Goal: Task Accomplishment & Management: Manage account settings

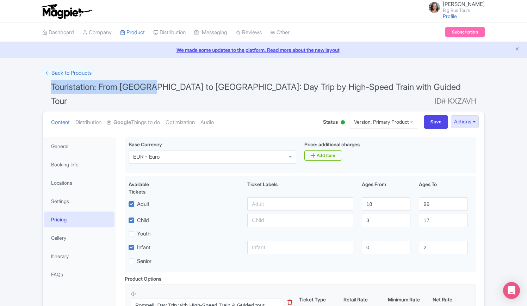
drag, startPoint x: 50, startPoint y: 85, endPoint x: 151, endPoint y: 92, distance: 101.3
click at [151, 92] on h1 "Touristation: From Rome to Pompeii: Day Trip by High-Speed Train with Guided To…" at bounding box center [263, 95] width 442 height 31
copy span "Touristation: From Rome to"
click at [60, 138] on link "General" at bounding box center [79, 146] width 70 height 16
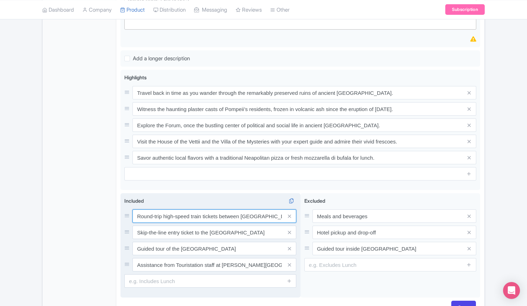
scroll to position [0, 3]
drag, startPoint x: 136, startPoint y: 191, endPoint x: 287, endPoint y: 205, distance: 151.3
click at [287, 209] on div "Round-trip high-speed train tickets between Rome and Pompeii Skip-the-line entr…" at bounding box center [210, 240] width 172 height 62
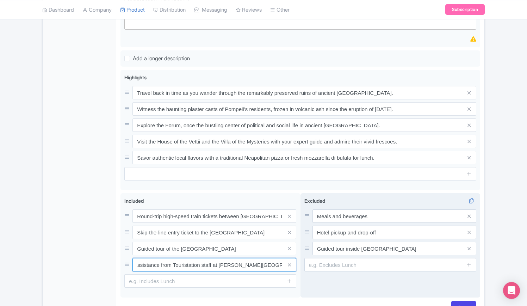
drag, startPoint x: 135, startPoint y: 240, endPoint x: 314, endPoint y: 246, distance: 178.9
click at [314, 246] on div "Round-trip high-speed train tickets between Rome and Pompeii Skip-the-line entr…" at bounding box center [299, 246] width 359 height 107
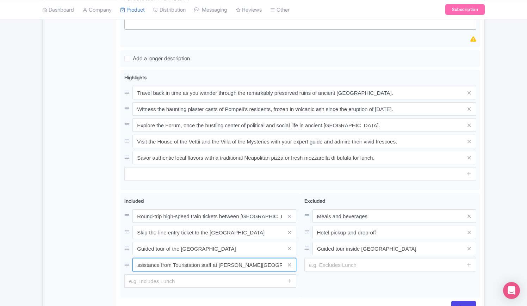
scroll to position [0, 0]
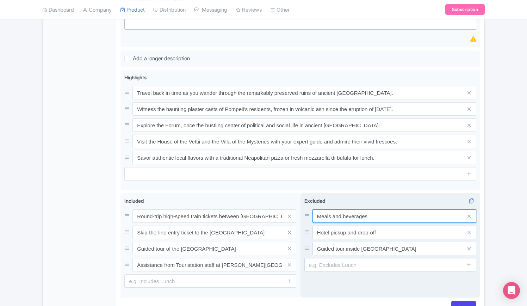
drag, startPoint x: 375, startPoint y: 195, endPoint x: 309, endPoint y: 195, distance: 66.5
click at [309, 209] on div "Meals and beverages" at bounding box center [390, 215] width 172 height 13
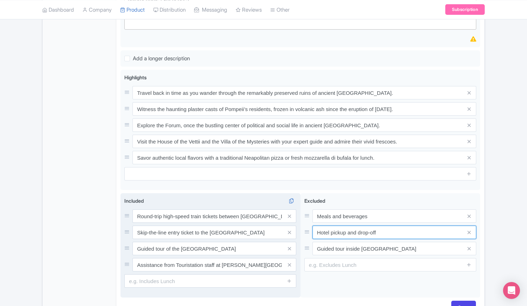
drag, startPoint x: 391, startPoint y: 211, endPoint x: 282, endPoint y: 209, distance: 108.5
click at [282, 209] on div "Round-trip high-speed train tickets between Rome and Pompeii Skip-the-line entr…" at bounding box center [299, 246] width 359 height 107
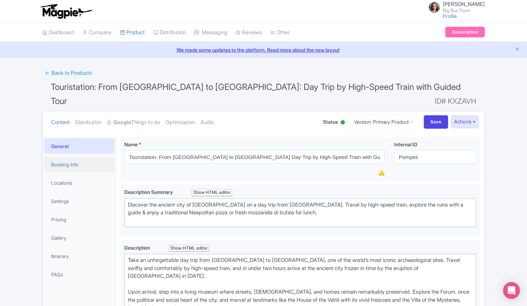
drag, startPoint x: 63, startPoint y: 146, endPoint x: 74, endPoint y: 149, distance: 10.8
click at [63, 156] on link "Booking Info" at bounding box center [79, 164] width 70 height 16
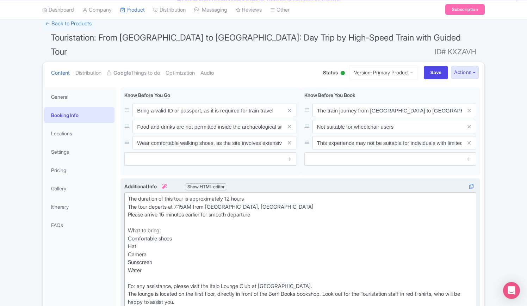
scroll to position [70, 0]
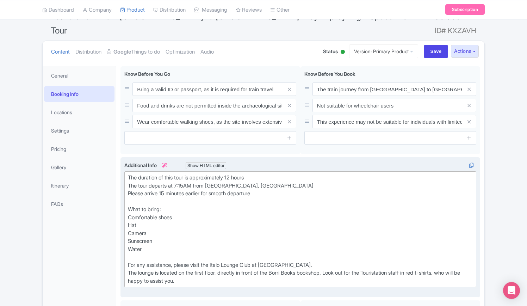
drag, startPoint x: 129, startPoint y: 260, endPoint x: 132, endPoint y: 250, distance: 10.5
click at [129, 259] on div "The duration of this tour is approximately 12 hours The tour departs at 7:15AM …" at bounding box center [300, 229] width 345 height 111
type trix-editor "<div>The duration of this tour is approximately 12 hours<br>The tour departs at…"
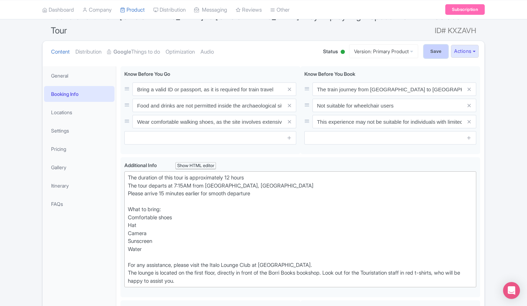
click at [432, 45] on input "Save" at bounding box center [436, 51] width 25 height 13
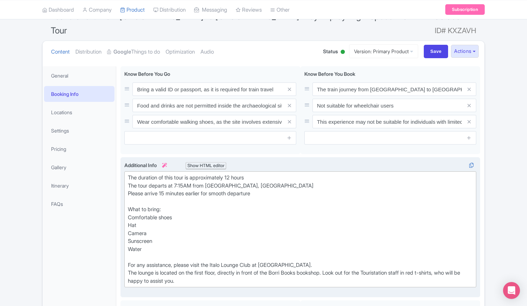
type input "Saving..."
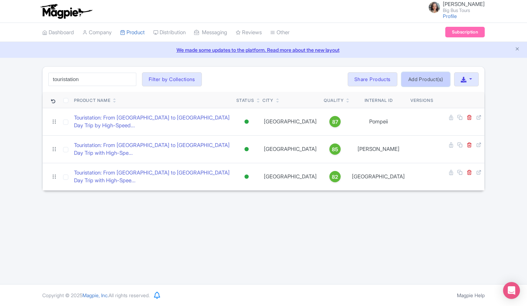
click at [436, 79] on link "Add Product(s)" at bounding box center [425, 79] width 48 height 14
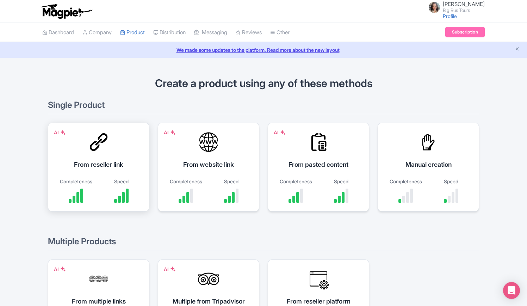
click at [113, 147] on div "AI From reseller link Completeness Speed" at bounding box center [98, 167] width 101 height 89
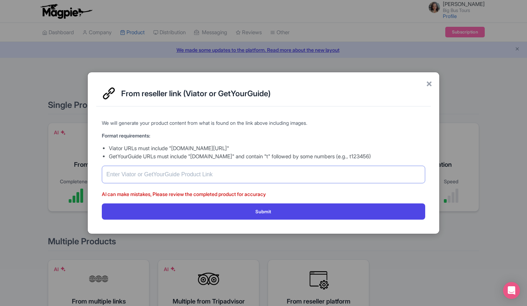
click at [151, 175] on input "text" at bounding box center [263, 174] width 323 height 18
paste input "https://www.getyourguide.com/rome-l33/siena-day-trip-with-high-speed-train-cath…"
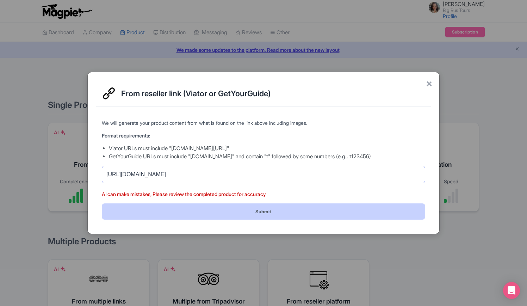
type input "https://www.getyourguide.com/rome-l33/siena-day-trip-with-high-speed-train-cath…"
click at [227, 212] on button "Submit" at bounding box center [263, 211] width 323 height 16
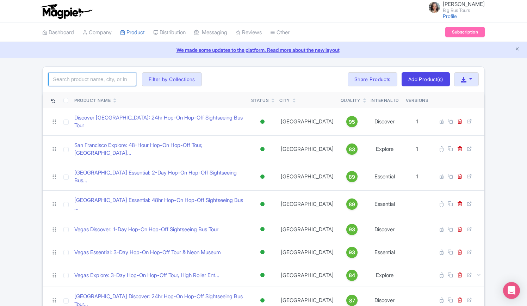
click at [90, 79] on input "search" at bounding box center [92, 79] width 88 height 13
type input "siena"
click button "Search" at bounding box center [0, 0] width 0 height 0
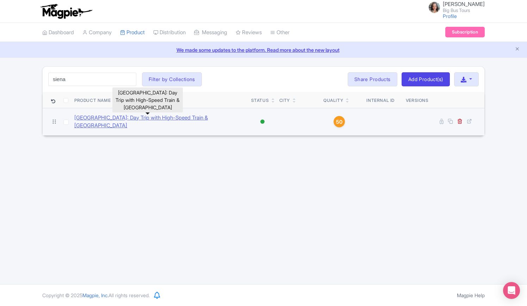
click at [167, 115] on link "[GEOGRAPHIC_DATA]: Day Trip with High-Speed Train & [GEOGRAPHIC_DATA]" at bounding box center [159, 122] width 171 height 16
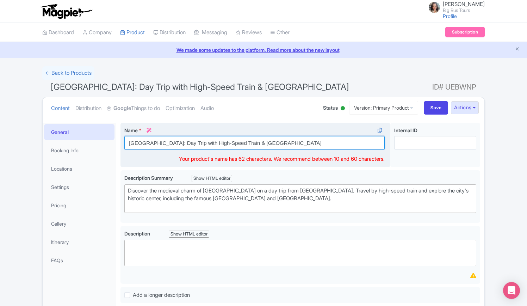
click at [127, 142] on input "Siena: Day Trip with High-Speed Train & Cathedral of Siena" at bounding box center [254, 142] width 260 height 13
paste input "Touristation: From [GEOGRAPHIC_DATA] to"
click at [209, 143] on input "Touristation: From Rome to Siena: Day Trip with High-Speed Train & Cathedral of…" at bounding box center [254, 142] width 260 height 13
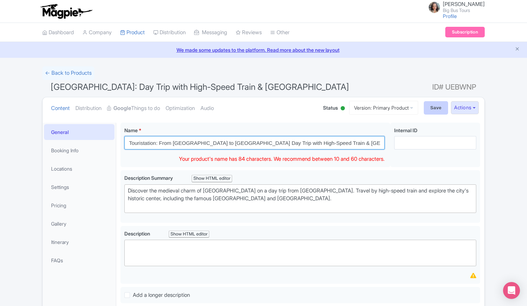
type input "Touristation: From [GEOGRAPHIC_DATA] to [GEOGRAPHIC_DATA] Day Trip with High-Sp…"
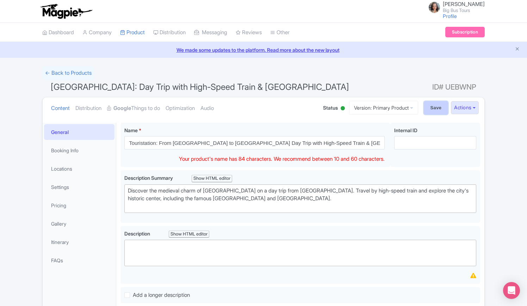
click at [434, 107] on input "Save" at bounding box center [436, 107] width 25 height 13
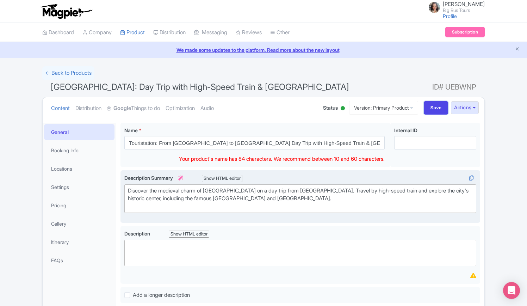
type input "Saving..."
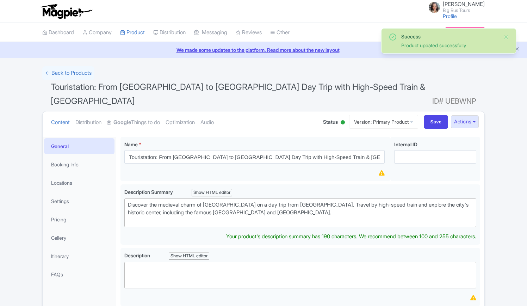
scroll to position [122, 0]
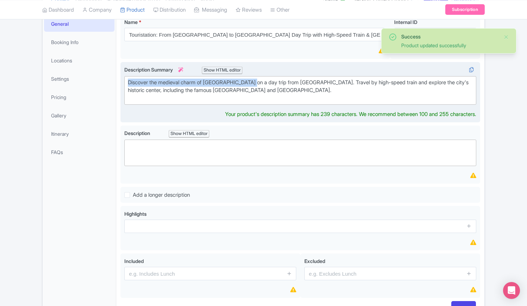
drag, startPoint x: 130, startPoint y: 64, endPoint x: 251, endPoint y: 83, distance: 123.3
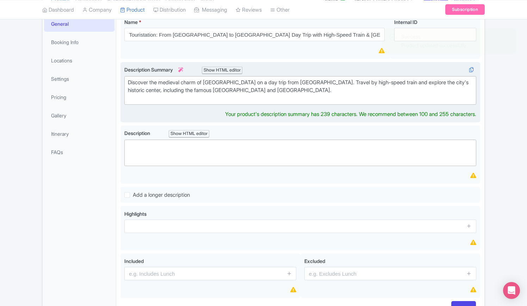
click at [278, 80] on div "Discover the medieval charm of [GEOGRAPHIC_DATA] on a day trip from [GEOGRAPHIC…" at bounding box center [300, 91] width 345 height 24
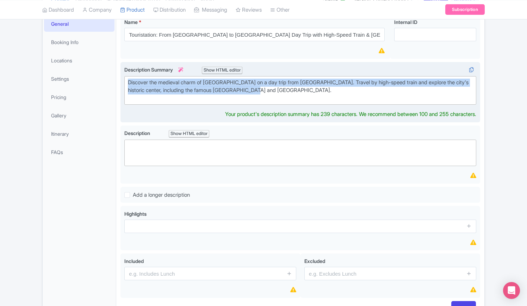
drag, startPoint x: 278, startPoint y: 77, endPoint x: 128, endPoint y: 65, distance: 150.4
click at [128, 79] on div "Discover the medieval charm of [GEOGRAPHIC_DATA] on a day trip from [GEOGRAPHIC…" at bounding box center [300, 91] width 345 height 24
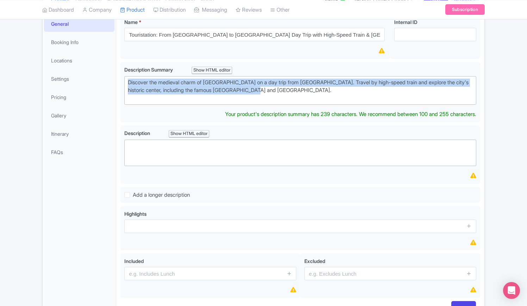
copy div "Discover the medieval charm of [GEOGRAPHIC_DATA] on a day trip from [GEOGRAPHIC…"
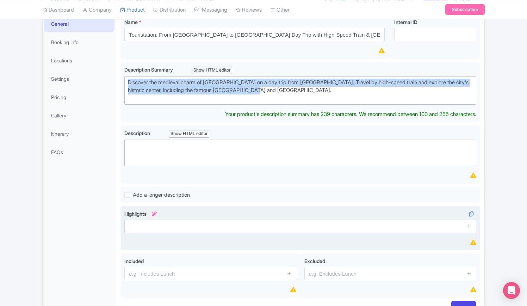
paste trix-editor "<div><strong>Discover the medieval beauty of Siena on a day trip from Rome.</st…"
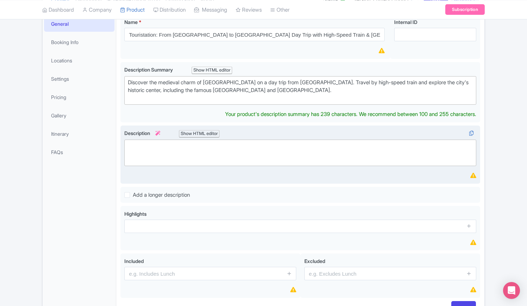
type trix-editor "<div><strong>Discover the medieval beauty of Siena on a day trip from Rome.</st…"
click at [234, 139] on trix-editor at bounding box center [300, 152] width 352 height 26
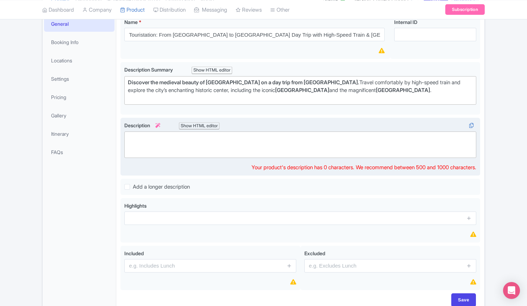
paste trix-editor "<div><strong>Embark on a delightful day trip from Rome to Siena</strong>, one o…"
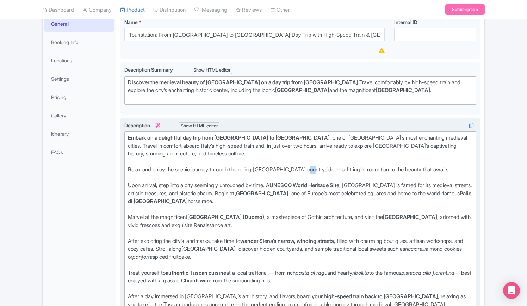
drag, startPoint x: 319, startPoint y: 146, endPoint x: 313, endPoint y: 146, distance: 5.6
click at [313, 165] on div "Relax and enjoy the scenic journey through the rolling Tuscan countryside — a f…" at bounding box center [300, 173] width 345 height 16
drag, startPoint x: 157, startPoint y: 257, endPoint x: 153, endPoint y: 257, distance: 3.9
click at [153, 269] on div "Treat yourself to authentic Tuscan cuisine at a local trattoria — from rich pas…" at bounding box center [300, 281] width 345 height 24
drag, startPoint x: 192, startPoint y: 281, endPoint x: 186, endPoint y: 280, distance: 5.7
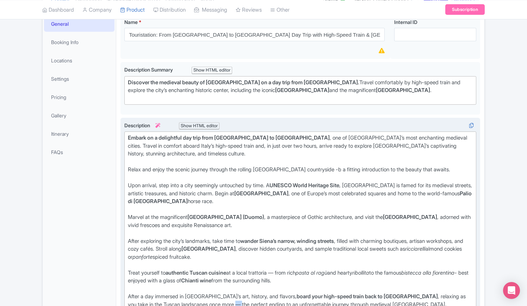
click at [186, 292] on div "After a day immersed in Siena’s art, history, and flavors, board your high-spee…" at bounding box center [300, 304] width 345 height 24
click at [316, 165] on div "Relax and enjoy the scenic journey through the rolling Tuscan countryside -b a …" at bounding box center [300, 173] width 345 height 16
drag, startPoint x: 285, startPoint y: 248, endPoint x: 280, endPoint y: 248, distance: 4.9
click at [280, 269] on div "Treat yourself to authentic Tuscan cuisine at a local trattoria — from rich pas…" at bounding box center [300, 281] width 345 height 24
type trix-editor "<div><strong>Embark on a delightful day trip from Rome to Siena</strong>, one o…"
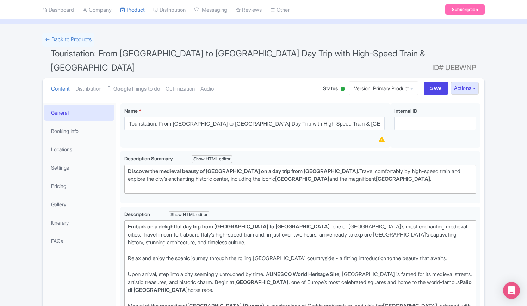
scroll to position [0, 0]
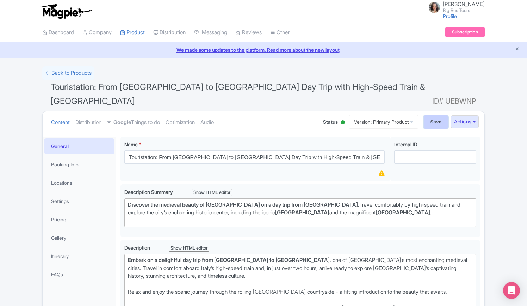
click at [435, 115] on input "Save" at bounding box center [436, 121] width 25 height 13
type input "Saving..."
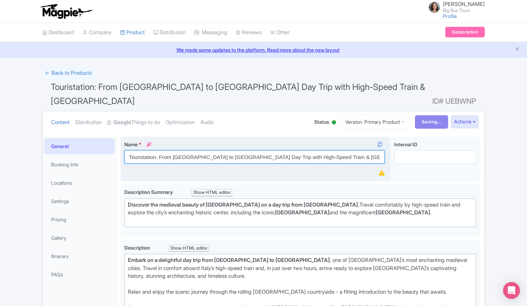
click at [201, 150] on input "Touristation: From [GEOGRAPHIC_DATA] to [GEOGRAPHIC_DATA] Day Trip with High-Sp…" at bounding box center [254, 156] width 260 height 13
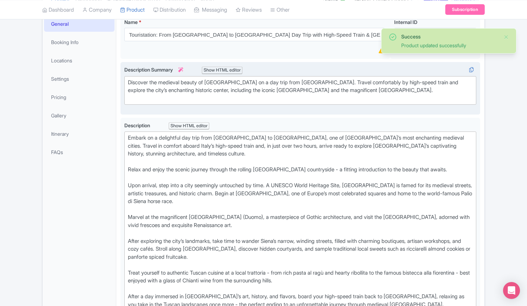
click at [217, 79] on div "Discover the medieval beauty of [GEOGRAPHIC_DATA] on a day trip from [GEOGRAPHI…" at bounding box center [300, 91] width 345 height 24
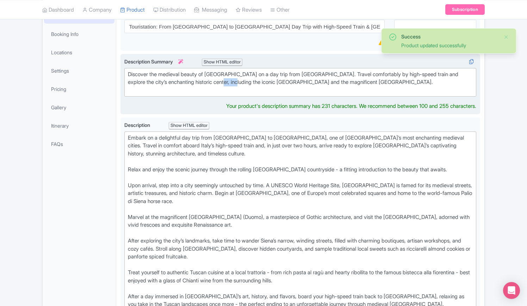
click at [217, 70] on div "Discover the medieval beauty of [GEOGRAPHIC_DATA] on a day trip from [GEOGRAPHI…" at bounding box center [300, 82] width 345 height 24
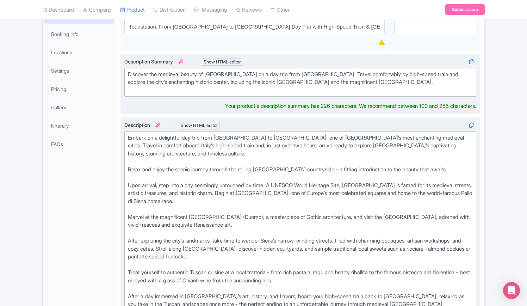
type trix-editor "<div>Discover the medieval beauty of Siena on a day trip from Rome. Travel comf…"
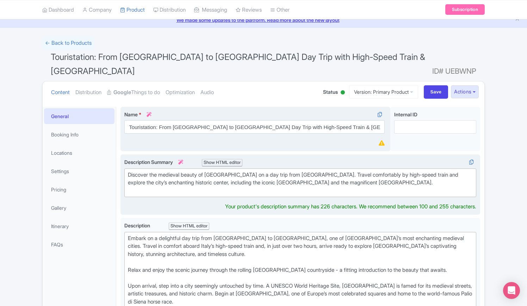
scroll to position [0, 0]
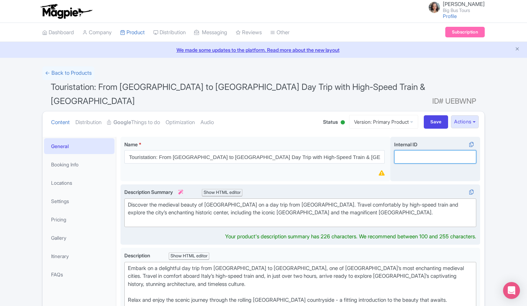
click at [422, 150] on input "Internal ID i" at bounding box center [435, 156] width 82 height 13
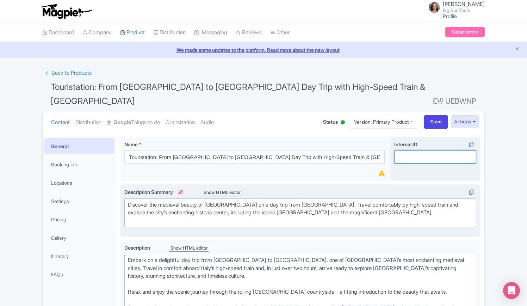
paste input "[GEOGRAPHIC_DATA]"
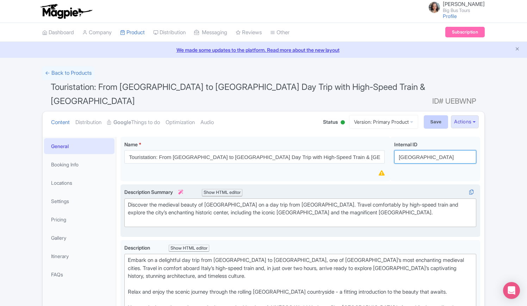
type input "[GEOGRAPHIC_DATA]"
click at [434, 115] on input "Save" at bounding box center [436, 121] width 25 height 13
type input "Saving..."
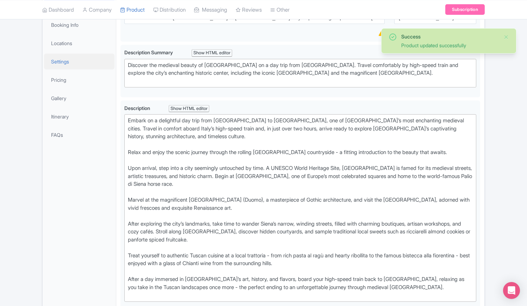
scroll to position [86, 0]
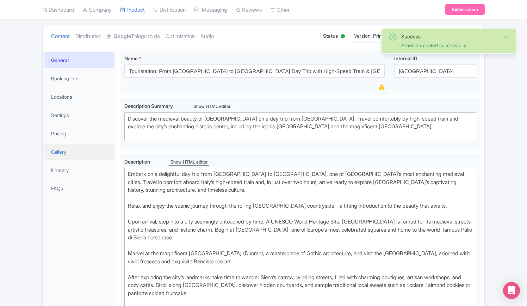
click at [63, 144] on link "Gallery" at bounding box center [79, 152] width 70 height 16
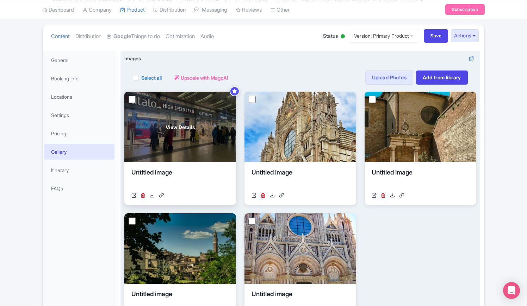
click at [194, 127] on div "View Details" at bounding box center [180, 127] width 112 height 70
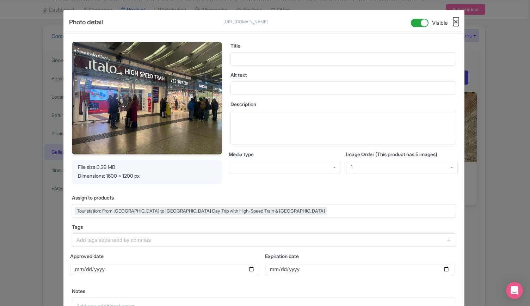
click at [456, 20] on button "Close" at bounding box center [456, 21] width 6 height 9
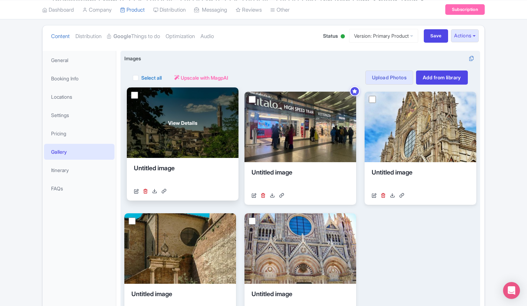
drag, startPoint x: 198, startPoint y: 241, endPoint x: 200, endPoint y: 115, distance: 125.7
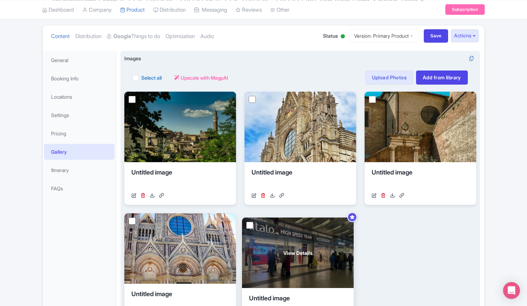
drag, startPoint x: 332, startPoint y: 121, endPoint x: 330, endPoint y: 244, distance: 123.6
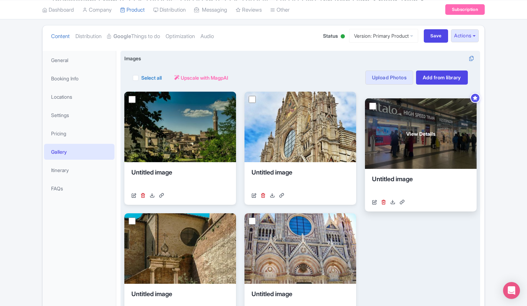
drag, startPoint x: 262, startPoint y: 228, endPoint x: 382, endPoint y: 114, distance: 166.1
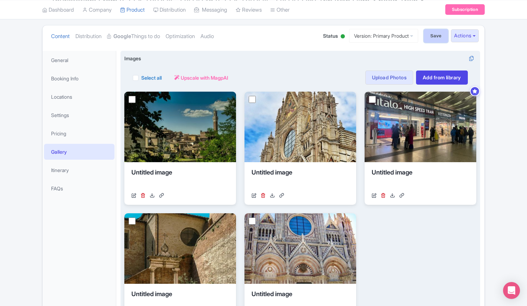
click at [428, 29] on input "Save" at bounding box center [436, 35] width 25 height 13
type input "Saving..."
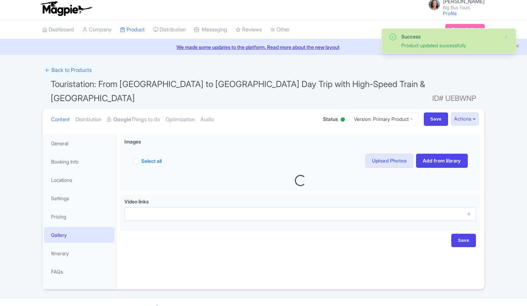
scroll to position [3, 0]
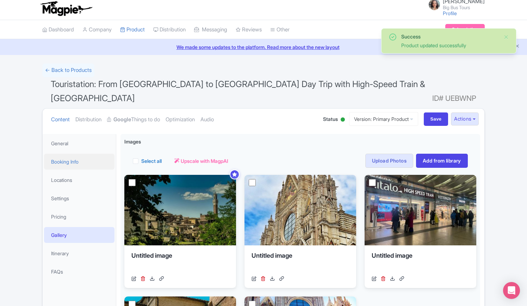
click at [74, 154] on link "Booking Info" at bounding box center [79, 162] width 70 height 16
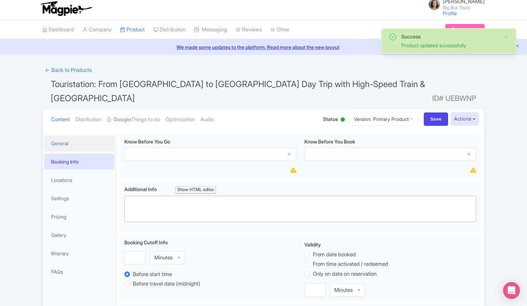
click at [63, 135] on link "General" at bounding box center [79, 143] width 70 height 16
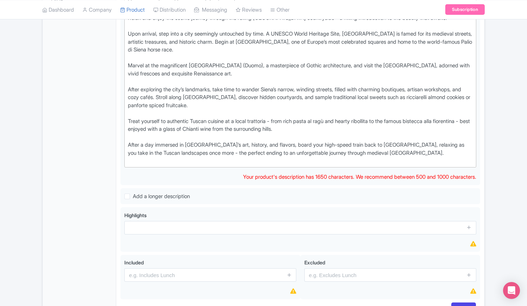
scroll to position [284, 0]
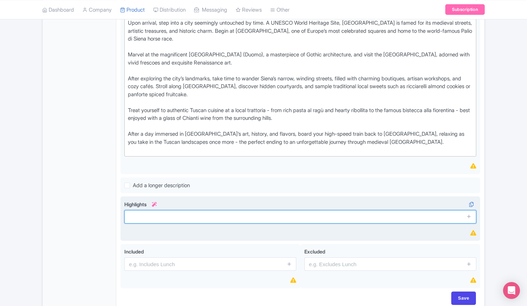
click at [185, 210] on input "text" at bounding box center [300, 216] width 352 height 13
paste input "Experience the medieval allure of [GEOGRAPHIC_DATA], a UNESCO World Heritage Si…"
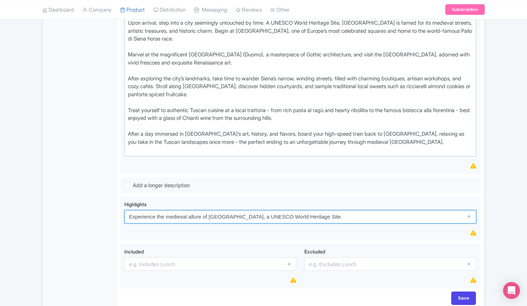
type input "Experience the medieval allure of [GEOGRAPHIC_DATA], a UNESCO World Heritage Si…"
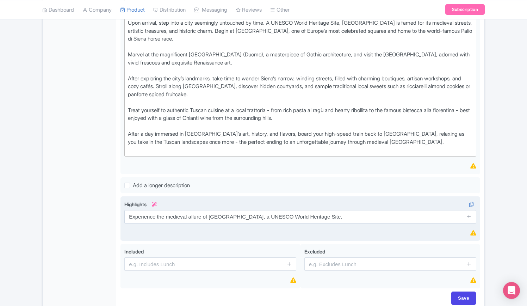
drag, startPoint x: 470, startPoint y: 193, endPoint x: 364, endPoint y: 204, distance: 106.1
click at [469, 213] on icon at bounding box center [468, 215] width 5 height 5
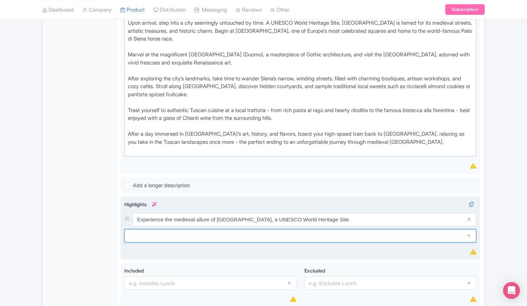
click at [193, 229] on input "text" at bounding box center [300, 235] width 352 height 13
paste input "Explore the historic city center, featuring the renowned [GEOGRAPHIC_DATA]."
type input "Explore the historic city center, featuring the renowned [GEOGRAPHIC_DATA]."
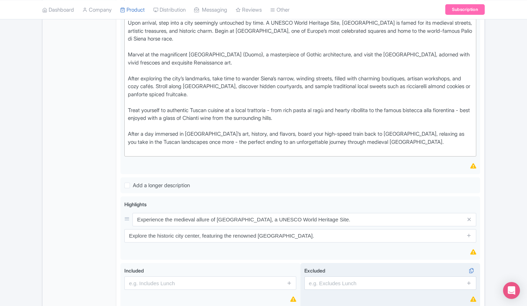
drag, startPoint x: 469, startPoint y: 212, endPoint x: 441, endPoint y: 279, distance: 72.4
click at [469, 232] on icon at bounding box center [468, 234] width 5 height 5
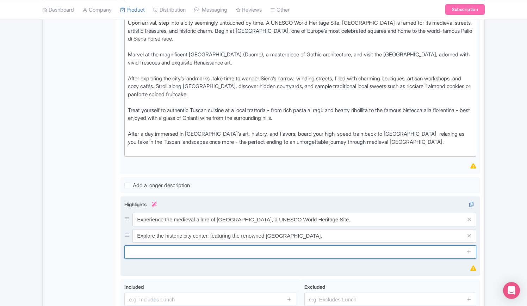
click at [238, 245] on input "text" at bounding box center [300, 251] width 352 height 13
paste input "Marvel at the [GEOGRAPHIC_DATA], a true Gothic masterpiece."
type input "Marvel at the [GEOGRAPHIC_DATA], a true Gothic masterpiece."
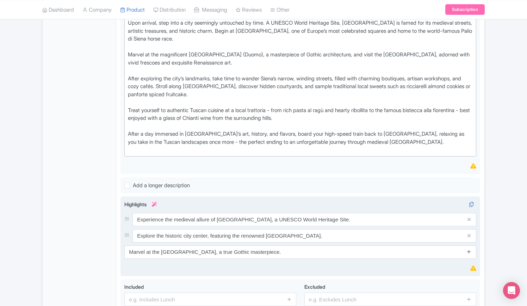
click at [469, 249] on icon at bounding box center [468, 251] width 5 height 5
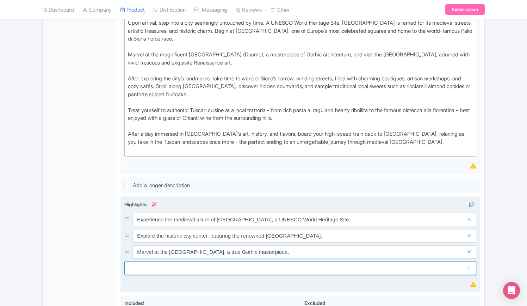
click at [202, 261] on input "text" at bounding box center [300, 267] width 352 height 13
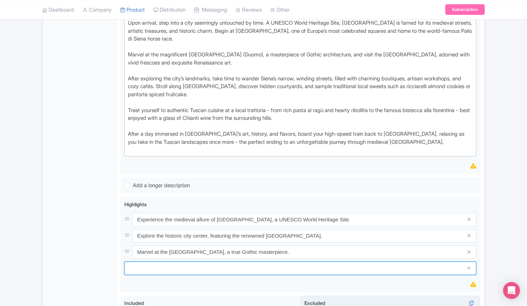
paste input "Enjoy a scenic train journey through the rolling hills of the [GEOGRAPHIC_DATA]…"
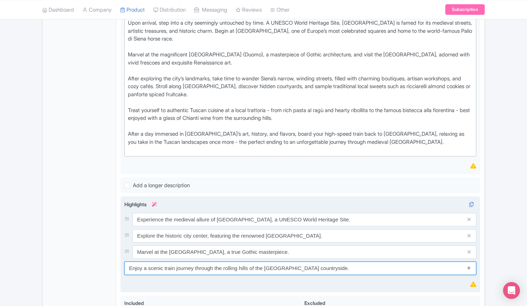
type input "Enjoy a scenic train journey through the rolling hills of the [GEOGRAPHIC_DATA]…"
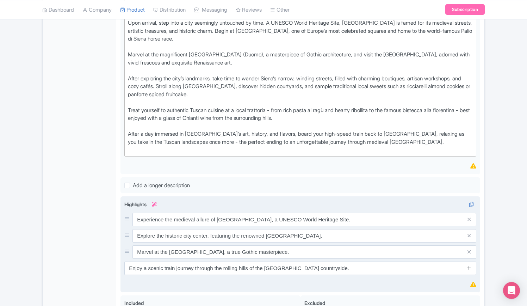
click at [470, 265] on icon at bounding box center [468, 267] width 5 height 5
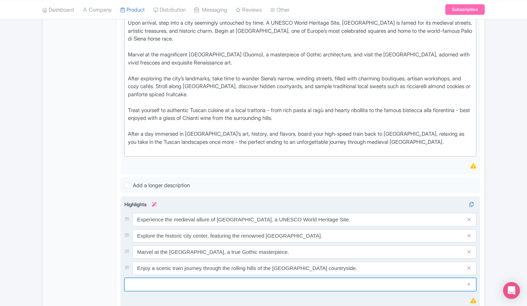
click at [224, 277] on input "text" at bounding box center [300, 283] width 352 height 13
paste input "Savor authentic Tuscan cuisine at a traditional trattoria in the heart of [GEOG…"
type input "Savor authentic Tuscan cuisine at a traditional trattoria in the heart of [GEOG…"
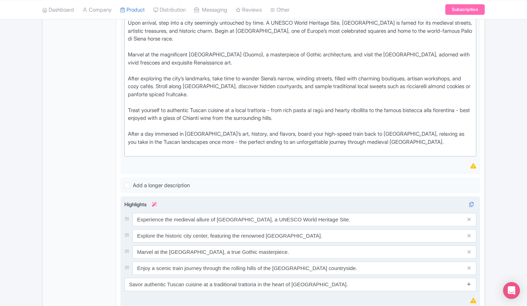
click at [468, 281] on icon at bounding box center [468, 283] width 5 height 5
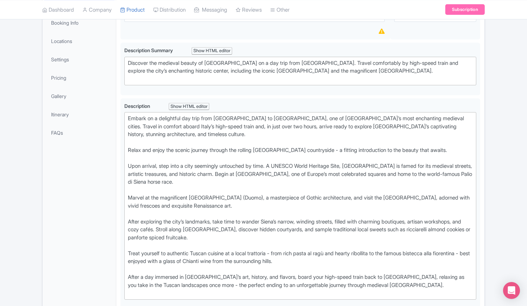
scroll to position [73, 0]
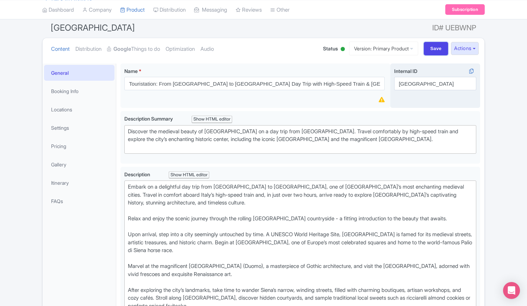
drag, startPoint x: 428, startPoint y: 32, endPoint x: 415, endPoint y: 50, distance: 21.7
click at [428, 42] on input "Save" at bounding box center [436, 48] width 25 height 13
type input "Saving..."
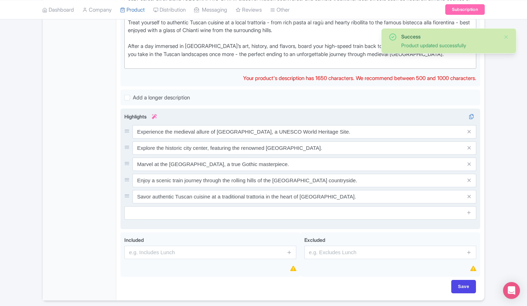
scroll to position [373, 0]
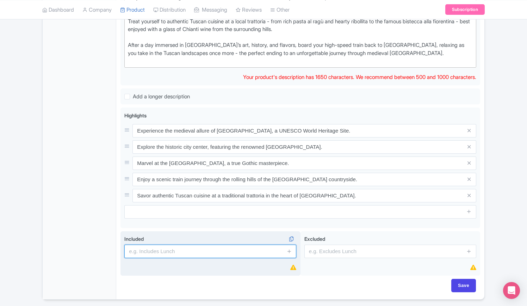
click at [177, 244] on input "text" at bounding box center [210, 250] width 172 height 13
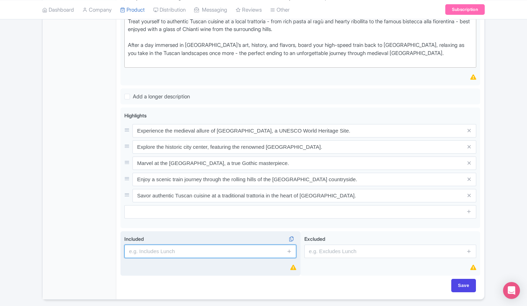
paste input "Round-trip high-speed train tickets between [GEOGRAPHIC_DATA] and [GEOGRAPHIC_D…"
click at [263, 244] on input "Round-trip high-speed train tickets between [GEOGRAPHIC_DATA] and [GEOGRAPHIC_D…" at bounding box center [210, 250] width 172 height 13
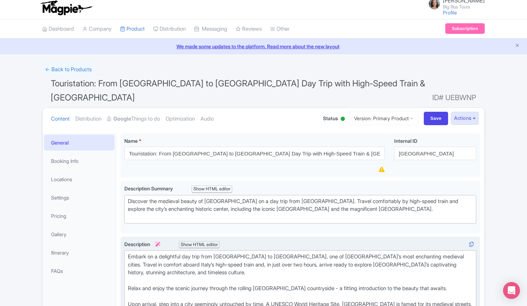
scroll to position [0, 0]
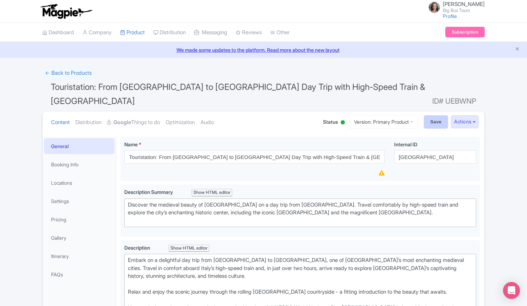
type input "Round-trip high-speed train tickets between [GEOGRAPHIC_DATA] and [GEOGRAPHIC_D…"
click at [437, 115] on input "Save" at bounding box center [436, 121] width 25 height 13
type input "Saving..."
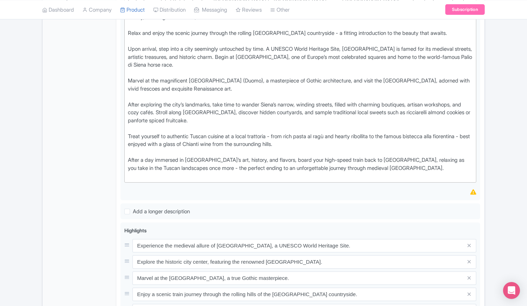
scroll to position [369, 0]
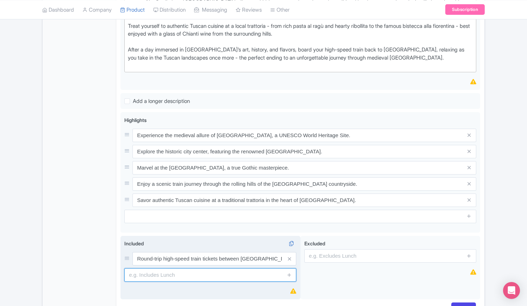
click at [178, 268] on input "text" at bounding box center [210, 274] width 172 height 13
paste input "Assistance from Touristation staff at [PERSON_NAME][GEOGRAPHIC_DATA]"
type input "Assistance from Touristation staff at [PERSON_NAME][GEOGRAPHIC_DATA]"
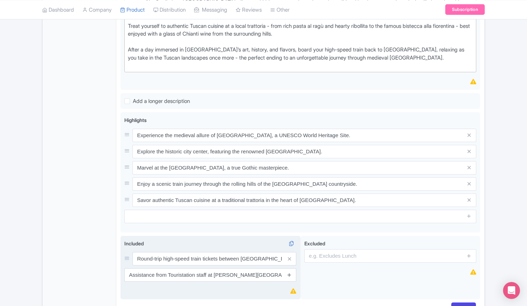
click at [289, 272] on icon at bounding box center [289, 274] width 5 height 5
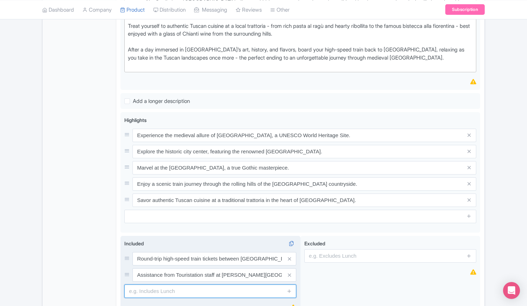
click at [171, 284] on input "text" at bounding box center [210, 290] width 172 height 13
paste input "Skip-the-line entry ticket to the magnificent [GEOGRAPHIC_DATA]"
type input "Skip-the-line entry ticket to the magnificent Cathedral of Siena"
drag, startPoint x: 290, startPoint y: 266, endPoint x: 326, endPoint y: 305, distance: 52.8
click at [290, 288] on icon at bounding box center [289, 290] width 5 height 5
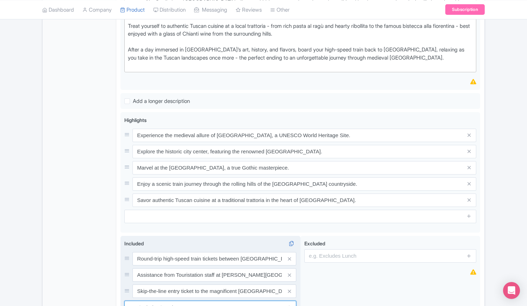
click at [170, 300] on input "text" at bounding box center [210, 306] width 172 height 13
paste input "Free time to explore and enjoy the beauty of Siena at your own pace"
type input "Free time to explore and enjoy the beauty of Siena at your own pace"
click at [262, 298] on div "Included i Round-trip high-speed train tickets between Rome and Siena Assistanc…" at bounding box center [210, 284] width 180 height 96
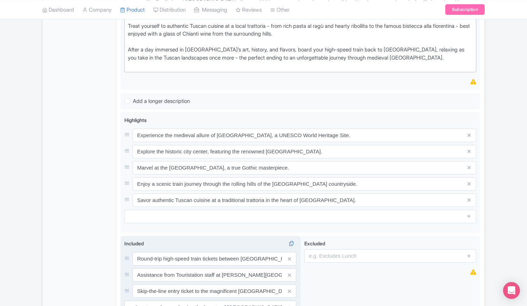
scroll to position [0, 0]
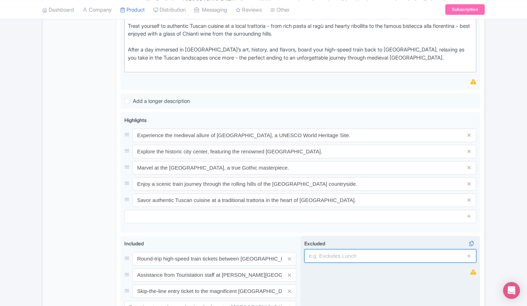
drag, startPoint x: 395, startPoint y: 233, endPoint x: 381, endPoint y: 228, distance: 15.4
click at [395, 249] on input "text" at bounding box center [390, 255] width 172 height 13
click at [357, 249] on input "text" at bounding box center [390, 255] width 172 height 13
paste input "Meals and beverages"
type input "Meals and beverages"
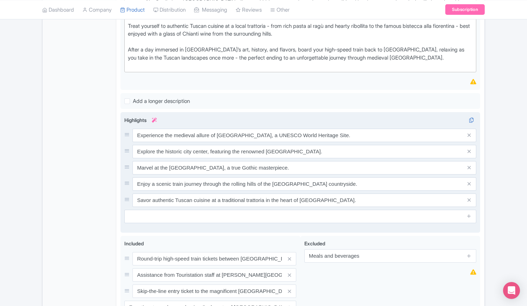
drag, startPoint x: 469, startPoint y: 234, endPoint x: 384, endPoint y: 102, distance: 157.4
click at [469, 253] on icon at bounding box center [468, 255] width 5 height 5
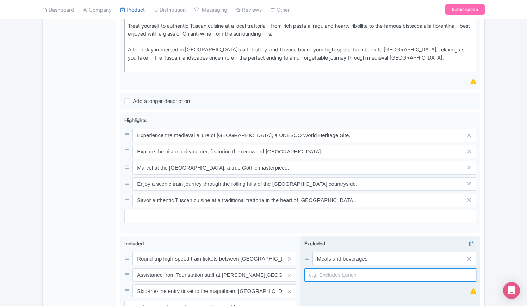
click at [351, 268] on input "text" at bounding box center [390, 274] width 172 height 13
paste input "Hotel pickup and drop-off"
type input "Hotel pickup and drop-off"
click at [469, 272] on icon at bounding box center [468, 274] width 5 height 5
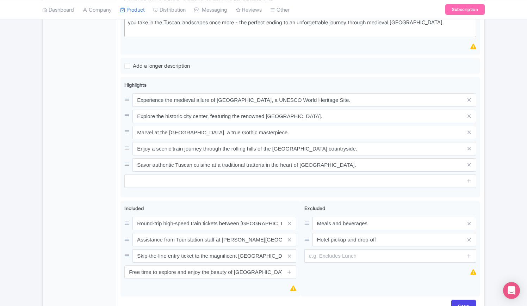
scroll to position [425, 0]
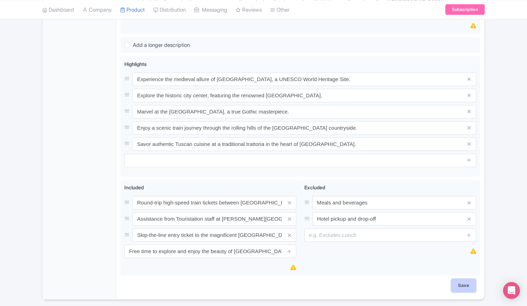
click at [465, 278] on input "Save" at bounding box center [463, 284] width 25 height 13
type input "Saving..."
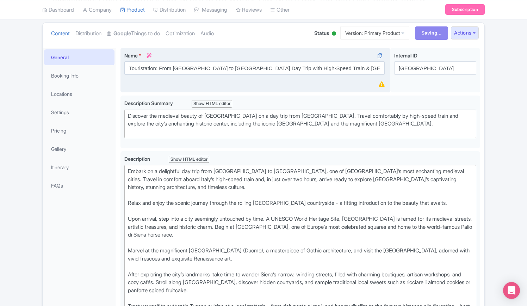
scroll to position [2, 0]
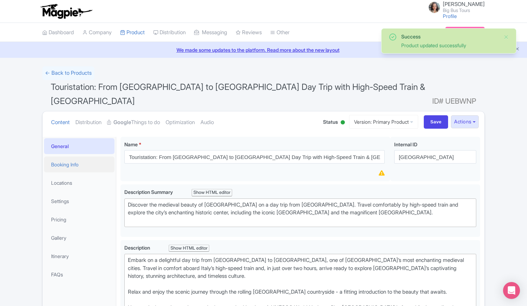
click at [67, 156] on link "Booking Info" at bounding box center [79, 164] width 70 height 16
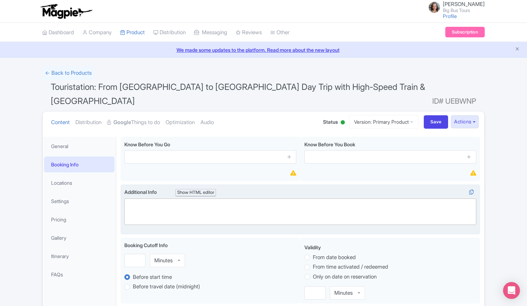
click at [171, 198] on trix-editor at bounding box center [300, 211] width 352 height 26
paste trix-editor "<div>The duration of this tour is approximately 12 hours<br>The tour departs at…"
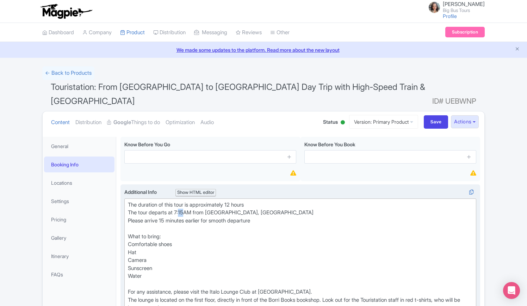
drag, startPoint x: 187, startPoint y: 198, endPoint x: 182, endPoint y: 195, distance: 5.4
click at [182, 201] on div "The duration of this tour is approximately 12 hours The tour departs at 7:15AM …" at bounding box center [300, 256] width 345 height 111
type trix-editor "<div>The duration of this tour is approximately 12 hours<br>The tour departs at…"
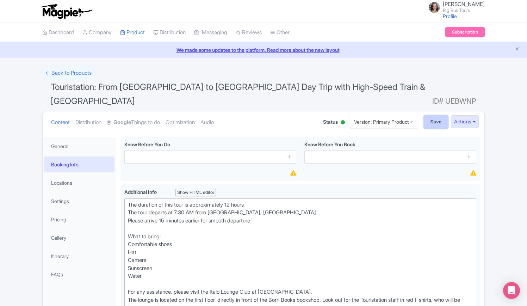
click at [439, 115] on input "Save" at bounding box center [436, 121] width 25 height 13
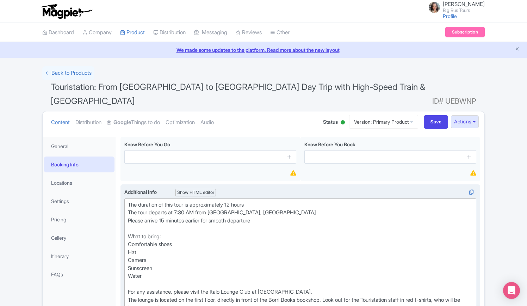
type input "Saving..."
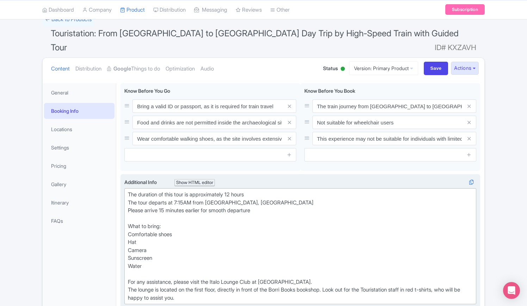
scroll to position [70, 0]
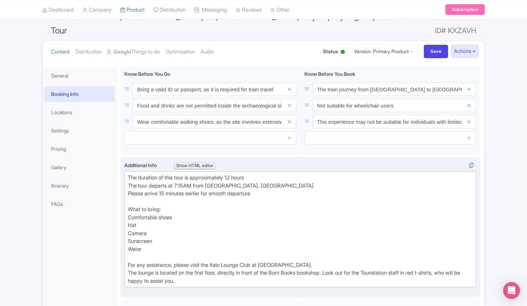
drag, startPoint x: 127, startPoint y: 161, endPoint x: 208, endPoint y: 266, distance: 132.8
click at [208, 266] on div "The duration of this tour is approximately 12 hours The tour departs at 7:15AM …" at bounding box center [300, 229] width 345 height 111
type trix-editor "<div>The duration of this tour is approximately 12 hours<br>The tour departs at…"
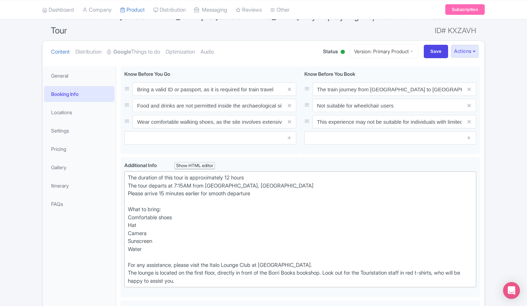
copy div "The duration of this tour is approximately 12 hours The tour departs at 7:15AM …"
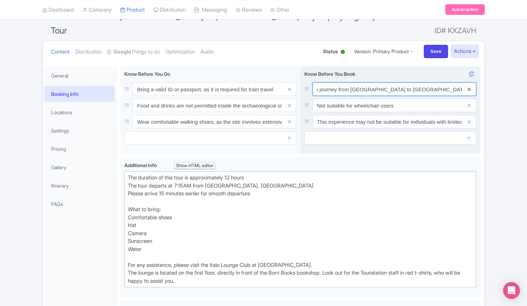
scroll to position [0, 32]
drag, startPoint x: 316, startPoint y: 74, endPoint x: 471, endPoint y: 71, distance: 154.9
click at [471, 82] on div "The train journey from [GEOGRAPHIC_DATA] to [GEOGRAPHIC_DATA] is approximately …" at bounding box center [394, 88] width 164 height 13
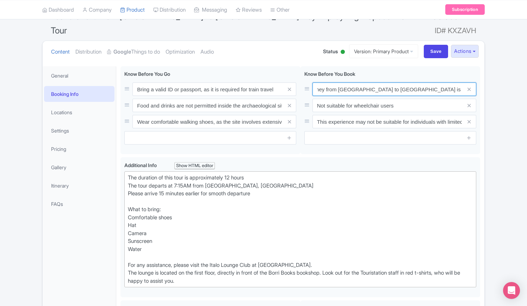
scroll to position [0, 0]
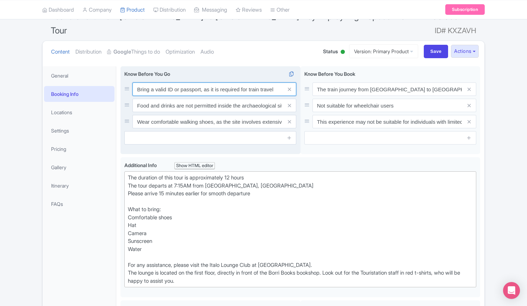
click at [206, 82] on input "Bring a valid ID or passport, as it is required for train travel" at bounding box center [214, 88] width 164 height 13
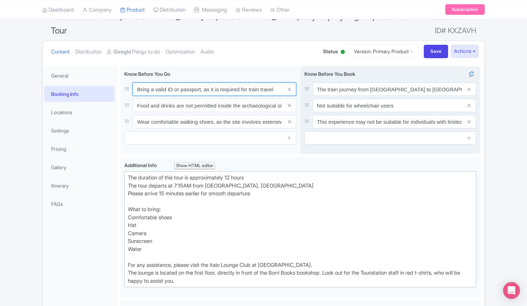
drag, startPoint x: 136, startPoint y: 75, endPoint x: 320, endPoint y: 86, distance: 184.8
click at [330, 79] on div "Bring a valid ID or passport, as it is required for train travel Food and drink…" at bounding box center [299, 111] width 359 height 91
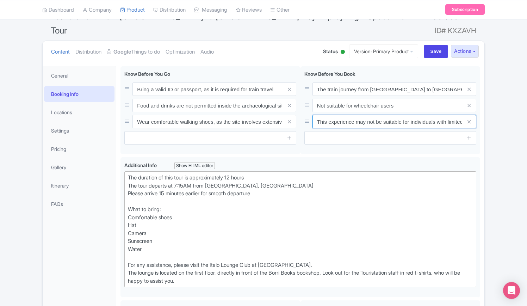
scroll to position [0, 20]
drag, startPoint x: 318, startPoint y: 108, endPoint x: 481, endPoint y: 103, distance: 162.7
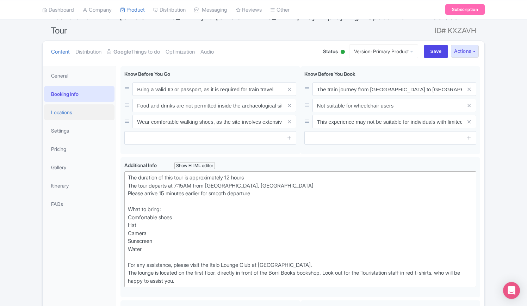
click at [62, 104] on link "Locations" at bounding box center [79, 112] width 70 height 16
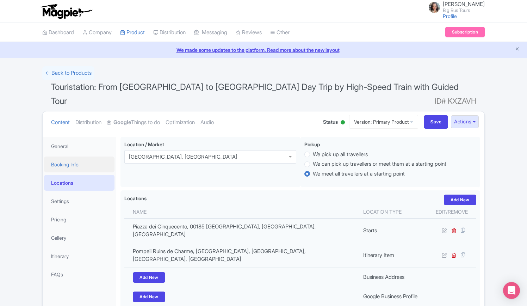
drag, startPoint x: 69, startPoint y: 150, endPoint x: 79, endPoint y: 150, distance: 9.5
click at [69, 156] on link "Booking Info" at bounding box center [79, 164] width 70 height 16
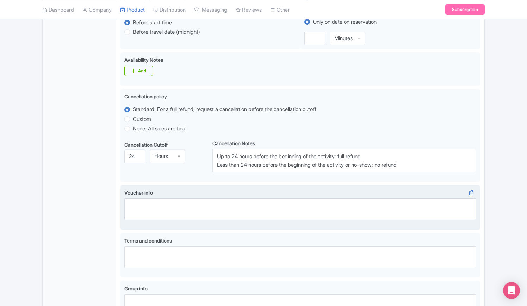
scroll to position [176, 0]
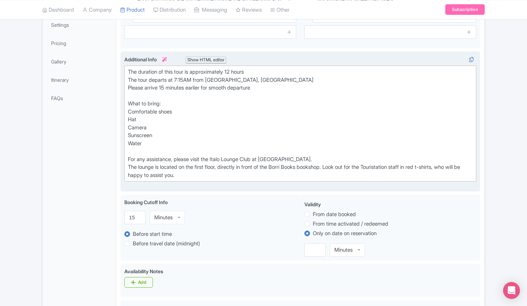
drag, startPoint x: 208, startPoint y: 65, endPoint x: 327, endPoint y: 64, distance: 118.7
click at [327, 68] on div "The duration of this tour is approximately 12 hours The tour departs at 7:15AM …" at bounding box center [300, 123] width 345 height 111
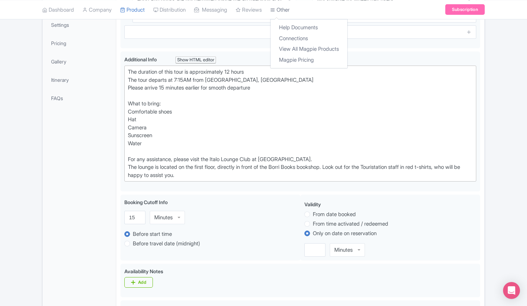
copy div "Piazza dei Cinquecento, 00185 [GEOGRAPHIC_DATA] RM, [GEOGRAPHIC_DATA]"
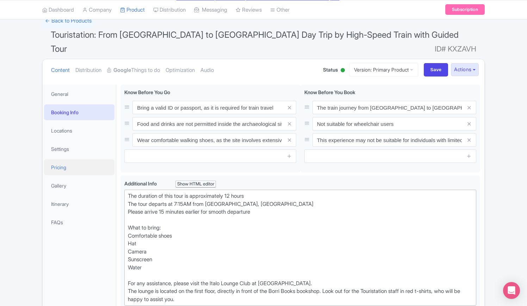
scroll to position [35, 0]
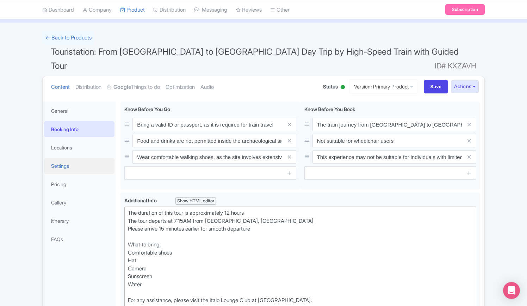
click at [63, 158] on link "Settings" at bounding box center [79, 166] width 70 height 16
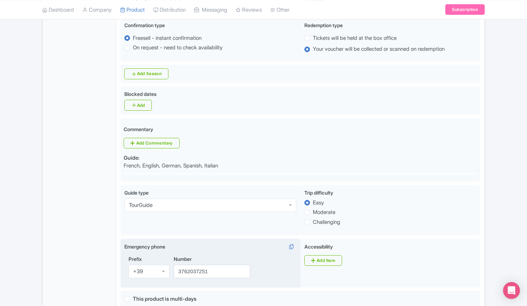
scroll to position [282, 0]
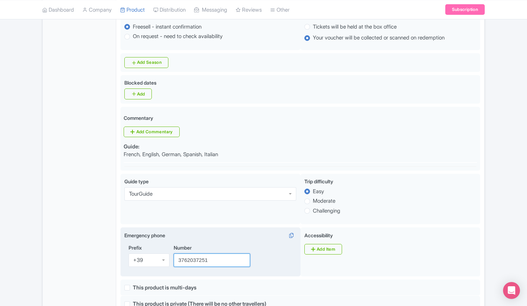
drag, startPoint x: 213, startPoint y: 244, endPoint x: 156, endPoint y: 244, distance: 56.7
click at [156, 244] on div "Prefix +39 +39 Number 3762037251" at bounding box center [210, 258] width 172 height 29
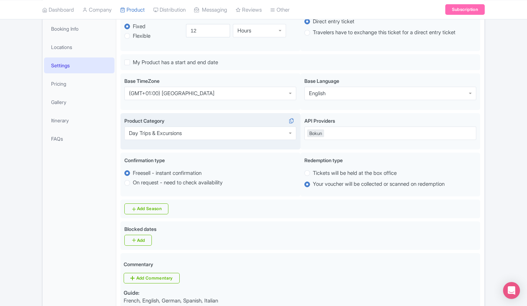
scroll to position [35, 0]
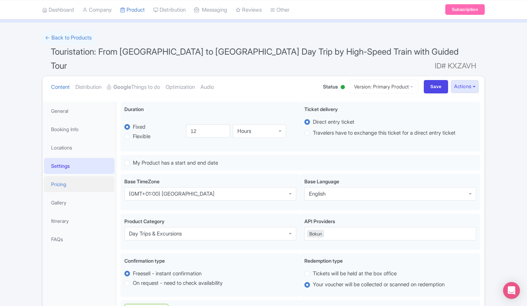
click at [63, 176] on link "Pricing" at bounding box center [79, 184] width 70 height 16
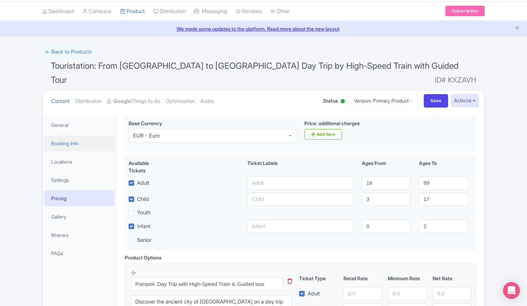
scroll to position [0, 0]
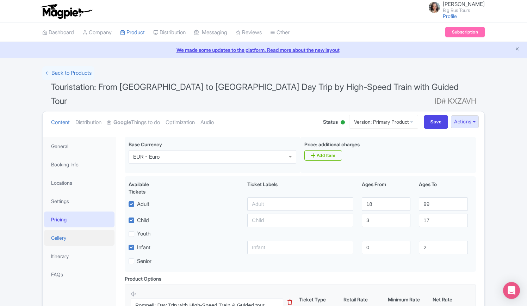
click at [61, 230] on link "Gallery" at bounding box center [79, 238] width 70 height 16
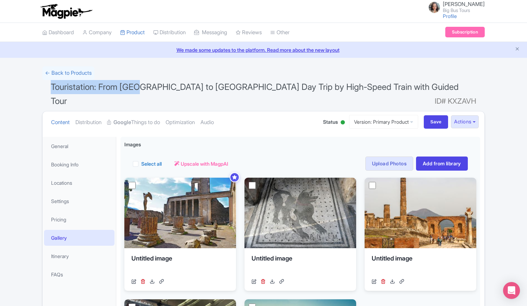
drag, startPoint x: 49, startPoint y: 86, endPoint x: 142, endPoint y: 88, distance: 92.3
click at [142, 88] on h1 "Touristation: From Rome to Pompeii Day Trip by High-Speed Train with Guided Tou…" at bounding box center [263, 95] width 442 height 31
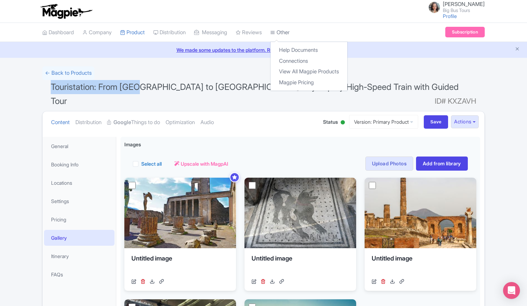
copy span "Touristation: From Rome"
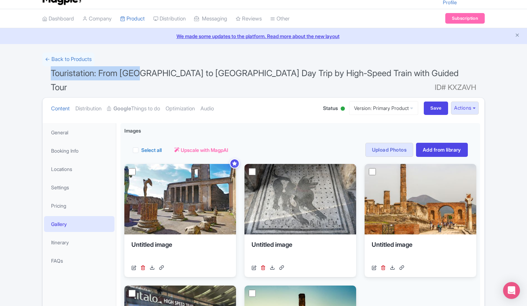
scroll to position [35, 0]
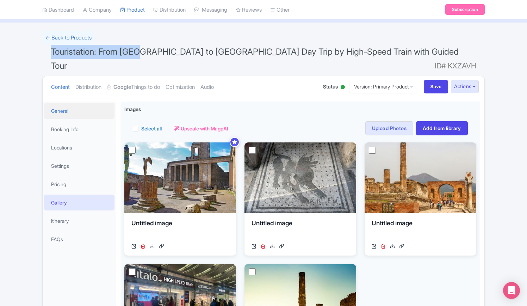
click at [60, 103] on link "General" at bounding box center [79, 111] width 70 height 16
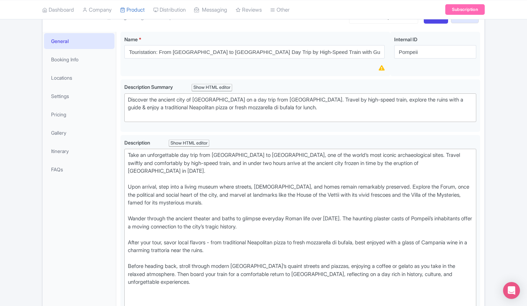
scroll to position [22, 0]
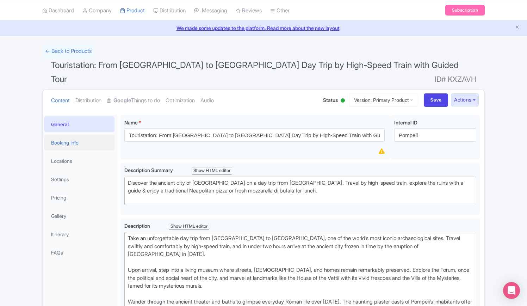
click at [70, 134] on link "Booking Info" at bounding box center [79, 142] width 70 height 16
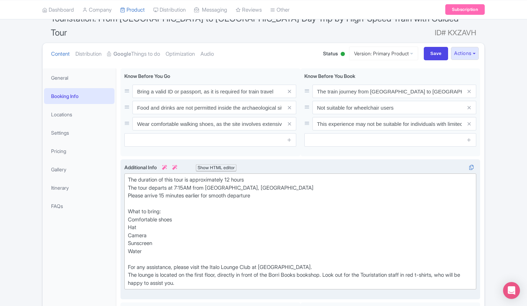
scroll to position [127, 0]
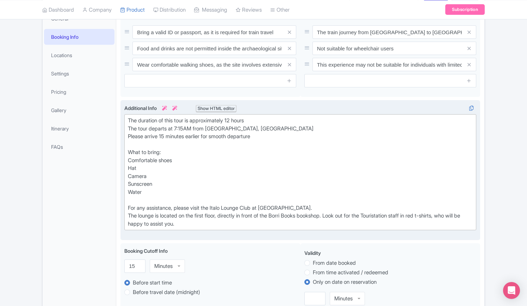
drag, startPoint x: 179, startPoint y: 189, endPoint x: 128, endPoint y: 102, distance: 101.0
click at [128, 117] on div "The duration of this tour is approximately 12 hours The tour departs at 7:15AM …" at bounding box center [300, 172] width 345 height 111
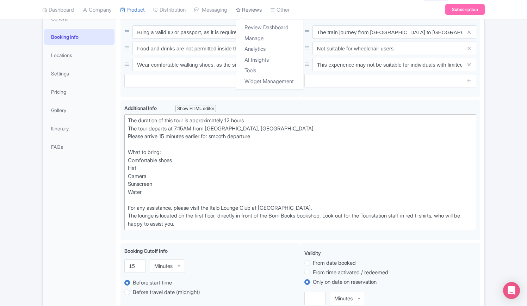
copy div "The duration of this tour is approximately 12 hours The tour departs at 7:15AM …"
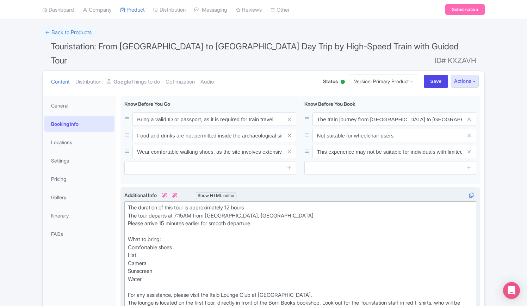
scroll to position [22, 0]
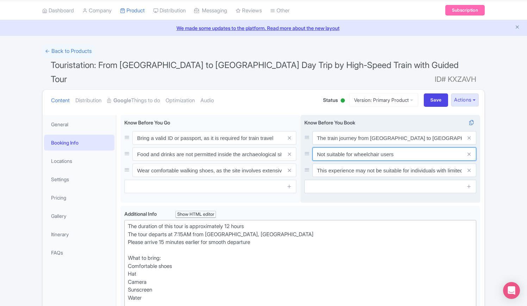
drag, startPoint x: 318, startPoint y: 138, endPoint x: 428, endPoint y: 138, distance: 109.8
click at [428, 147] on input "Not suitable for wheelchair users" at bounding box center [394, 153] width 164 height 13
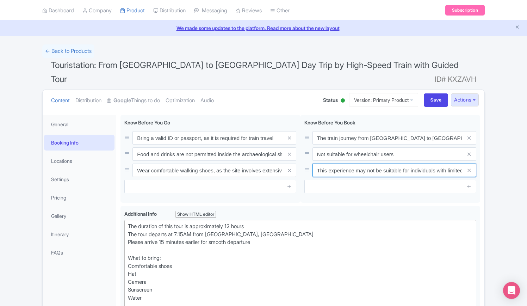
scroll to position [0, 20]
drag, startPoint x: 316, startPoint y: 155, endPoint x: 490, endPoint y: 155, distance: 173.6
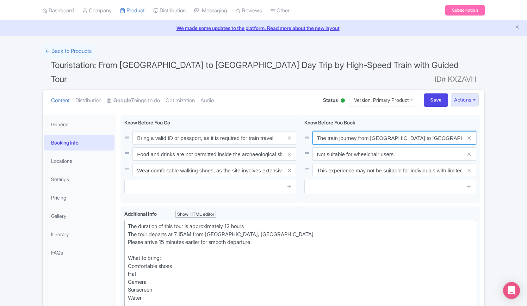
scroll to position [0, 32]
drag, startPoint x: 316, startPoint y: 123, endPoint x: 528, endPoint y: 123, distance: 212.3
click at [526, 123] on html "Rosie Grigorova Big Bus Tours Profile Users Settings Sign out Dashboard Company…" at bounding box center [263, 131] width 527 height 306
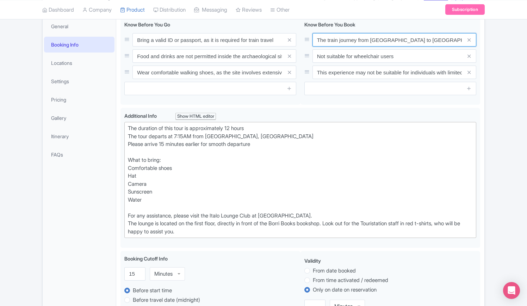
scroll to position [22, 0]
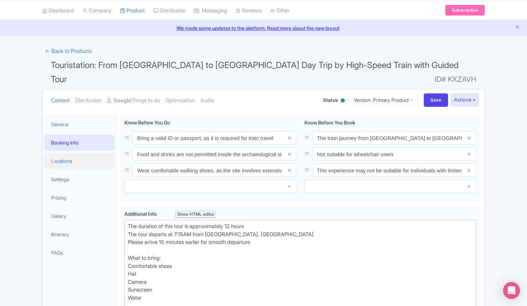
click at [64, 153] on link "Locations" at bounding box center [79, 161] width 70 height 16
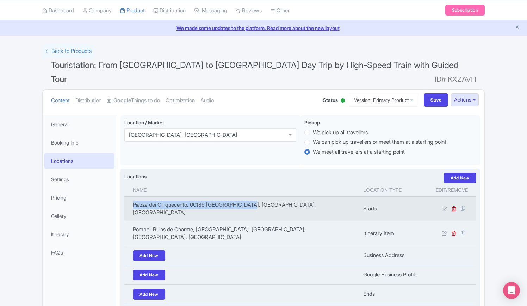
drag, startPoint x: 260, startPoint y: 190, endPoint x: 128, endPoint y: 194, distance: 131.7
click at [128, 196] on td "Piazza dei Cinquecento, 00185 Roma, RM, Italia" at bounding box center [241, 208] width 234 height 25
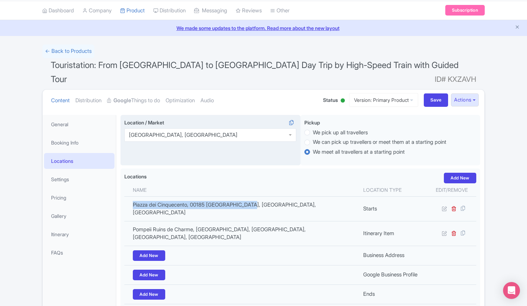
copy td "Piazza dei Cinquecento, 00185 Roma, RM, Italia"
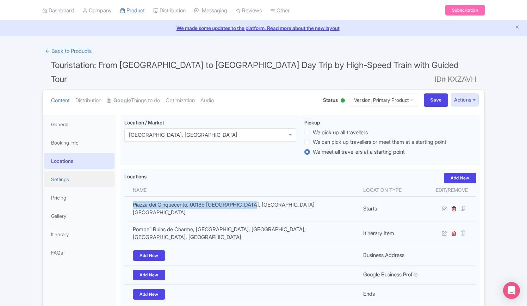
drag, startPoint x: 66, startPoint y: 162, endPoint x: 73, endPoint y: 167, distance: 8.6
click at [66, 171] on link "Settings" at bounding box center [79, 179] width 70 height 16
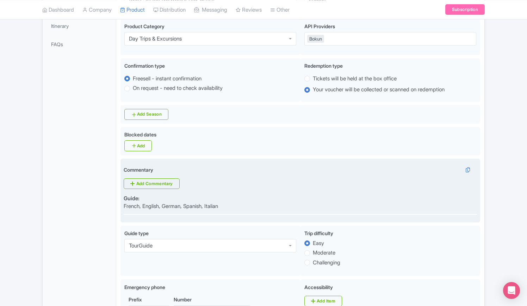
scroll to position [268, 0]
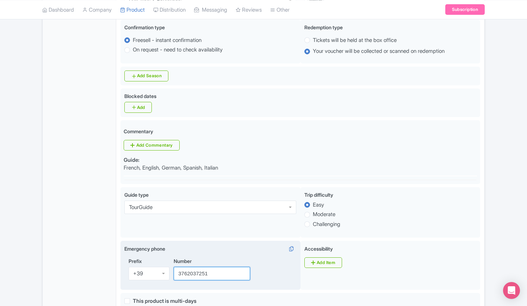
drag, startPoint x: 219, startPoint y: 263, endPoint x: 143, endPoint y: 253, distance: 76.9
click at [143, 257] on div "Prefix +39 +39 Number 3762037251" at bounding box center [210, 271] width 172 height 29
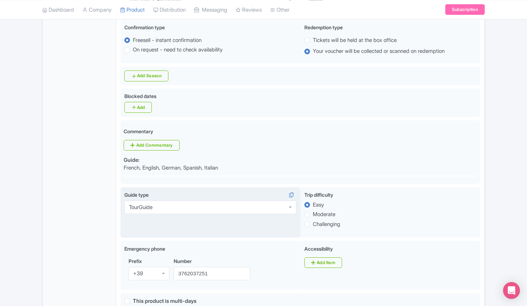
click at [169, 200] on div "TourGuide" at bounding box center [210, 206] width 172 height 13
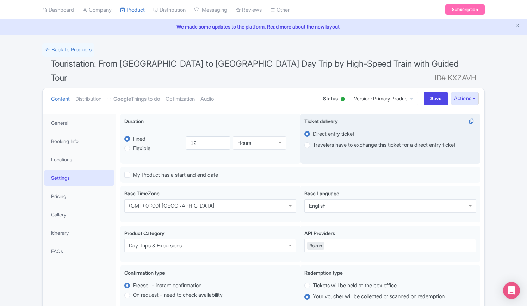
scroll to position [0, 0]
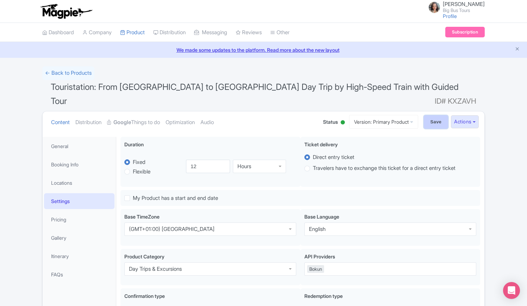
click at [435, 115] on input "Save" at bounding box center [436, 121] width 25 height 13
type input "Saving..."
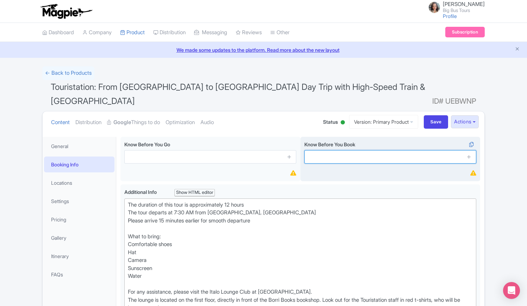
click at [351, 150] on input "text" at bounding box center [390, 156] width 172 height 13
paste input "The train journey from [GEOGRAPHIC_DATA] to [GEOGRAPHIC_DATA] is approximately …"
click at [419, 150] on input "The train journey from [GEOGRAPHIC_DATA] to [GEOGRAPHIC_DATA] is approximately …" at bounding box center [390, 156] width 172 height 13
type input "The train journey from [GEOGRAPHIC_DATA] to [GEOGRAPHIC_DATA] is approximately …"
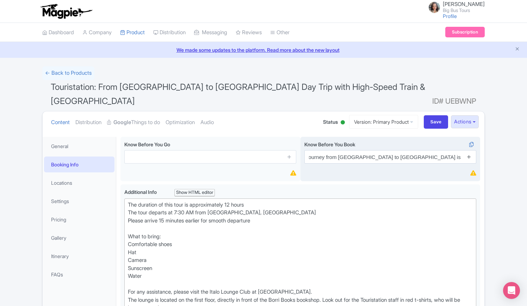
click at [470, 154] on icon at bounding box center [468, 156] width 5 height 5
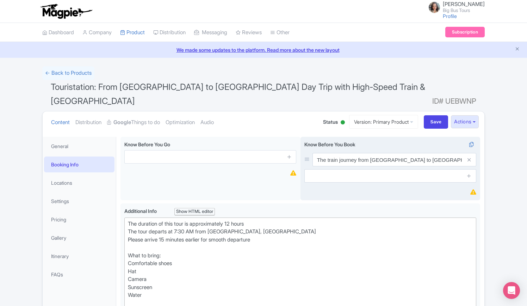
scroll to position [0, 0]
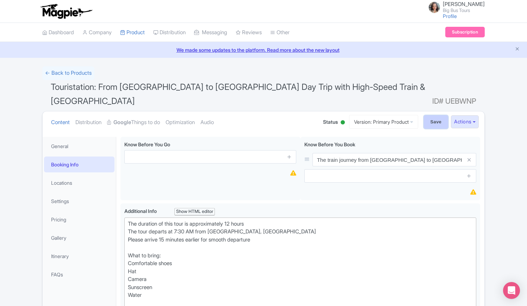
click at [434, 115] on input "Save" at bounding box center [436, 121] width 25 height 13
type input "Saving..."
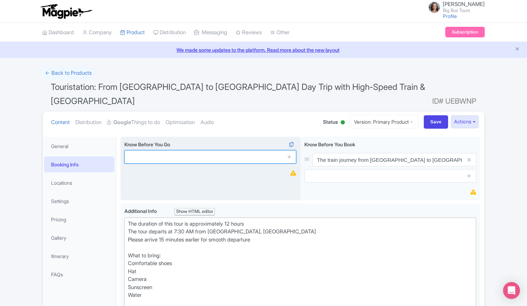
click at [180, 150] on input "text" at bounding box center [210, 156] width 172 height 13
paste input "Bring a valid ID or passport, as it is required for train travel"
type input "Bring a valid ID or passport, as it is required for train travel"
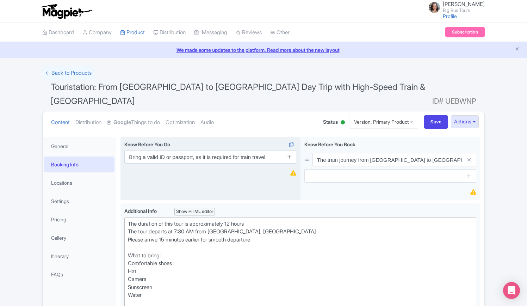
click at [290, 154] on icon at bounding box center [289, 156] width 5 height 5
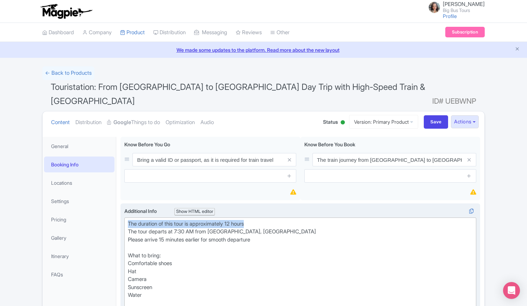
drag, startPoint x: 258, startPoint y: 211, endPoint x: 124, endPoint y: 211, distance: 133.4
click at [124, 217] on trix-editor "The duration of this tour is approximately 12 hours The tour departs at 7:30 AM…" at bounding box center [300, 275] width 352 height 116
type trix-editor "<div>The duration of this tour is approximately 12 hours<br>The tour departs at…"
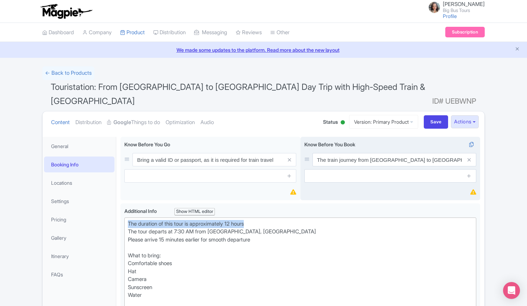
copy div "The duration of this tour is approximately 12 hours"
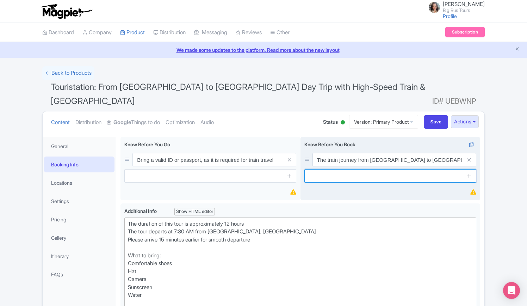
click at [363, 169] on input "text" at bounding box center [390, 175] width 172 height 13
paste input "The duration of this tour is approximately 12 hours"
type input "The duration of this tour is approximately 12 hours"
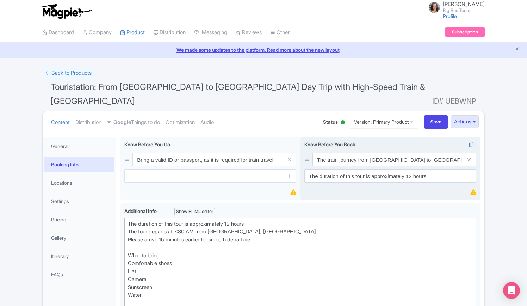
click at [470, 173] on icon at bounding box center [468, 175] width 5 height 5
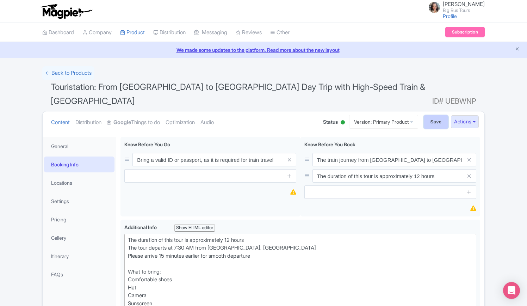
click at [434, 115] on input "Save" at bounding box center [436, 121] width 25 height 13
type input "Saving..."
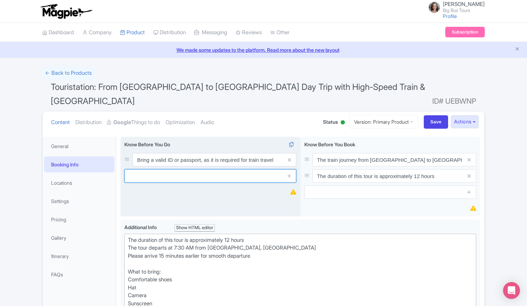
drag, startPoint x: 156, startPoint y: 161, endPoint x: 182, endPoint y: 168, distance: 27.2
click at [156, 169] on input "text" at bounding box center [210, 175] width 172 height 13
paste input "This experience may not be suitable for individuals with limited mobility"
type input "This experience may not be suitable for individuals with limited mobility"
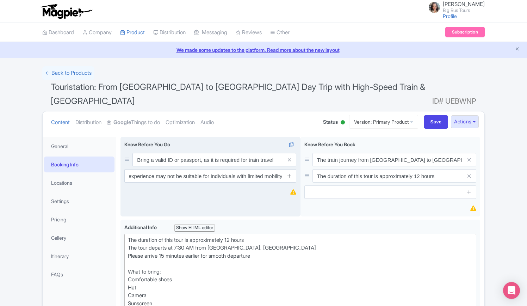
click at [289, 173] on icon at bounding box center [289, 175] width 5 height 5
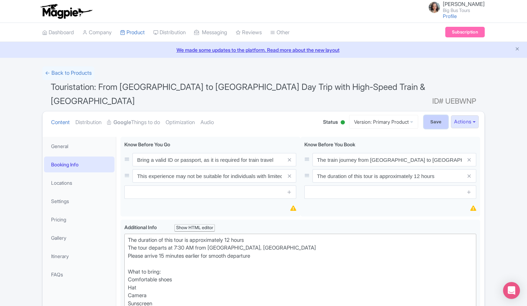
click at [437, 115] on input "Save" at bounding box center [436, 121] width 25 height 13
type input "Saving..."
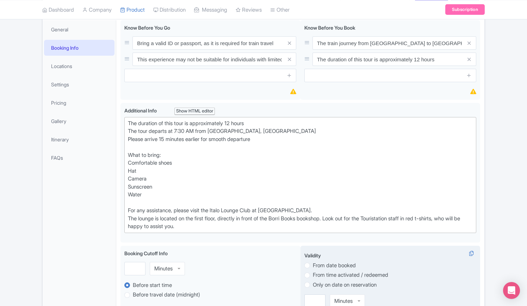
scroll to position [176, 0]
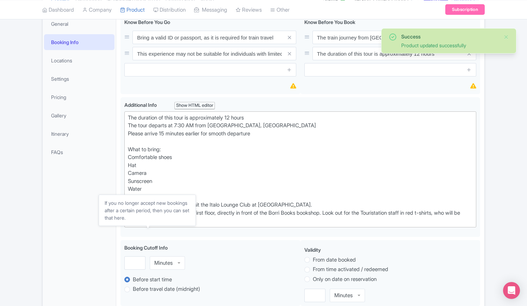
scroll to position [298, 0]
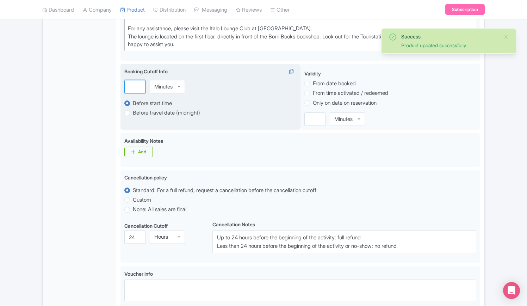
click at [143, 80] on input "number" at bounding box center [134, 86] width 21 height 13
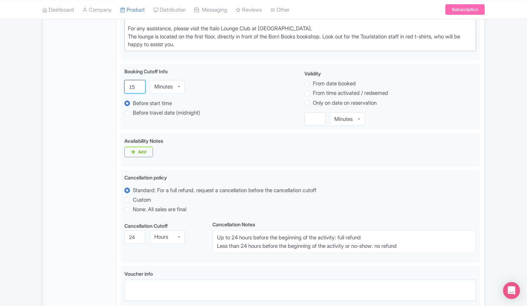
type input "15"
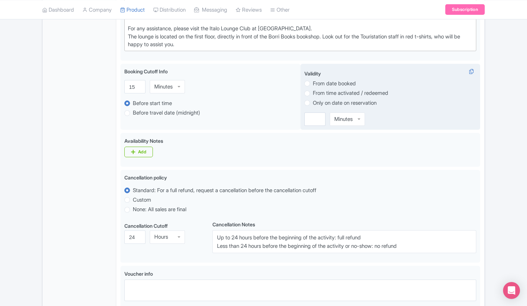
click at [313, 99] on label "Only on date on reservation" at bounding box center [345, 103] width 64 height 8
click at [313, 99] on input "Only on date on reservation" at bounding box center [316, 102] width 7 height 7
radio input "true"
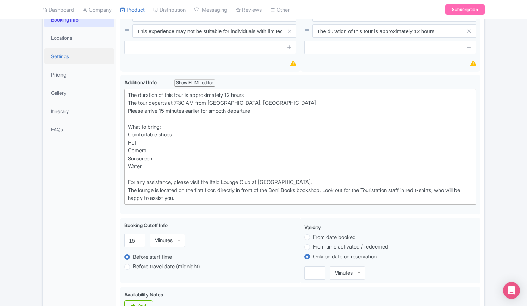
scroll to position [87, 0]
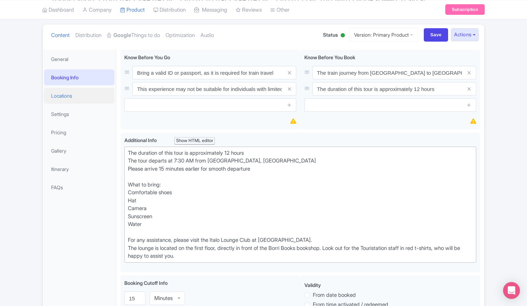
click at [71, 88] on link "Locations" at bounding box center [79, 96] width 70 height 16
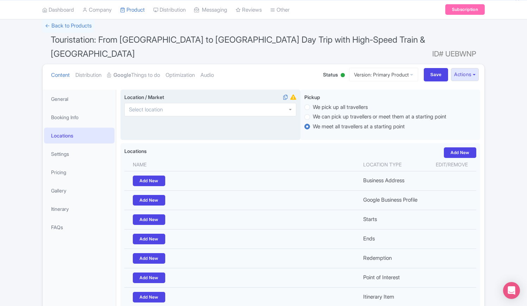
scroll to position [0, 0]
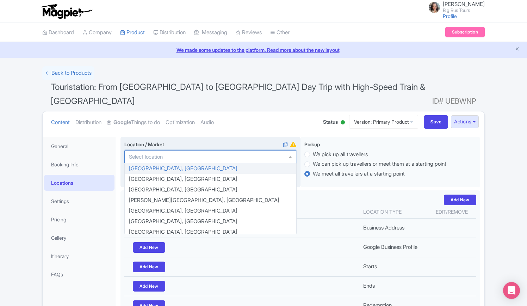
click at [172, 150] on div at bounding box center [210, 156] width 172 height 13
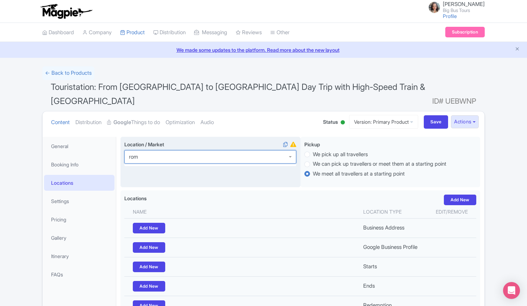
type input "[GEOGRAPHIC_DATA]"
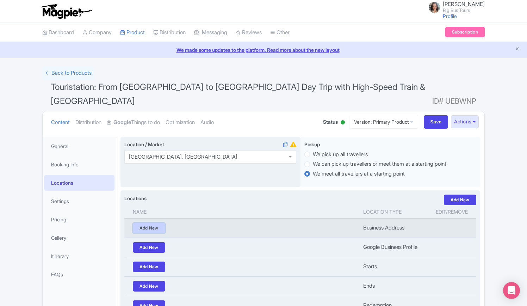
click at [158, 223] on link "Add New" at bounding box center [149, 228] width 32 height 11
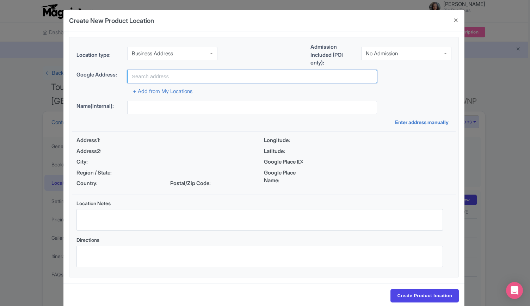
click at [175, 73] on input "text" at bounding box center [252, 76] width 250 height 13
paste input "Piazza dei Cinquecento, 00185 [GEOGRAPHIC_DATA] RM, [GEOGRAPHIC_DATA]"
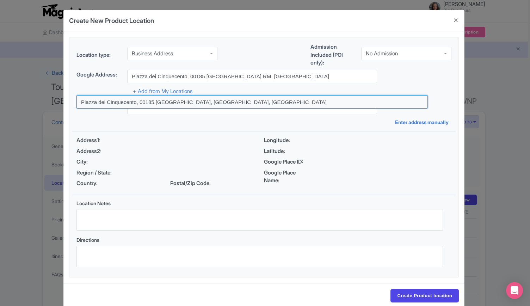
drag, startPoint x: 175, startPoint y: 104, endPoint x: 363, endPoint y: 8, distance: 211.0
click at [176, 101] on input at bounding box center [251, 101] width 351 height 13
type input "Piazza dei Cinquecento, 00185 [GEOGRAPHIC_DATA], [GEOGRAPHIC_DATA], [GEOGRAPHIC…"
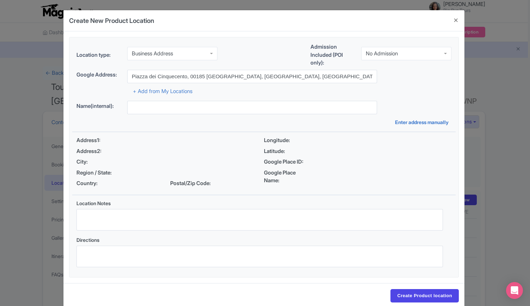
type input "Piazza dei Cinquecento, 00185 [GEOGRAPHIC_DATA], [GEOGRAPHIC_DATA], [GEOGRAPHIC…"
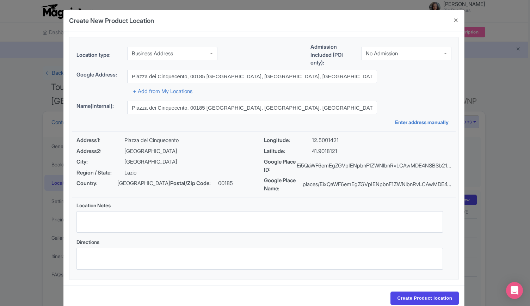
drag, startPoint x: 389, startPoint y: 271, endPoint x: 394, endPoint y: 271, distance: 5.3
click at [392, 270] on div "Directions" at bounding box center [259, 256] width 375 height 37
click at [187, 52] on div "Business Address" at bounding box center [172, 53] width 90 height 13
click at [428, 297] on input "Create Product location" at bounding box center [424, 297] width 68 height 13
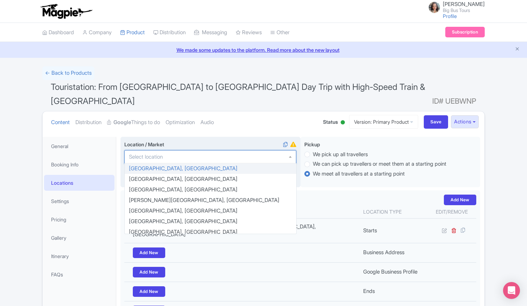
click at [195, 150] on div at bounding box center [210, 156] width 172 height 13
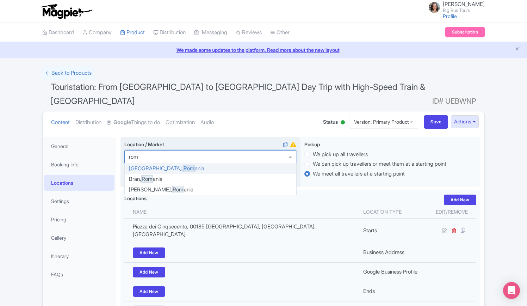
type input "[GEOGRAPHIC_DATA]"
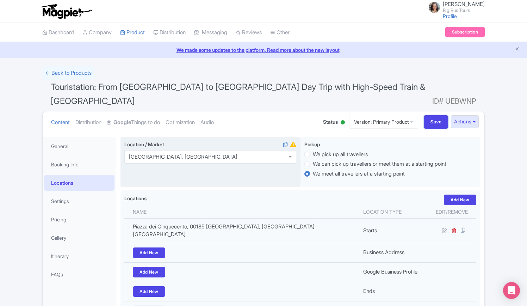
drag, startPoint x: 435, startPoint y: 107, endPoint x: 325, endPoint y: 9, distance: 147.4
click at [434, 115] on input "Save" at bounding box center [436, 121] width 25 height 13
type input "Update Product"
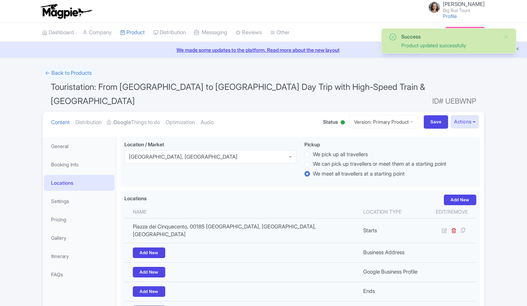
scroll to position [93, 0]
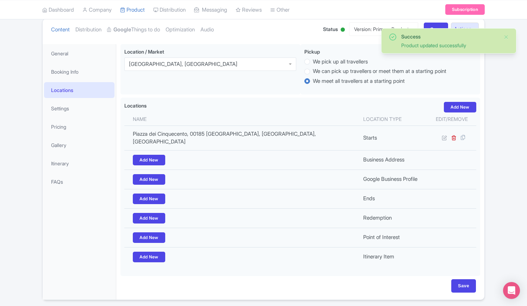
click at [506, 177] on div "Success Product updated successfully ← Back to Products Touristation: From [GEO…" at bounding box center [263, 137] width 527 height 326
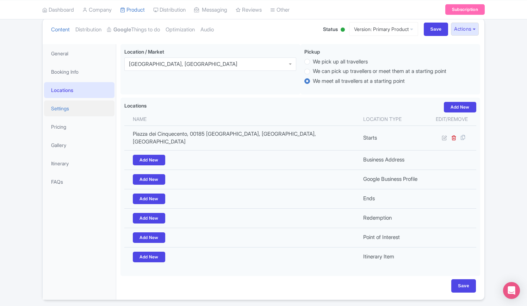
drag, startPoint x: 62, startPoint y: 95, endPoint x: 77, endPoint y: 88, distance: 17.0
click at [62, 100] on link "Settings" at bounding box center [79, 108] width 70 height 16
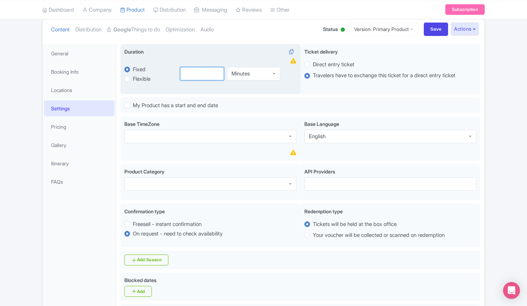
click at [201, 67] on input "number" at bounding box center [202, 73] width 44 height 13
type input "12"
click at [241, 69] on div "Minutes" at bounding box center [240, 72] width 18 height 6
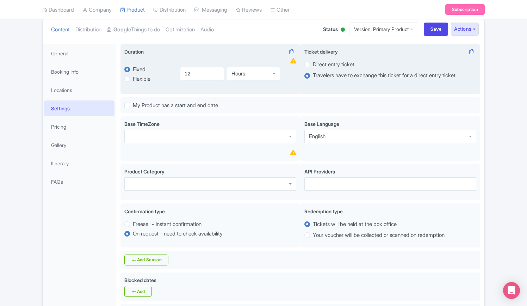
click at [313, 61] on label "Direct entry ticket" at bounding box center [334, 65] width 42 height 8
click at [313, 60] on input "Direct entry ticket" at bounding box center [316, 63] width 7 height 7
radio input "true"
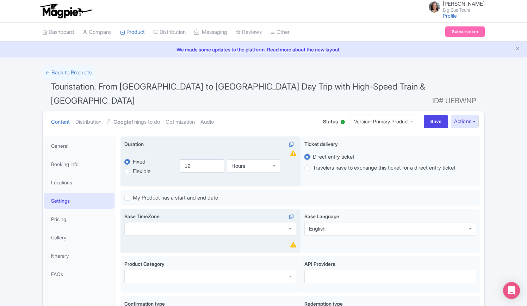
scroll to position [0, 0]
click at [169, 222] on div at bounding box center [210, 228] width 172 height 13
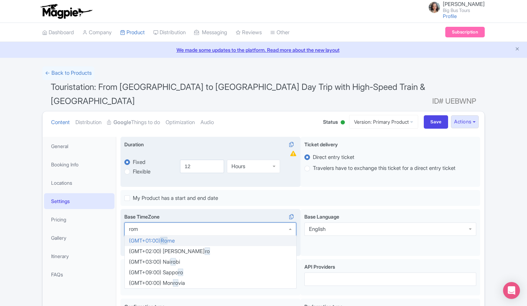
type input "rome"
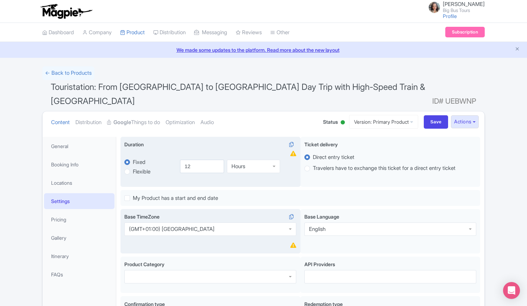
drag, startPoint x: 175, startPoint y: 226, endPoint x: 255, endPoint y: 228, distance: 79.9
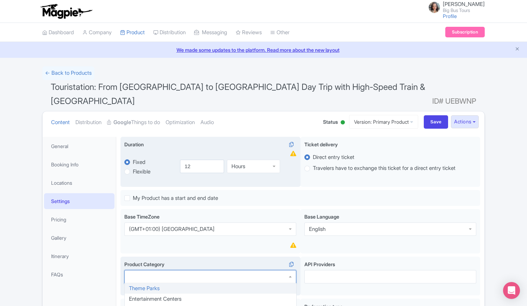
click at [190, 270] on div at bounding box center [210, 276] width 172 height 13
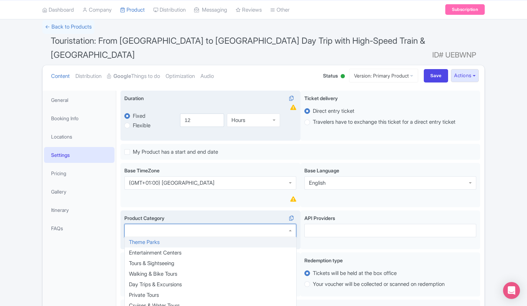
scroll to position [70, 0]
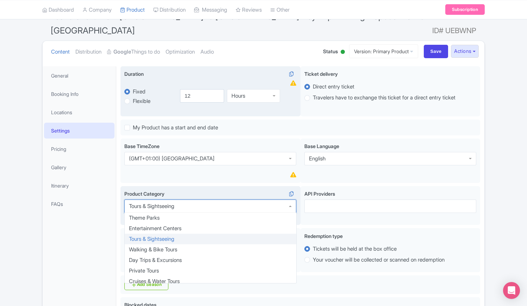
click at [174, 203] on div "Tours & Sightseeing" at bounding box center [151, 206] width 45 height 6
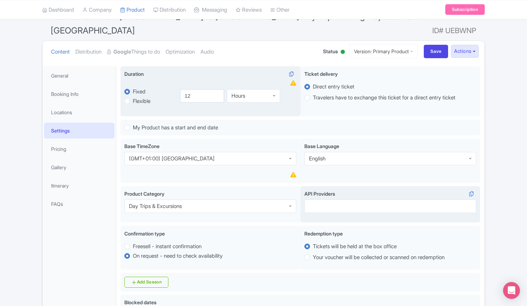
click at [327, 199] on div at bounding box center [390, 205] width 172 height 13
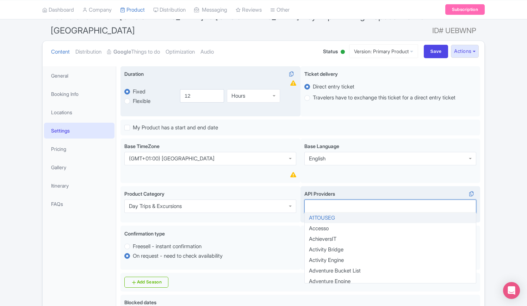
type input "b"
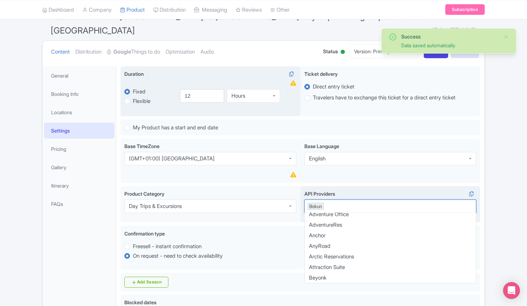
scroll to position [0, 0]
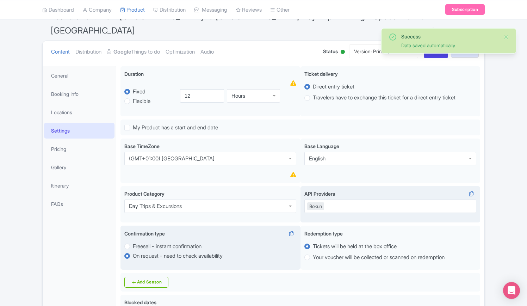
click at [133, 242] on label "Freesell - instant confirmation" at bounding box center [167, 246] width 69 height 8
click at [133, 242] on input "Freesell - instant confirmation" at bounding box center [136, 245] width 7 height 7
radio input "true"
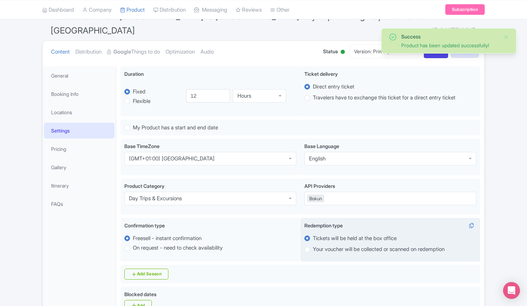
click at [313, 245] on label "Your voucher will be collected or scanned on redemption" at bounding box center [379, 249] width 132 height 8
click at [313, 245] on input "Your voucher will be collected or scanned on redemption" at bounding box center [316, 248] width 7 height 7
radio input "true"
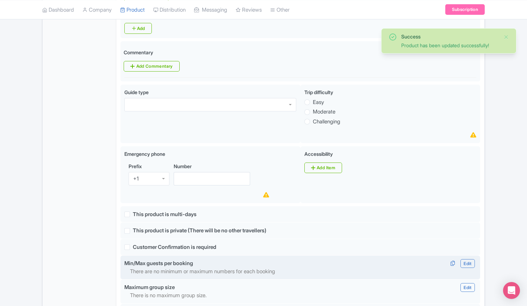
scroll to position [352, 0]
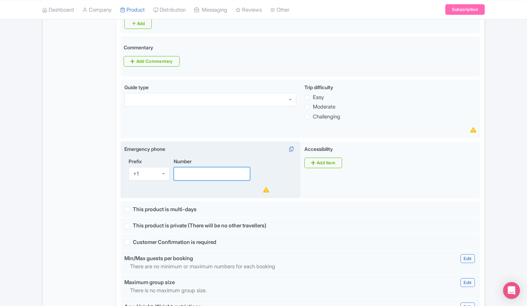
click at [202, 167] on input "Number" at bounding box center [212, 173] width 76 height 13
paste input "3762037251"
type input "3762037251"
click at [162, 167] on div "+1" at bounding box center [149, 173] width 41 height 13
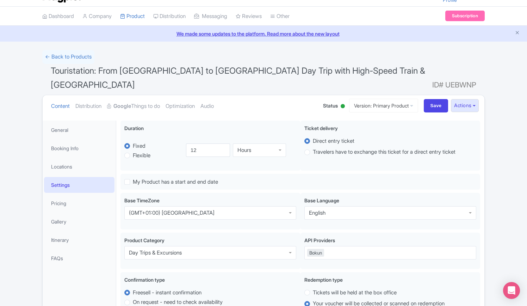
scroll to position [0, 0]
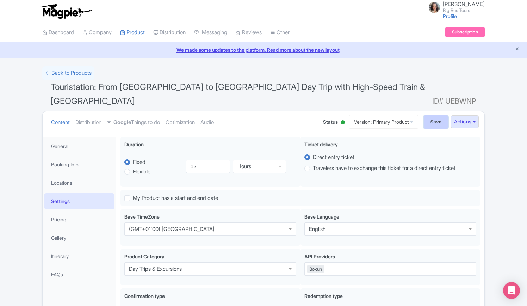
drag, startPoint x: 431, startPoint y: 107, endPoint x: 427, endPoint y: 106, distance: 3.6
click at [431, 115] on input "Save" at bounding box center [436, 121] width 25 height 13
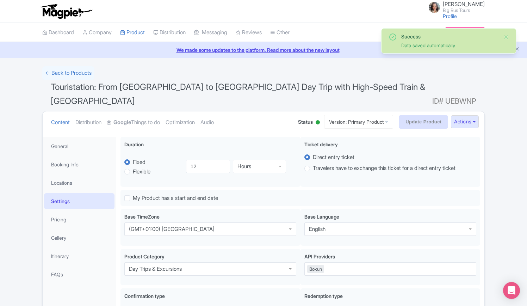
type input "Update Product"
click at [63, 211] on link "Pricing" at bounding box center [79, 219] width 70 height 16
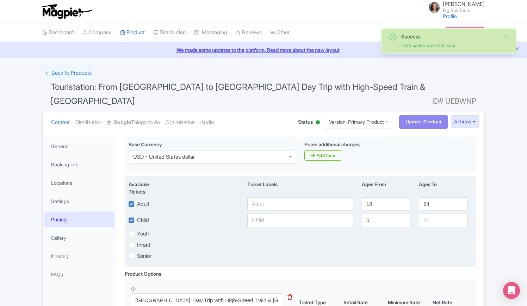
click at [137, 241] on label "Infant" at bounding box center [143, 245] width 13 height 8
click at [137, 240] on input "Infant" at bounding box center [139, 242] width 5 height 5
checkbox input "true"
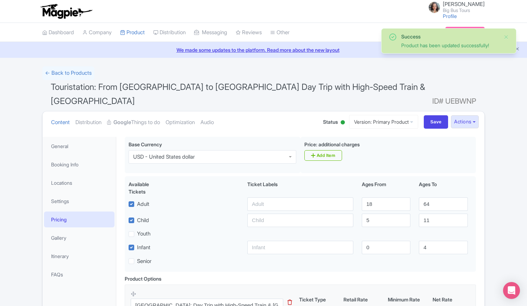
click at [209, 150] on div "USD - United States dollar" at bounding box center [213, 156] width 168 height 13
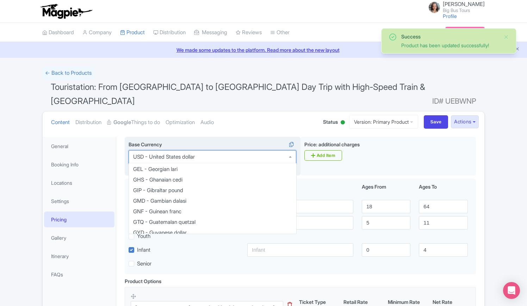
scroll to position [451, 0]
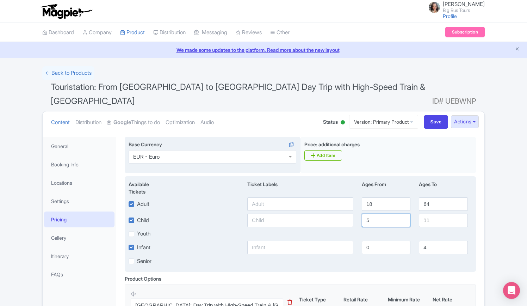
drag, startPoint x: 372, startPoint y: 206, endPoint x: 359, endPoint y: 206, distance: 12.7
click at [359, 213] on div "5" at bounding box center [385, 219] width 57 height 13
drag, startPoint x: 426, startPoint y: 189, endPoint x: 396, endPoint y: 175, distance: 33.4
click at [399, 197] on div "Adult 18 64" at bounding box center [300, 203] width 352 height 13
type input "99"
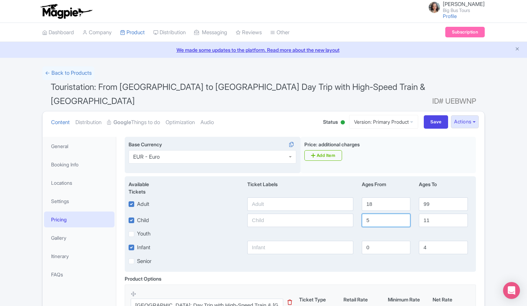
drag, startPoint x: 375, startPoint y: 204, endPoint x: 347, endPoint y: 205, distance: 27.5
click at [347, 213] on div "Child 5 11" at bounding box center [300, 219] width 352 height 13
type input "3"
click at [427, 213] on input "11" at bounding box center [443, 219] width 49 height 13
type input "17"
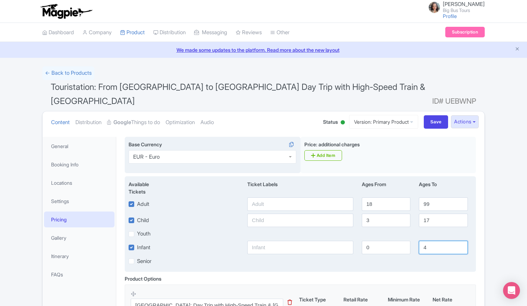
drag, startPoint x: 432, startPoint y: 233, endPoint x: 407, endPoint y: 228, distance: 25.1
click at [415, 240] on div "4" at bounding box center [442, 246] width 57 height 13
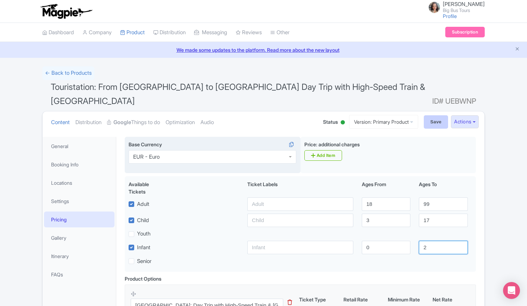
type input "2"
click at [436, 115] on input "Save" at bounding box center [436, 121] width 25 height 13
type input "Update Product"
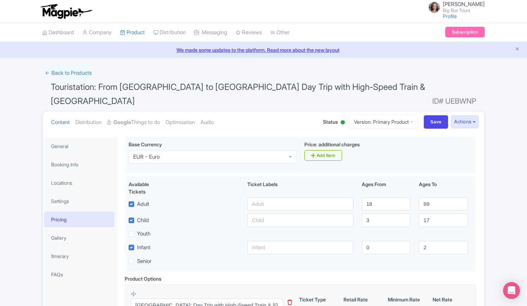
scroll to position [117, 0]
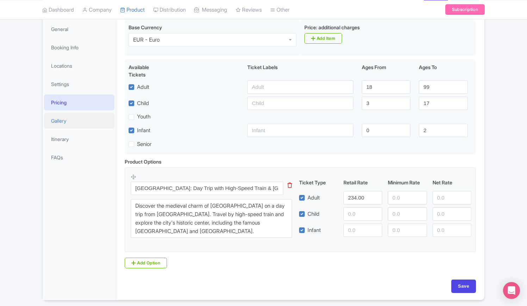
click at [57, 113] on link "Gallery" at bounding box center [79, 121] width 70 height 16
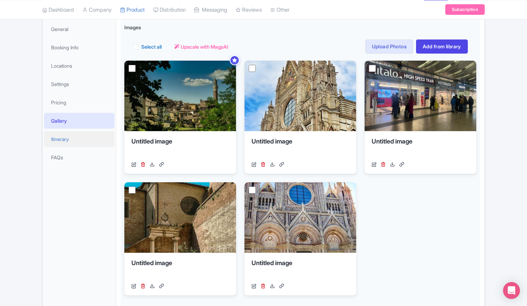
click at [63, 131] on link "Itinerary" at bounding box center [79, 139] width 70 height 16
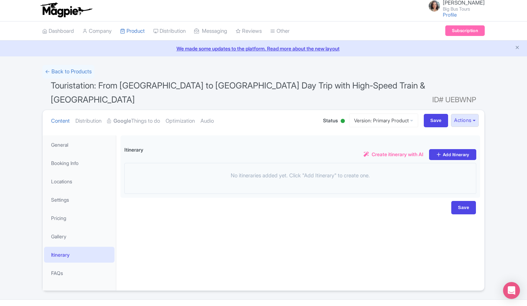
scroll to position [0, 0]
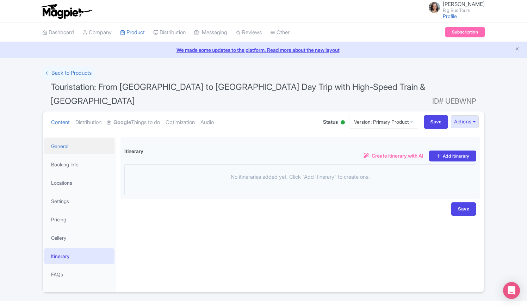
click at [60, 138] on link "General" at bounding box center [79, 146] width 70 height 16
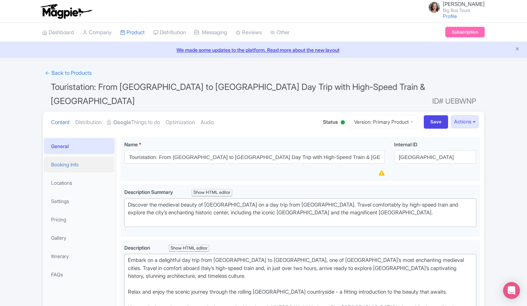
click at [62, 156] on link "Booking Info" at bounding box center [79, 164] width 70 height 16
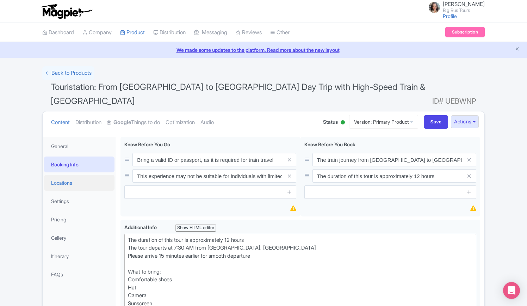
click at [64, 175] on link "Locations" at bounding box center [79, 183] width 70 height 16
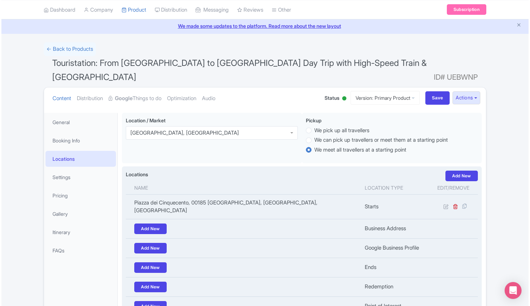
scroll to position [35, 0]
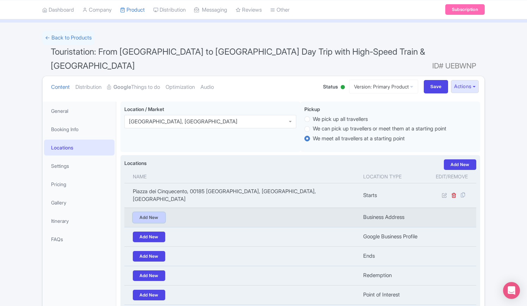
click at [151, 212] on link "Add New" at bounding box center [149, 217] width 32 height 11
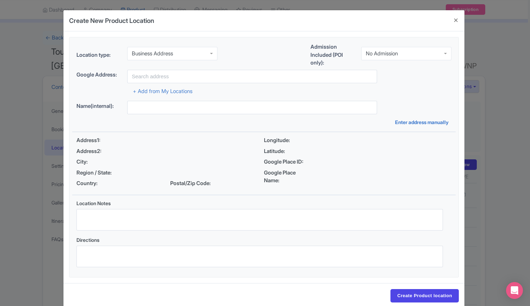
click at [177, 51] on div "Business Address" at bounding box center [172, 53] width 90 height 13
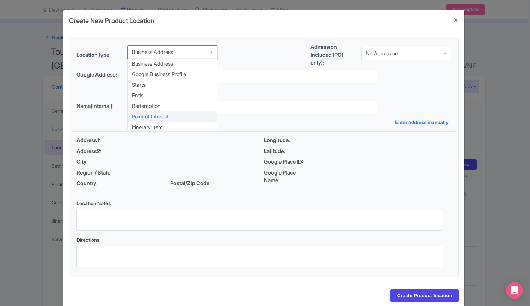
scroll to position [0, 0]
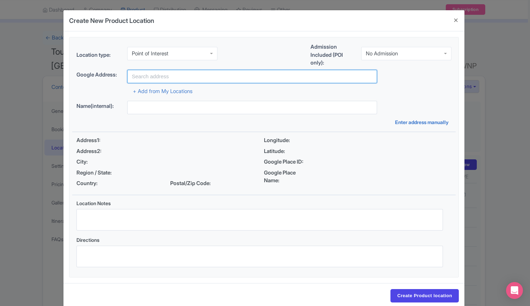
click at [175, 76] on input "text" at bounding box center [252, 76] width 250 height 13
paste input "[GEOGRAPHIC_DATA]"
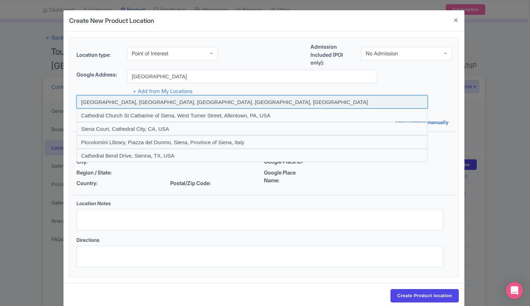
click at [170, 101] on input at bounding box center [251, 101] width 351 height 13
type input "[GEOGRAPHIC_DATA], [GEOGRAPHIC_DATA], [GEOGRAPHIC_DATA], [GEOGRAPHIC_DATA], [GE…"
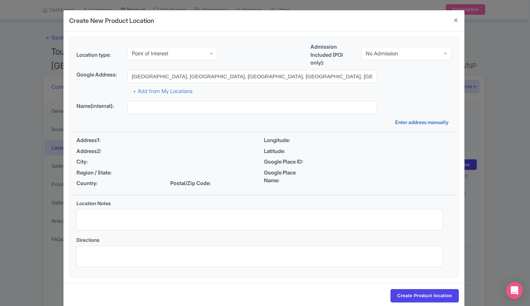
type input "[GEOGRAPHIC_DATA], [GEOGRAPHIC_DATA], [GEOGRAPHIC_DATA], [GEOGRAPHIC_DATA], [GE…"
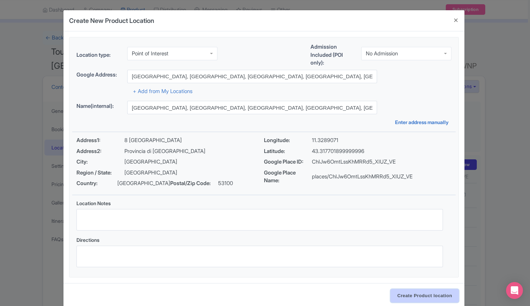
click at [417, 295] on input "Create Product location" at bounding box center [424, 295] width 68 height 13
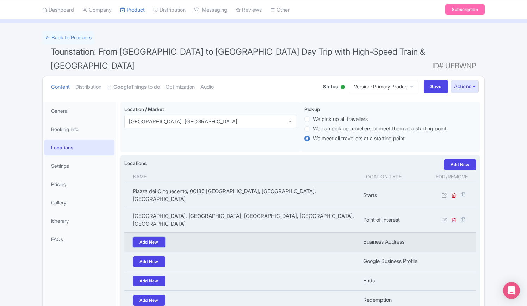
click at [154, 237] on link "Add New" at bounding box center [149, 242] width 32 height 11
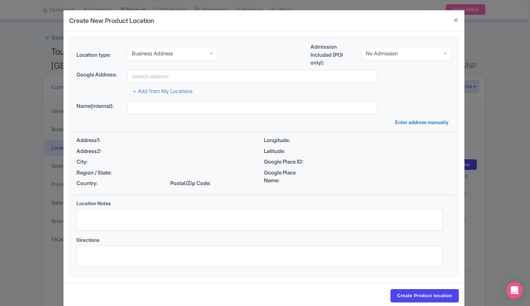
click at [187, 50] on div "Business Address" at bounding box center [172, 53] width 90 height 13
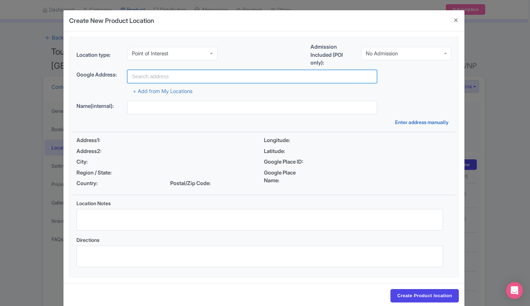
click at [169, 73] on input "text" at bounding box center [252, 76] width 250 height 13
paste input "[GEOGRAPHIC_DATA], [GEOGRAPHIC_DATA]"
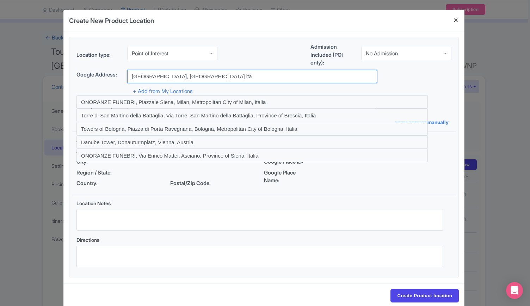
type input "[GEOGRAPHIC_DATA], [GEOGRAPHIC_DATA] ita"
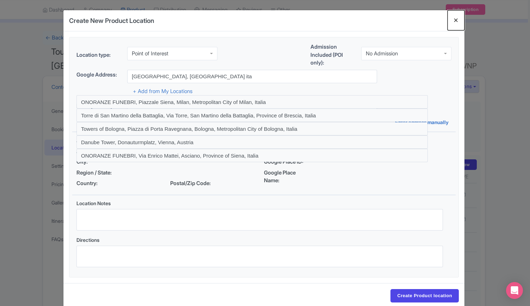
click at [457, 19] on button "Close" at bounding box center [455, 20] width 17 height 20
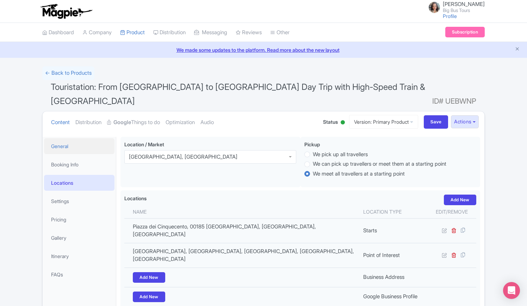
click at [66, 138] on link "General" at bounding box center [79, 146] width 70 height 16
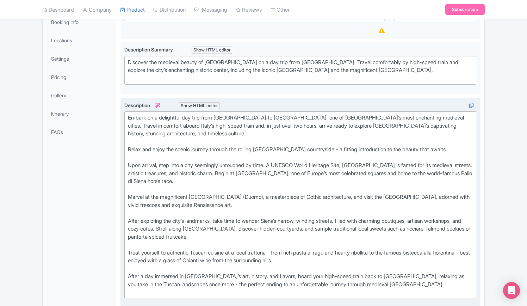
scroll to position [106, 0]
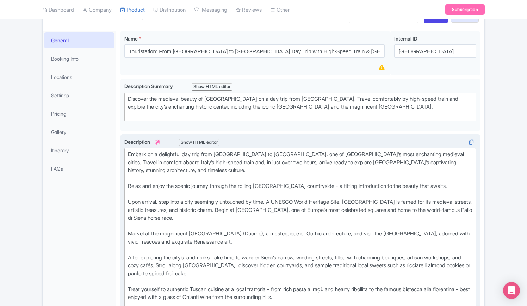
click at [129, 160] on div "Embark on a delightful day trip from [GEOGRAPHIC_DATA] to [GEOGRAPHIC_DATA], on…" at bounding box center [300, 241] width 345 height 182
click at [130, 180] on div "Embark on a delightful day trip from [GEOGRAPHIC_DATA] to [GEOGRAPHIC_DATA], on…" at bounding box center [300, 241] width 345 height 182
click at [129, 210] on div "Embark on a delightful day trip from [GEOGRAPHIC_DATA] to [GEOGRAPHIC_DATA], on…" at bounding box center [300, 241] width 345 height 182
click at [129, 233] on div "Embark on a delightful day trip from [GEOGRAPHIC_DATA] to [GEOGRAPHIC_DATA], on…" at bounding box center [300, 241] width 345 height 182
click at [129, 265] on div "Embark on a delightful day trip from [GEOGRAPHIC_DATA] to [GEOGRAPHIC_DATA], on…" at bounding box center [300, 241] width 345 height 182
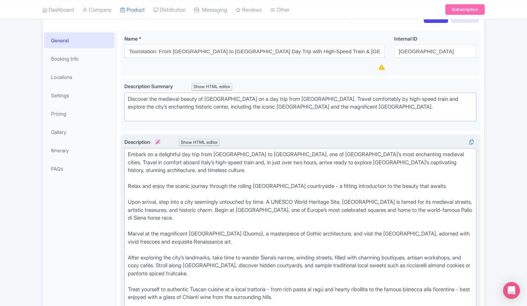
click at [129, 290] on div "Embark on a delightful day trip from [GEOGRAPHIC_DATA] to [GEOGRAPHIC_DATA], on…" at bounding box center [300, 241] width 345 height 182
type trix-editor "<lor>Ipsumd si a consectetu adi elit sedd Eius te Incid, utl et Dolorem’a enim …"
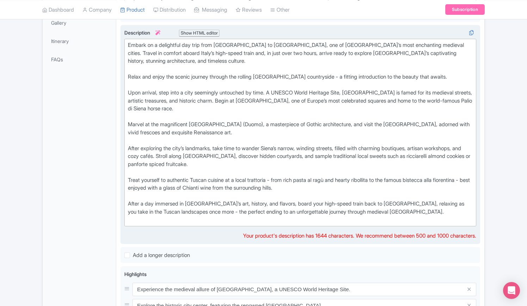
scroll to position [282, 0]
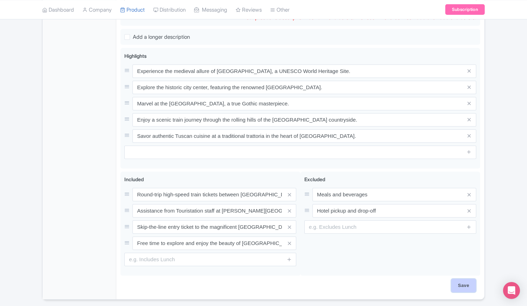
click at [462, 278] on input "Save" at bounding box center [463, 284] width 25 height 13
type input "Update Product"
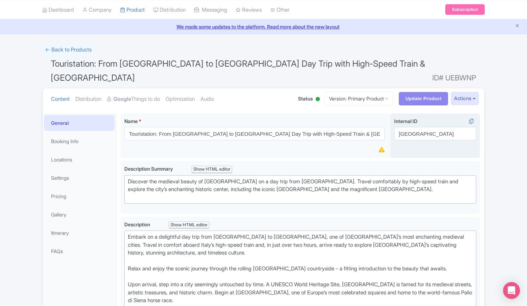
scroll to position [0, 0]
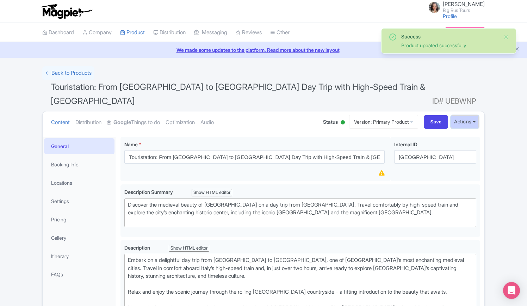
drag, startPoint x: 472, startPoint y: 105, endPoint x: 469, endPoint y: 107, distance: 3.8
click at [472, 115] on button "Actions" at bounding box center [465, 121] width 28 height 13
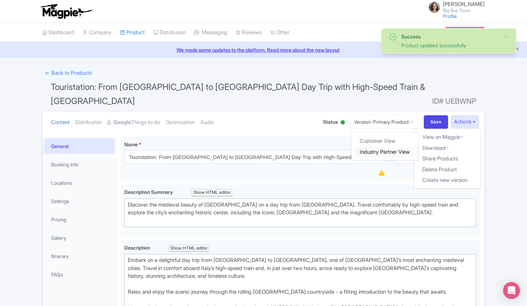
click at [380, 146] on link "Industry Partner View" at bounding box center [384, 151] width 67 height 11
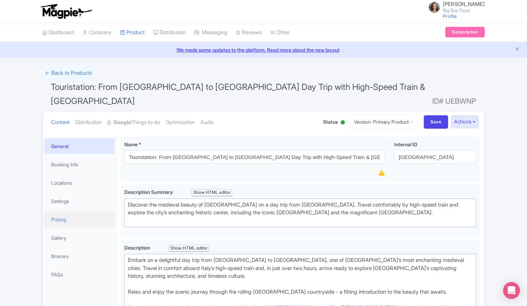
click at [60, 211] on link "Pricing" at bounding box center [79, 219] width 70 height 16
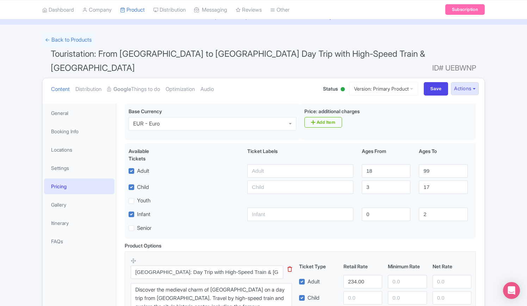
scroll to position [70, 0]
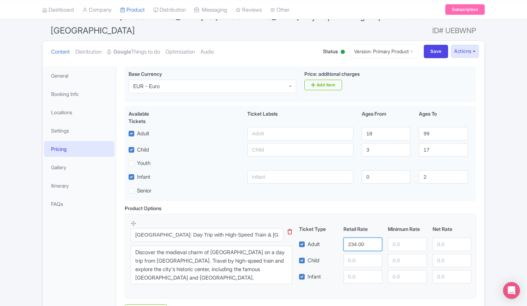
drag, startPoint x: 366, startPoint y: 230, endPoint x: 322, endPoint y: 230, distance: 44.4
click at [322, 237] on div "Adult 234.00" at bounding box center [385, 243] width 178 height 13
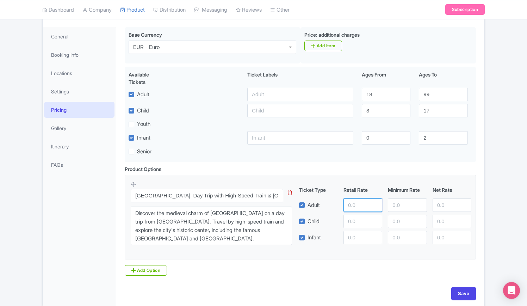
scroll to position [127, 0]
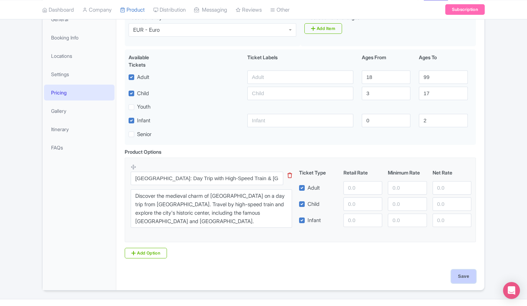
drag, startPoint x: 464, startPoint y: 264, endPoint x: 425, endPoint y: 254, distance: 40.0
click at [464, 269] on input "Save" at bounding box center [463, 275] width 25 height 13
type input "Saving..."
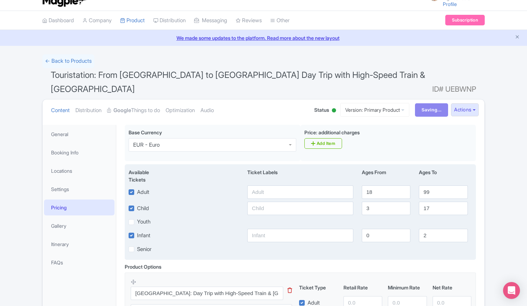
scroll to position [0, 0]
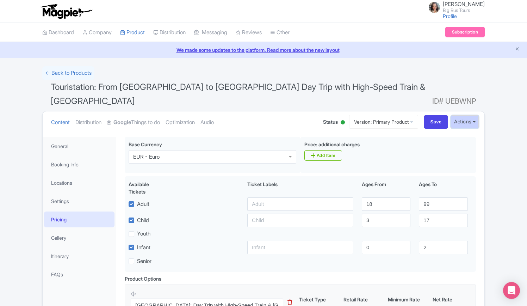
click at [477, 115] on button "Actions" at bounding box center [465, 121] width 28 height 13
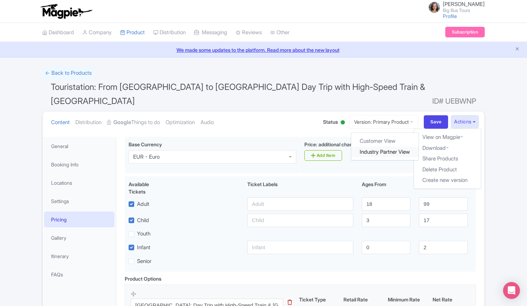
click at [380, 146] on link "Industry Partner View" at bounding box center [384, 151] width 67 height 11
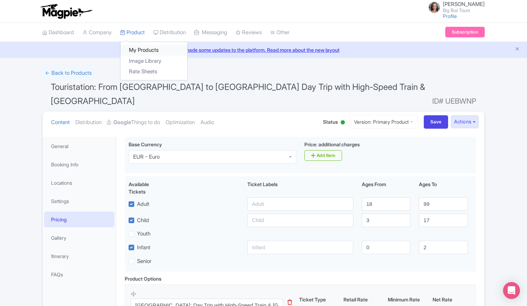
click at [140, 53] on link "My Products" at bounding box center [153, 50] width 67 height 11
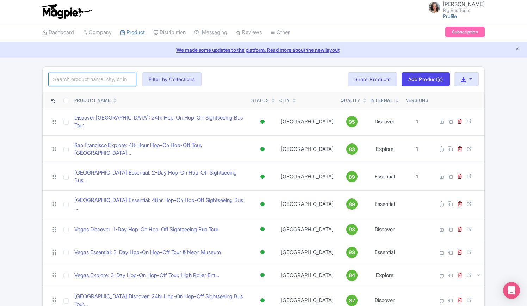
click at [77, 81] on input "search" at bounding box center [92, 79] width 88 height 13
click button "Search" at bounding box center [0, 0] width 0 height 0
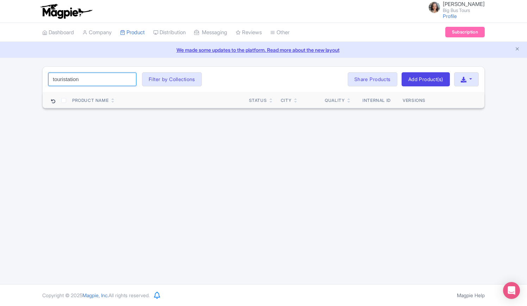
type input "touristation"
click button "Search" at bounding box center [0, 0] width 0 height 0
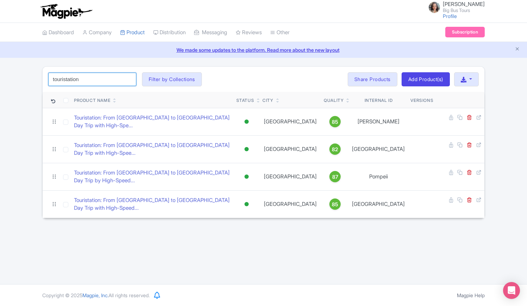
drag, startPoint x: 129, startPoint y: 79, endPoint x: 131, endPoint y: 82, distance: 4.1
click at [129, 77] on input "touristation" at bounding box center [92, 79] width 88 height 13
click at [222, 234] on div "Rosie Grigorova Big Bus Tours Profile Users Settings Sign out Dashboard Company…" at bounding box center [263, 142] width 527 height 284
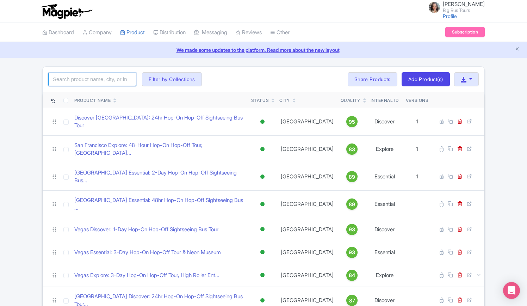
drag, startPoint x: 89, startPoint y: 79, endPoint x: 153, endPoint y: 209, distance: 145.2
click at [88, 79] on input "search" at bounding box center [92, 79] width 88 height 13
drag, startPoint x: 92, startPoint y: 83, endPoint x: 90, endPoint y: 79, distance: 4.1
click at [90, 79] on input "search" at bounding box center [92, 79] width 88 height 13
type input "touristation"
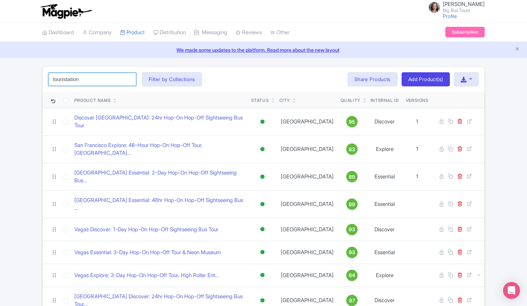
click button "Search" at bounding box center [0, 0] width 0 height 0
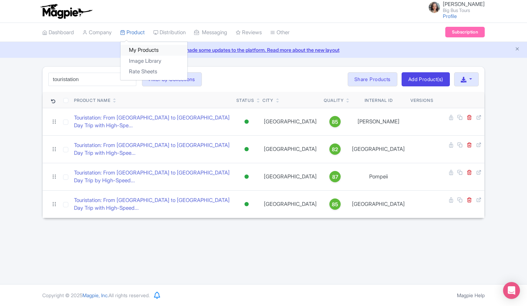
click at [137, 51] on link "My Products" at bounding box center [153, 50] width 67 height 11
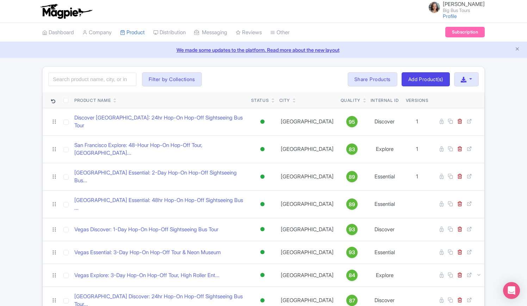
click at [428, 79] on link "Add Product(s)" at bounding box center [425, 79] width 48 height 14
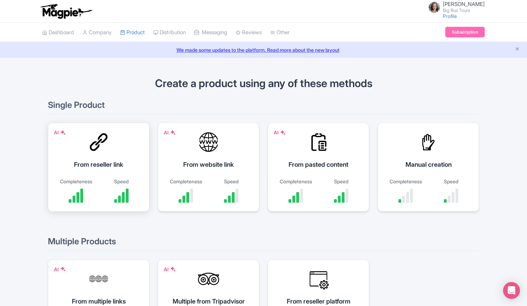
click at [109, 154] on div "AI From reseller link Completeness Speed" at bounding box center [98, 167] width 101 height 89
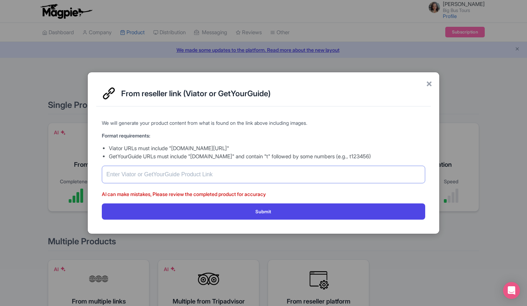
click at [162, 174] on input "text" at bounding box center [263, 174] width 323 height 18
paste input "https://www.getyourguide.com/florence-l32/florence-day-trip-by-high-speed-train…"
type input "https://www.getyourguide.com/florence-l32/florence-day-trip-by-high-speed-train…"
click at [429, 84] on span "×" at bounding box center [429, 83] width 6 height 15
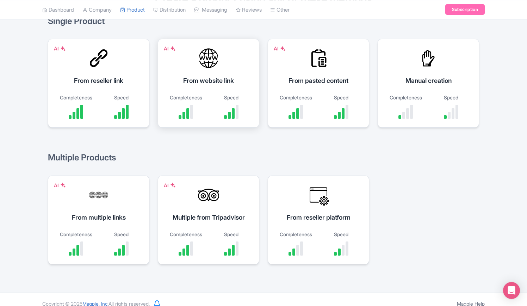
scroll to position [91, 0]
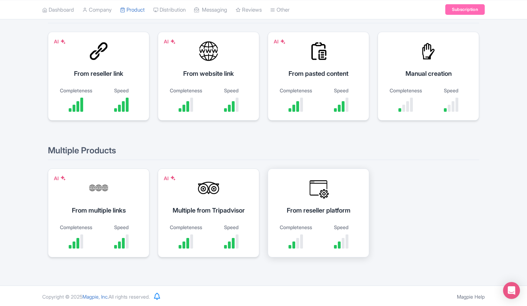
click at [316, 207] on div "From reseller platform" at bounding box center [318, 210] width 84 height 10
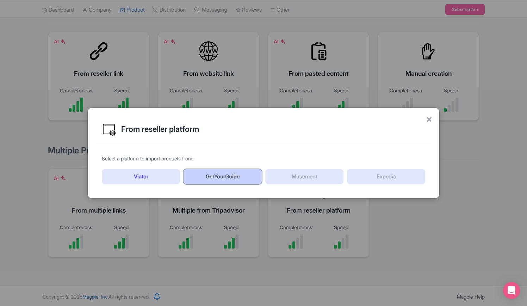
click at [218, 178] on link "GetYourGuide" at bounding box center [222, 176] width 78 height 15
click at [430, 121] on span "×" at bounding box center [429, 118] width 6 height 15
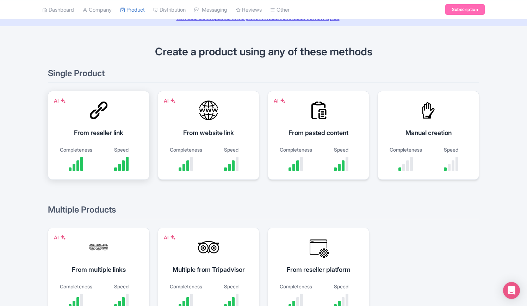
scroll to position [0, 0]
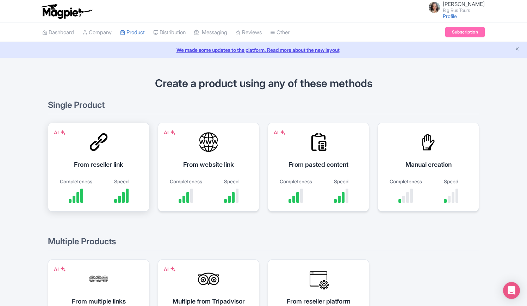
click at [114, 167] on div "From reseller link" at bounding box center [99, 164] width 84 height 10
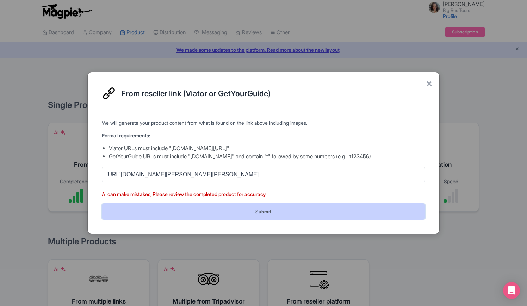
click at [252, 210] on button "Submit" at bounding box center [263, 211] width 323 height 16
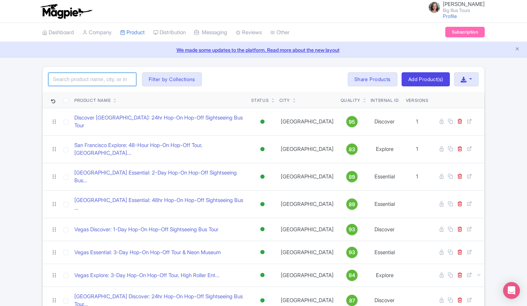
click at [89, 76] on input "search" at bounding box center [92, 79] width 88 height 13
type input "[GEOGRAPHIC_DATA]"
click button "Search" at bounding box center [0, 0] width 0 height 0
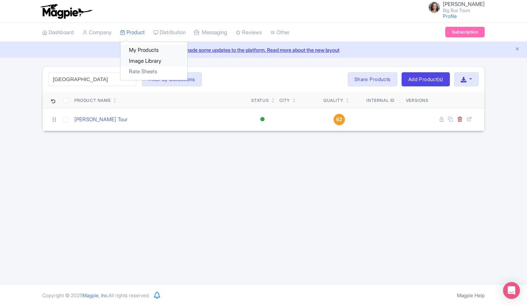
drag, startPoint x: 142, startPoint y: 46, endPoint x: 146, endPoint y: 58, distance: 13.1
click at [142, 46] on link "My Products" at bounding box center [153, 50] width 67 height 11
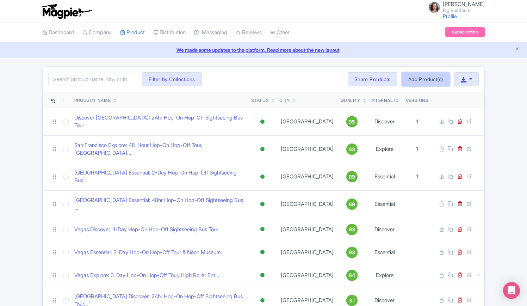
click at [425, 79] on link "Add Product(s)" at bounding box center [425, 79] width 48 height 14
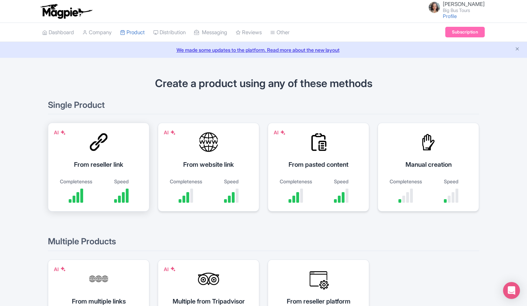
click at [115, 148] on div "AI From reseller link Completeness Speed" at bounding box center [98, 167] width 101 height 89
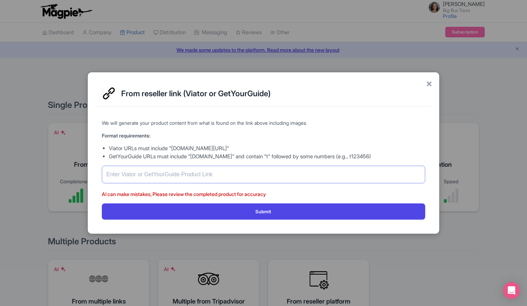
click at [165, 175] on input "text" at bounding box center [263, 174] width 323 height 18
paste input "[URL][DOMAIN_NAME][PERSON_NAME][PERSON_NAME]"
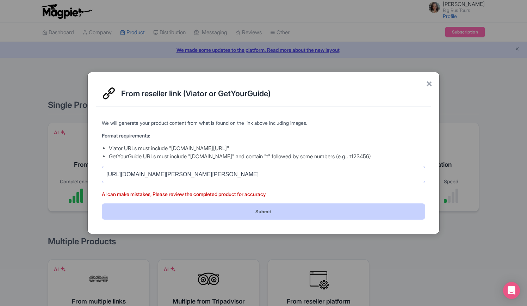
type input "[URL][DOMAIN_NAME][PERSON_NAME][PERSON_NAME]"
click at [232, 213] on button "Submit" at bounding box center [263, 211] width 323 height 16
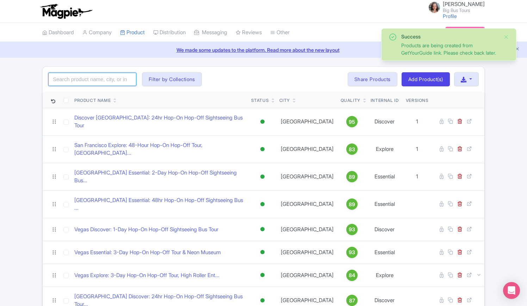
drag, startPoint x: 100, startPoint y: 79, endPoint x: 94, endPoint y: 72, distance: 8.5
click at [100, 79] on input "search" at bounding box center [92, 79] width 88 height 13
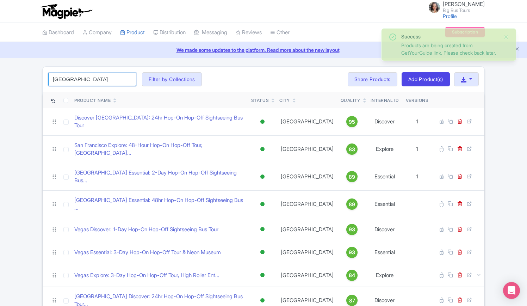
type input "florence"
click button "Search" at bounding box center [0, 0] width 0 height 0
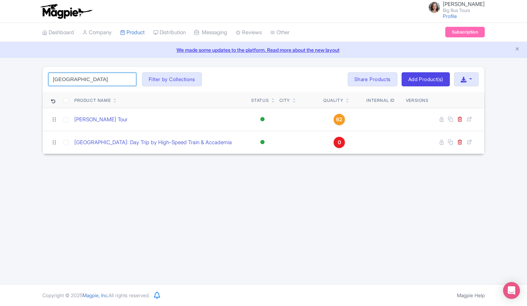
drag, startPoint x: 89, startPoint y: 75, endPoint x: 92, endPoint y: 69, distance: 6.9
click at [89, 75] on input "florence" at bounding box center [92, 79] width 88 height 13
click button "Search" at bounding box center [0, 0] width 0 height 0
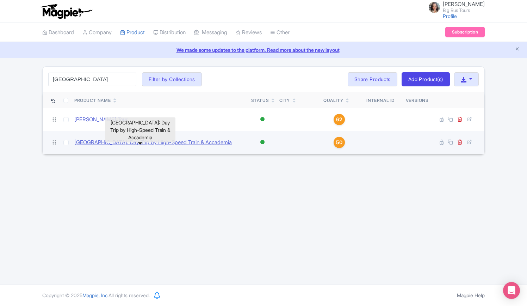
click at [112, 140] on link "[GEOGRAPHIC_DATA]: Day Trip by High-Speed Train & Accademia" at bounding box center [152, 142] width 157 height 8
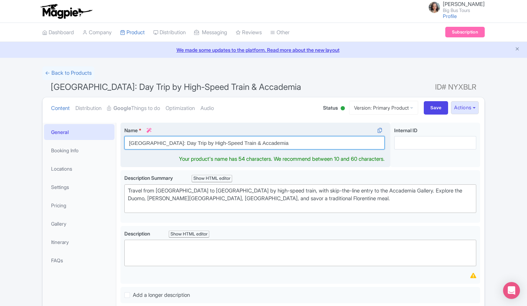
click at [129, 140] on input "[GEOGRAPHIC_DATA]: Day Trip by High-Speed Train & Accademia" at bounding box center [254, 142] width 260 height 13
paste input "Touristation: From Rome"
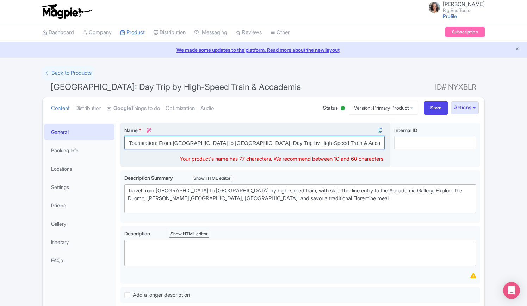
click at [215, 141] on input "Touristation: From Rome to Florence: Day Trip by High-Speed Train & Accademia" at bounding box center [254, 142] width 260 height 13
click at [331, 142] on input "Touristation: From [GEOGRAPHIC_DATA] to [GEOGRAPHIC_DATA] Day Trip by High-Spee…" at bounding box center [254, 142] width 260 height 13
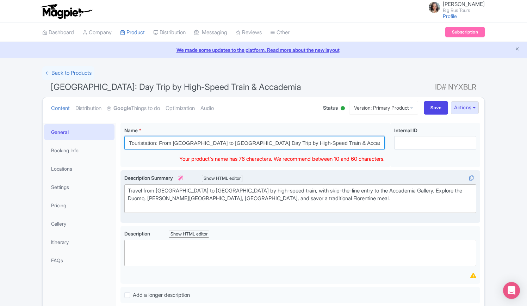
type input "Touristation: From [GEOGRAPHIC_DATA] to [GEOGRAPHIC_DATA] Day Trip by High-Spee…"
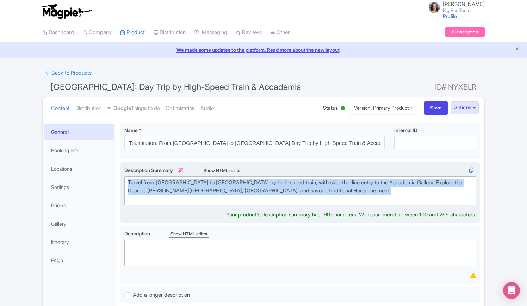
drag, startPoint x: 292, startPoint y: 198, endPoint x: 138, endPoint y: 203, distance: 153.6
click at [107, 183] on div "General Booking Info Locations Settings Pricing Gallery Itinerary FAQs Florence…" at bounding box center [263, 272] width 441 height 309
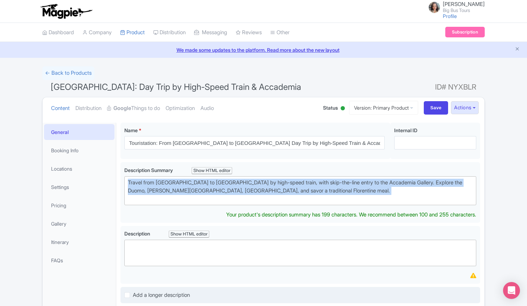
copy div "Travel from [GEOGRAPHIC_DATA] to [GEOGRAPHIC_DATA] by high-speed train, with sk…"
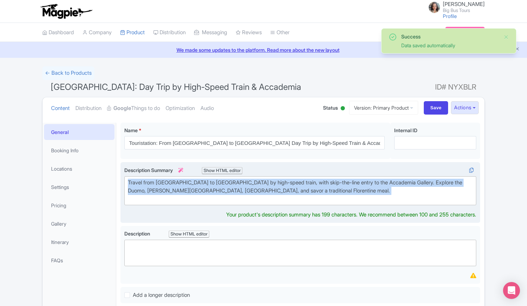
paste trix-editor "<div><strong>Travel from Rome to Florence by high-speed train</strong> and enjo…"
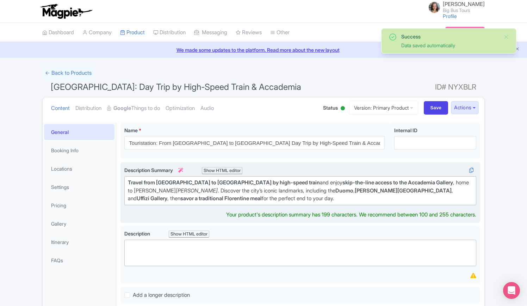
type trix-editor "<div><strong>Travel from Rome to Florence by high-speed train</strong> and enjo…"
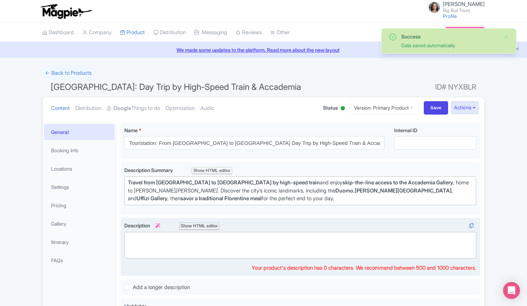
click at [187, 250] on trix-editor at bounding box center [300, 245] width 352 height 26
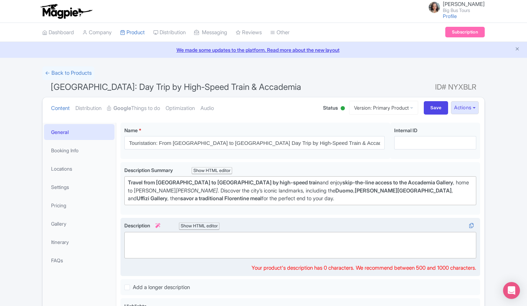
click at [182, 237] on trix-editor at bounding box center [300, 245] width 352 height 26
paste trix-editor "<div>Here’s a <strong>refined and slightly condensed version</strong> of your F…"
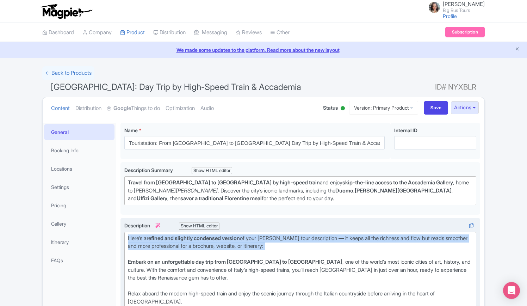
drag, startPoint x: 126, startPoint y: 254, endPoint x: 116, endPoint y: 221, distance: 35.1
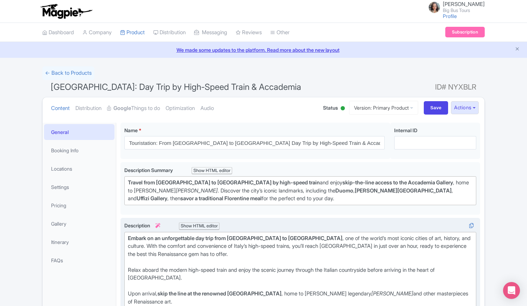
type trix-editor "<div><strong>Embark on an unforgettable day trip from Rome to Florence</strong>…"
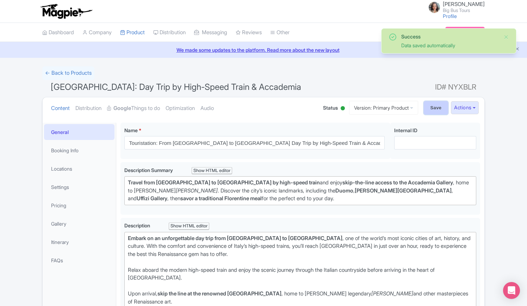
click at [430, 103] on input "Save" at bounding box center [436, 107] width 25 height 13
type input "Saving..."
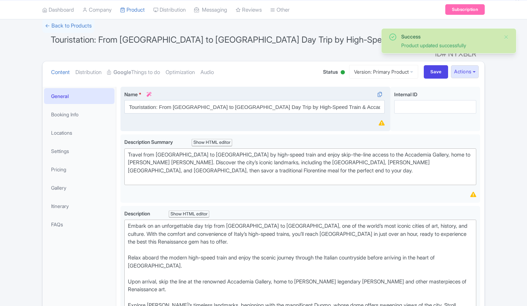
scroll to position [17, 0]
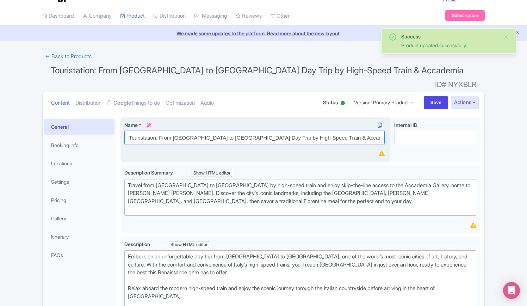
click at [209, 131] on input "Touristation: From [GEOGRAPHIC_DATA] to [GEOGRAPHIC_DATA] Day Trip by High-Spee…" at bounding box center [254, 137] width 260 height 13
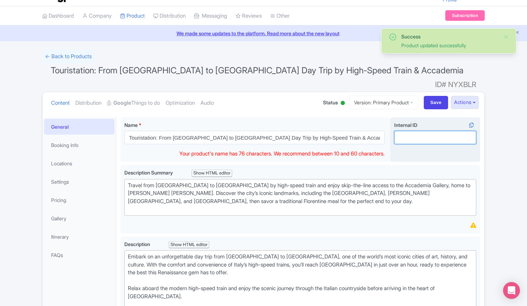
click at [419, 131] on input "Internal ID i" at bounding box center [435, 137] width 82 height 13
paste input "[GEOGRAPHIC_DATA]"
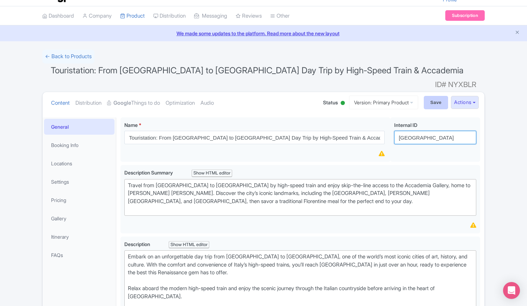
type input "[GEOGRAPHIC_DATA]"
click at [426, 96] on input "Save" at bounding box center [436, 102] width 25 height 13
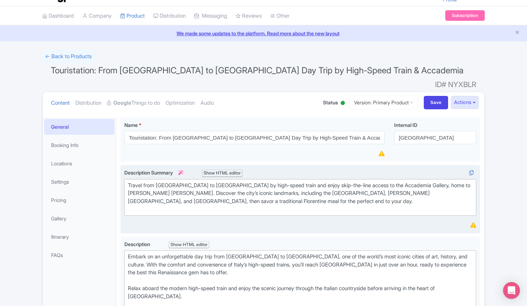
type input "Saving..."
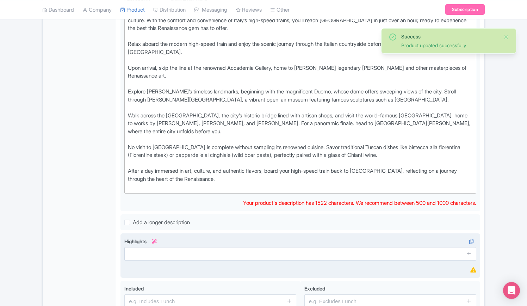
scroll to position [298, 0]
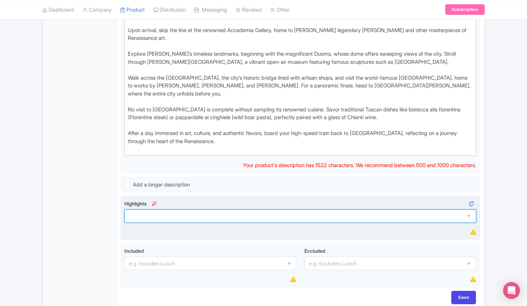
click at [161, 209] on input "text" at bounding box center [300, 215] width 352 height 13
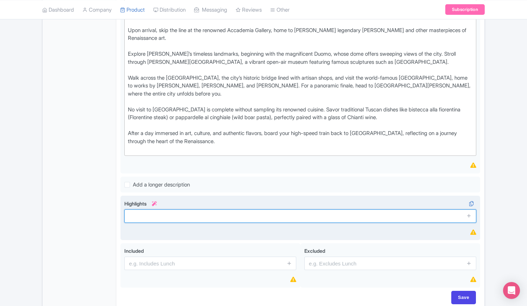
paste input "Experience the art, history, and culture of [GEOGRAPHIC_DATA] on an unforgettab…"
type input "Experience the art, history, and culture of [GEOGRAPHIC_DATA] on an unforgettab…"
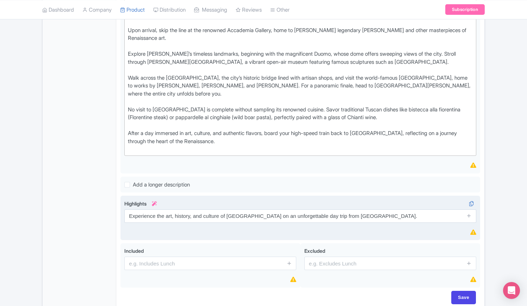
click at [448, 206] on div "Highlights i Experience the art, history, and culture of [GEOGRAPHIC_DATA] on a…" at bounding box center [300, 218] width 352 height 37
click at [469, 213] on icon at bounding box center [468, 215] width 5 height 5
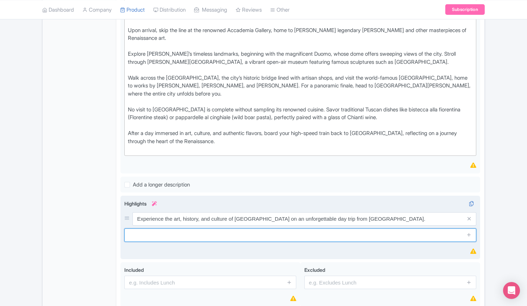
click at [192, 228] on input "text" at bounding box center [300, 234] width 352 height 13
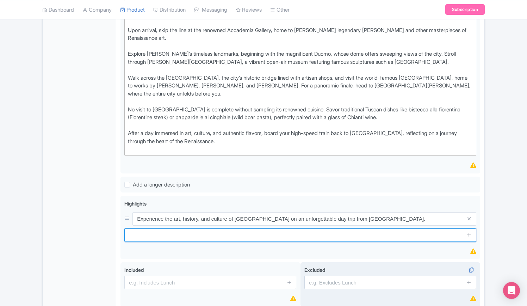
paste input "Marvel at the magnificent Duomo and take in breathtaking views from its panoram…"
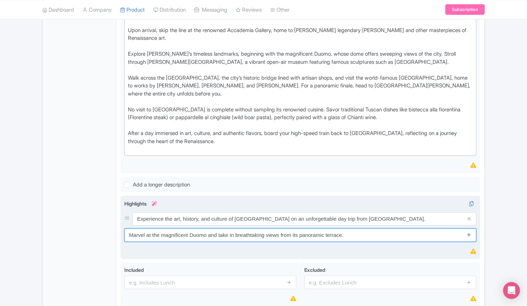
type input "Marvel at the magnificent Duomo and take in breathtaking views from its panoram…"
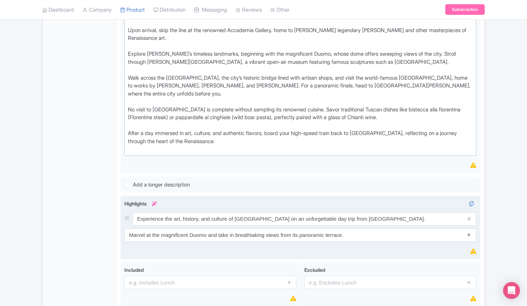
click at [469, 232] on icon at bounding box center [468, 234] width 5 height 5
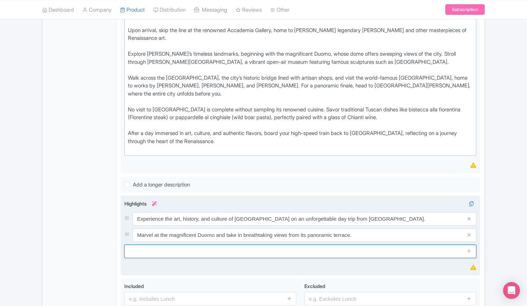
drag, startPoint x: 190, startPoint y: 231, endPoint x: 201, endPoint y: 234, distance: 11.0
click at [190, 244] on input "text" at bounding box center [300, 250] width 352 height 13
paste input "Wander through lively [PERSON_NAME][GEOGRAPHIC_DATA] and admire [PERSON_NAME] […"
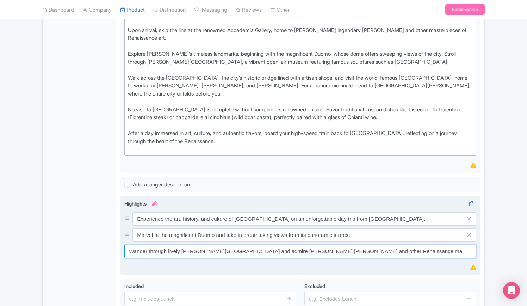
type input "Wander through lively [PERSON_NAME][GEOGRAPHIC_DATA] and admire [PERSON_NAME] […"
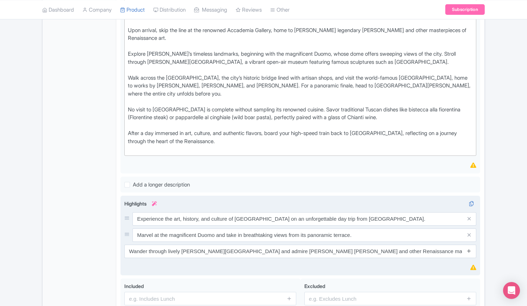
click at [468, 248] on icon at bounding box center [468, 250] width 5 height 5
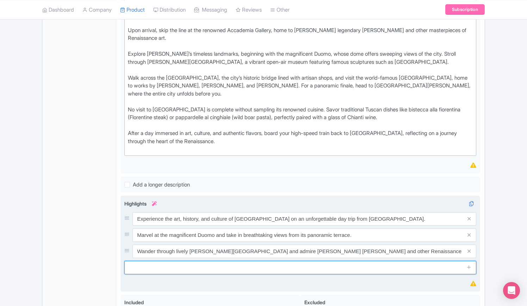
drag, startPoint x: 233, startPoint y: 248, endPoint x: 245, endPoint y: 249, distance: 12.3
click at [233, 261] on input "text" at bounding box center [300, 267] width 352 height 13
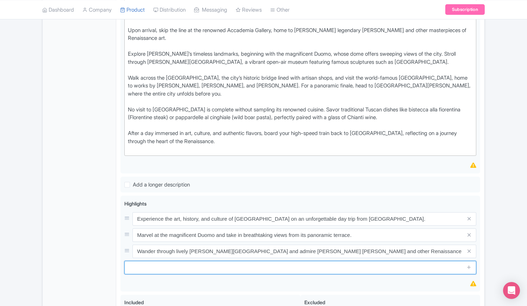
paste input "Explore the medieval [GEOGRAPHIC_DATA] and visit the world-famous [GEOGRAPHIC_D…"
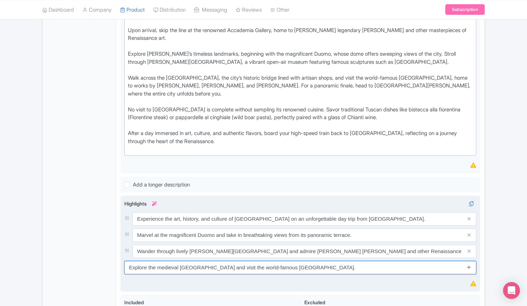
type input "Explore the medieval [GEOGRAPHIC_DATA] and visit the world-famous [GEOGRAPHIC_D…"
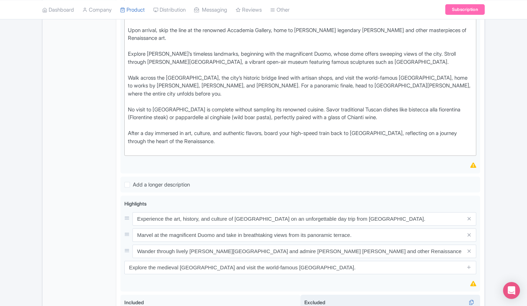
drag, startPoint x: 469, startPoint y: 246, endPoint x: 461, endPoint y: 301, distance: 54.9
click at [469, 264] on icon at bounding box center [468, 266] width 5 height 5
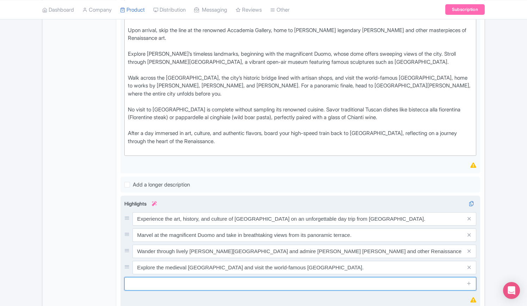
click at [214, 277] on input "text" at bounding box center [300, 283] width 352 height 13
paste input "Savor authentic Florentine cuisine and enjoy a glass of local Chianti wine for …"
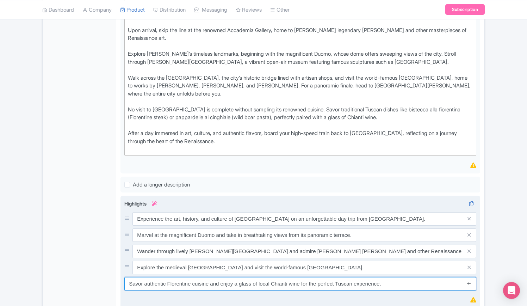
type input "Savor authentic Florentine cuisine and enjoy a glass of local Chianti wine for …"
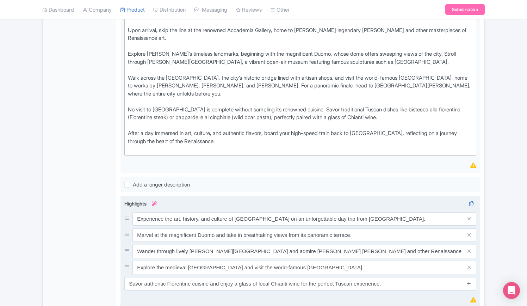
click at [470, 280] on icon at bounding box center [468, 282] width 5 height 5
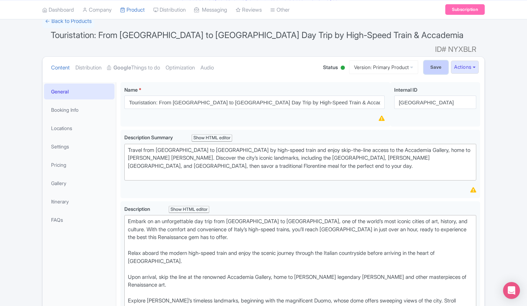
click at [435, 61] on input "Save" at bounding box center [436, 67] width 25 height 13
type input "Saving..."
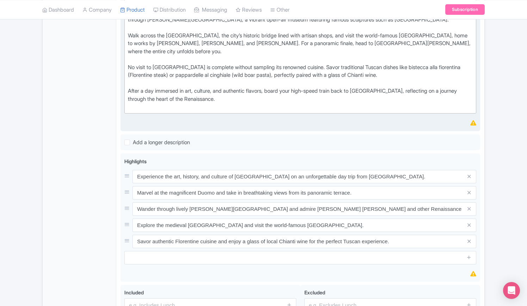
scroll to position [397, 0]
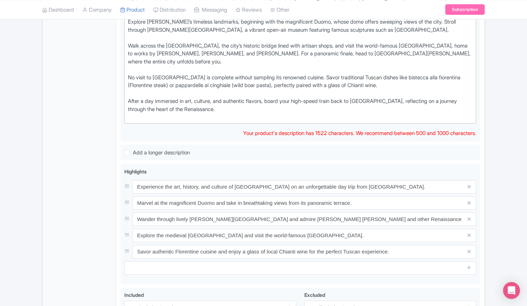
scroll to position [389, 0]
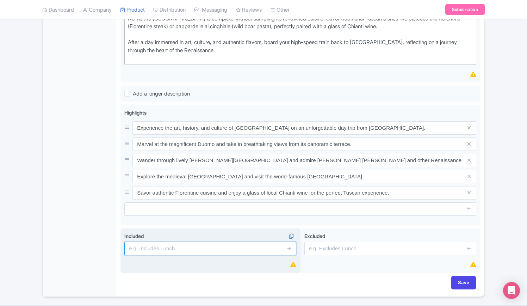
click at [173, 242] on input "text" at bounding box center [210, 248] width 172 height 13
paste input "Round-trip high-speed train tickets between Rome and Florence"
type input "Round-trip high-speed train tickets between Rome and Florence"
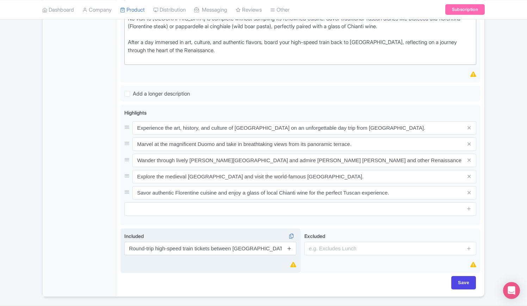
click at [290, 245] on icon at bounding box center [289, 247] width 5 height 5
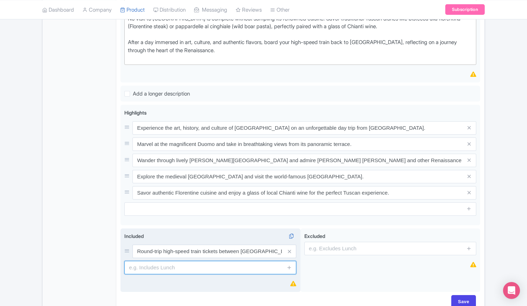
click at [189, 261] on input "text" at bounding box center [210, 267] width 172 height 13
paste input "Skip-the-line entry ticket to the Accademia Gallery"
type input "Skip-the-line entry ticket to the Accademia Gallery"
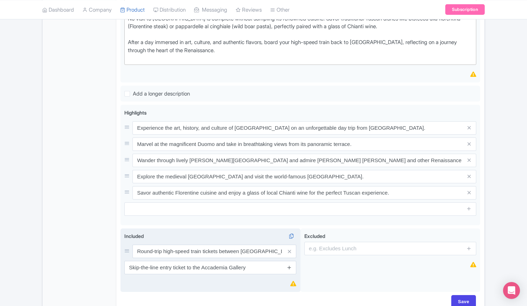
click at [290, 264] on icon at bounding box center [289, 266] width 5 height 5
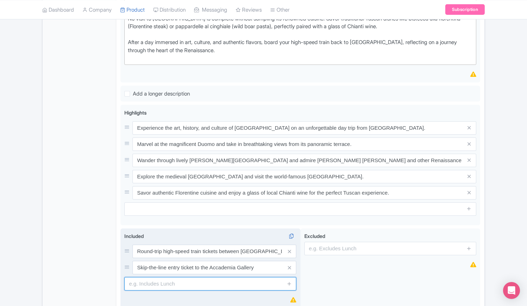
drag, startPoint x: 215, startPoint y: 267, endPoint x: 232, endPoint y: 270, distance: 17.1
click at [215, 277] on input "text" at bounding box center [210, 283] width 172 height 13
paste input "Walking tour of Florence’s historic center with a professional guide"
type input "Walking tour of Florence’s historic center with a professional guide"
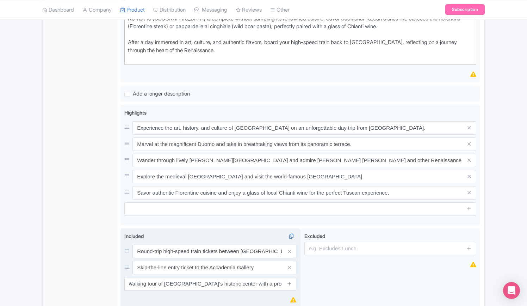
click at [290, 281] on icon at bounding box center [289, 283] width 5 height 5
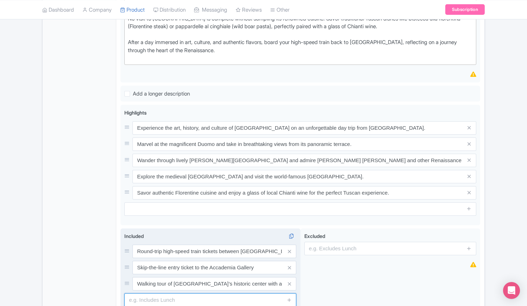
click at [194, 293] on input "text" at bounding box center [210, 299] width 172 height 13
paste input "Free time to explore Florence at your own pace"
type input "Free time to explore Florence at your own pace"
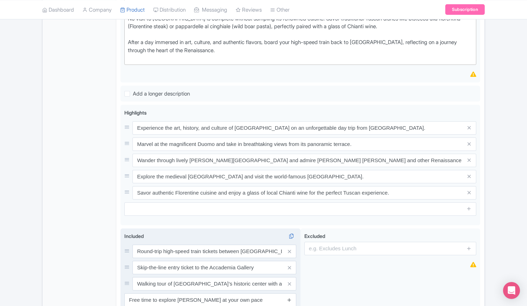
click at [290, 297] on icon at bounding box center [289, 299] width 5 height 5
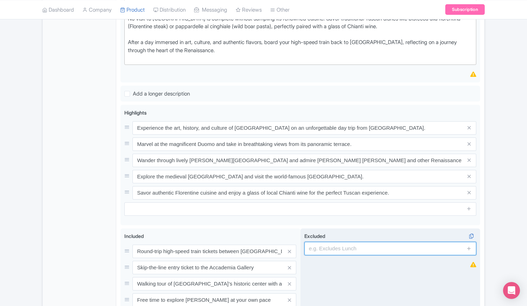
click at [344, 242] on input "text" at bounding box center [390, 248] width 172 height 13
paste input "Meals and beverages"
type input "Meals and beverages"
click at [470, 244] on link at bounding box center [468, 248] width 5 height 8
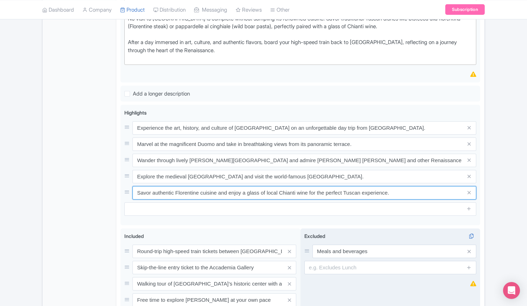
click at [336, 189] on div "Highlights i Experience the art, history, and culture of Florence on an unforge…" at bounding box center [300, 162] width 352 height 107
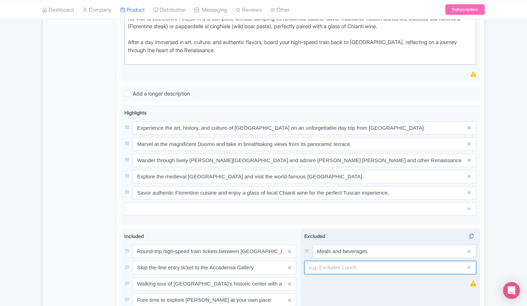
click at [343, 261] on input "text" at bounding box center [390, 267] width 172 height 13
paste input "Hotel pickup and drop-off"
type input "Hotel pickup and drop-off"
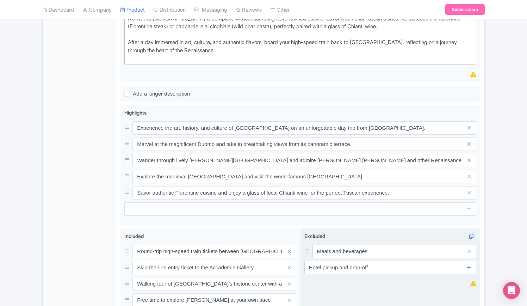
click at [470, 264] on icon at bounding box center [468, 266] width 5 height 5
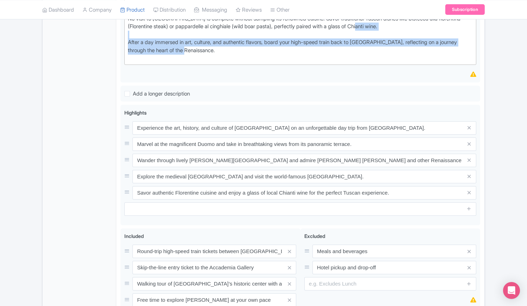
drag, startPoint x: 392, startPoint y: 20, endPoint x: 387, endPoint y: 1, distance: 19.5
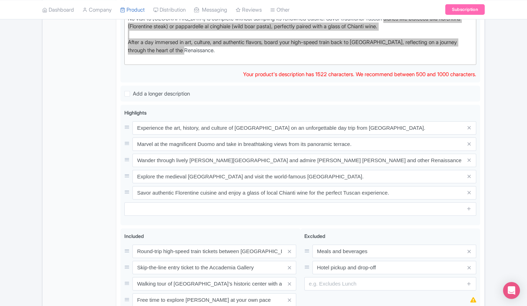
scroll to position [388, 0]
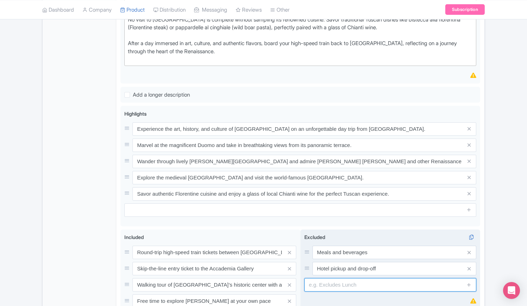
drag, startPoint x: 344, startPoint y: 267, endPoint x: 348, endPoint y: 270, distance: 5.0
click at [344, 278] on input "text" at bounding box center [390, 284] width 172 height 13
paste input "Guided tour inside the galleries"
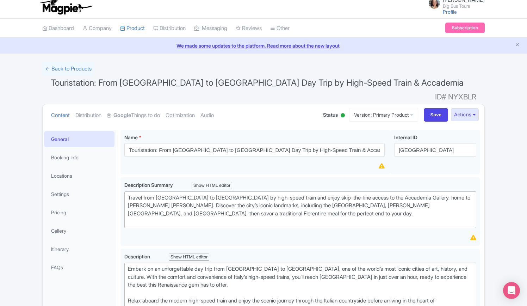
scroll to position [0, 0]
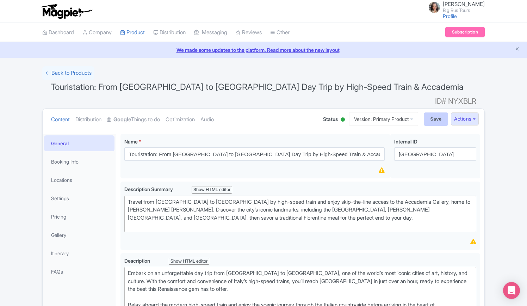
type input "Guided tour inside the galleries"
click at [437, 112] on input "Save" at bounding box center [436, 118] width 25 height 13
type input "Saving..."
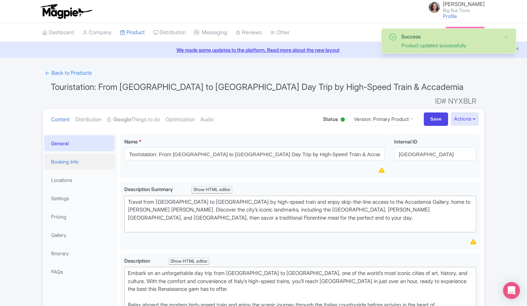
click at [70, 154] on link "Booking Info" at bounding box center [79, 162] width 70 height 16
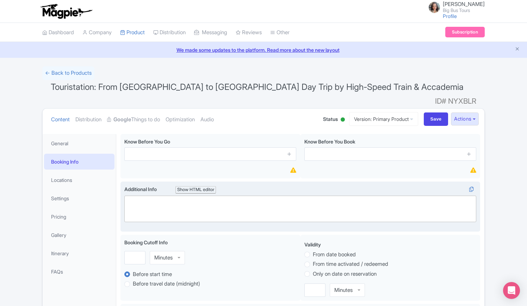
click at [158, 195] on trix-editor at bounding box center [300, 208] width 352 height 26
paste trix-editor "<div>The duration of this tour is approximately 12 hours<br>The tour departs at…"
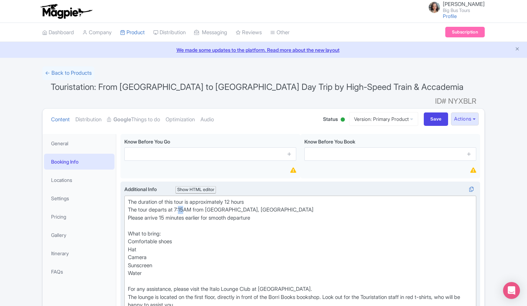
drag, startPoint x: 186, startPoint y: 199, endPoint x: 181, endPoint y: 195, distance: 5.9
click at [181, 198] on div "The duration of this tour is approximately 12 hours The tour departs at 7:15AM …" at bounding box center [300, 253] width 345 height 111
type trix-editor "<div>The duration of this tour is approximately 12 hours<br>The tour departs at…"
click at [203, 244] on div "The duration of this tour is approximately 12 hours The tour departs at 7:30AM …" at bounding box center [300, 253] width 345 height 111
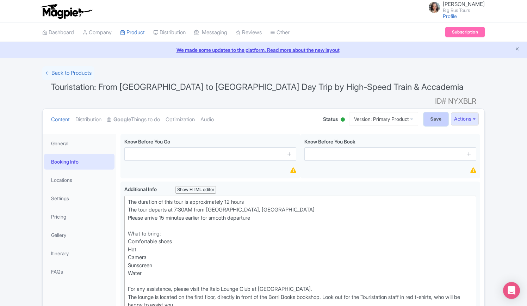
click at [433, 112] on input "Save" at bounding box center [436, 118] width 25 height 13
type input "Saving..."
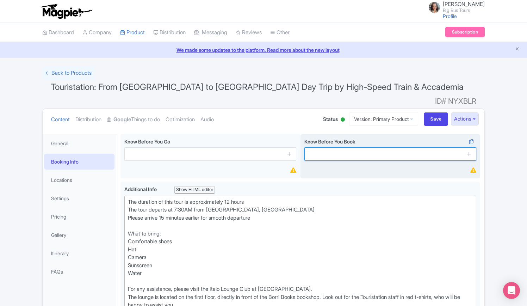
click at [359, 147] on input "text" at bounding box center [390, 153] width 172 height 13
paste input "Not suitable for wheelchair users"
type input "Not suitable for wheelchair users"
drag, startPoint x: 468, startPoint y: 141, endPoint x: 462, endPoint y: 133, distance: 9.9
click at [468, 151] on icon at bounding box center [468, 153] width 5 height 5
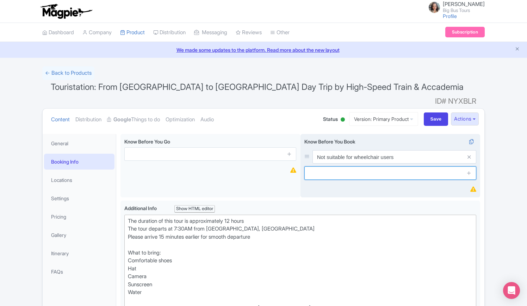
click at [341, 166] on input "text" at bounding box center [390, 172] width 172 height 13
paste input "This experience may not be suitable for individuals with limited mobility"
type input "This experience may not be suitable for individuals with limited mobility"
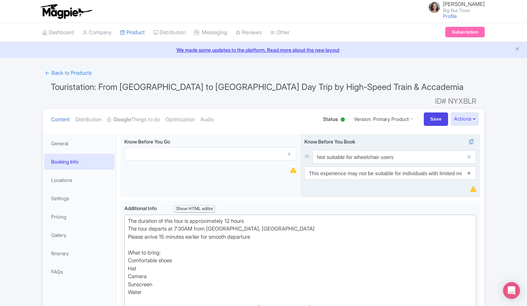
click at [468, 170] on icon at bounding box center [468, 172] width 5 height 5
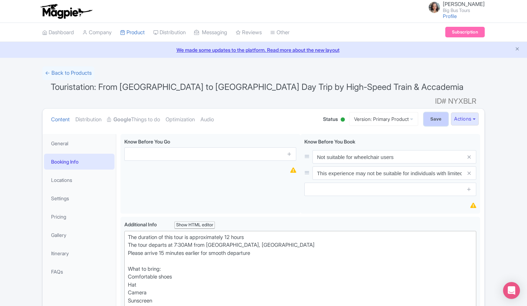
click at [430, 112] on input "Save" at bounding box center [436, 118] width 25 height 13
type input "Saving..."
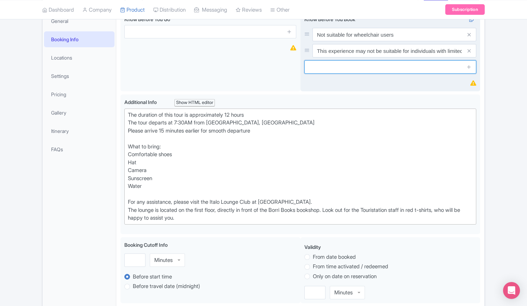
click at [440, 60] on input "text" at bounding box center [390, 66] width 172 height 13
paste input "The train journey from [GEOGRAPHIC_DATA] to [GEOGRAPHIC_DATA] is approximately …"
click at [420, 60] on input "The train journey from [GEOGRAPHIC_DATA] to [GEOGRAPHIC_DATA] is approximately …" at bounding box center [390, 66] width 172 height 13
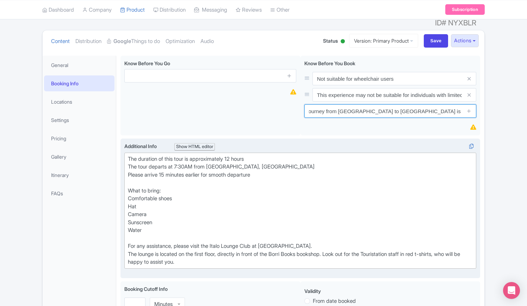
scroll to position [0, 0]
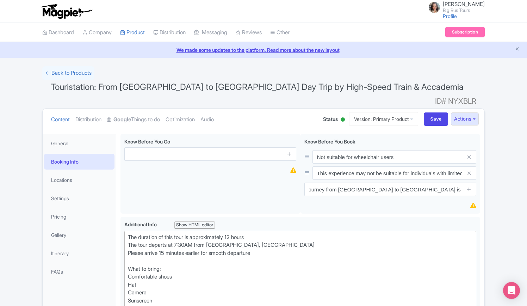
click at [171, 85] on span "Touristation: From [GEOGRAPHIC_DATA] to [GEOGRAPHIC_DATA] Day Trip by High-Spee…" at bounding box center [257, 87] width 413 height 10
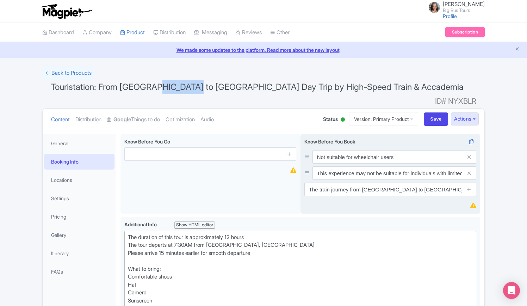
copy span "Florence"
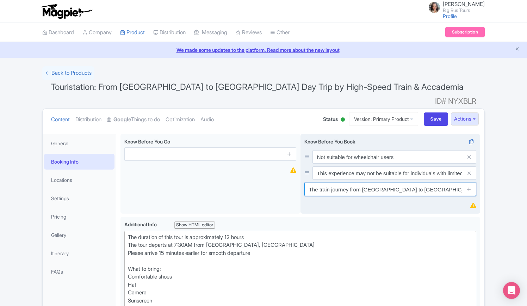
click at [370, 182] on input "The train journey from Rome to Pompeii is approximately 1.5 hours each way." at bounding box center [390, 188] width 172 height 13
click at [393, 182] on input "The train journey from Rome to Pompeii is approximately 1.5 hours each way." at bounding box center [390, 188] width 172 height 13
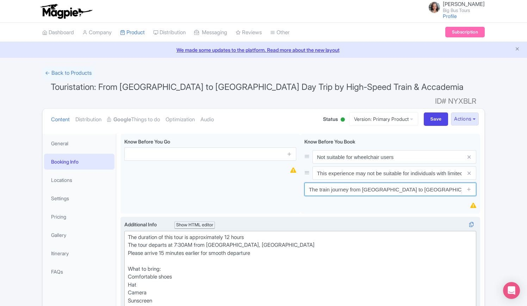
paste input "Florence"
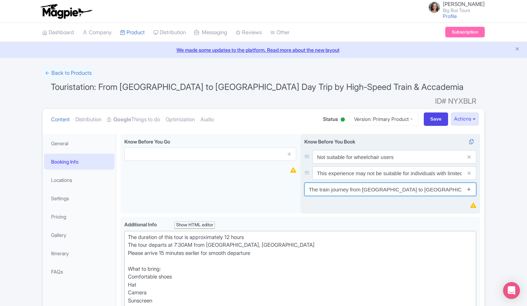
type input "The train journey from [GEOGRAPHIC_DATA] to [GEOGRAPHIC_DATA] is approximately …"
drag, startPoint x: 469, startPoint y: 176, endPoint x: 455, endPoint y: 159, distance: 22.2
click at [470, 186] on icon at bounding box center [468, 188] width 5 height 5
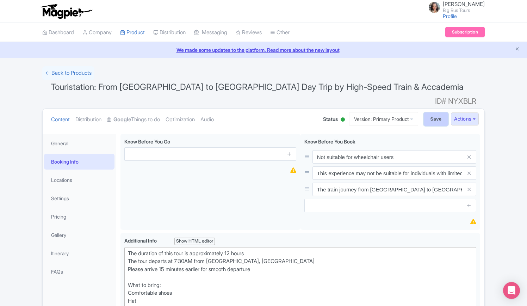
click at [433, 112] on input "Save" at bounding box center [436, 118] width 25 height 13
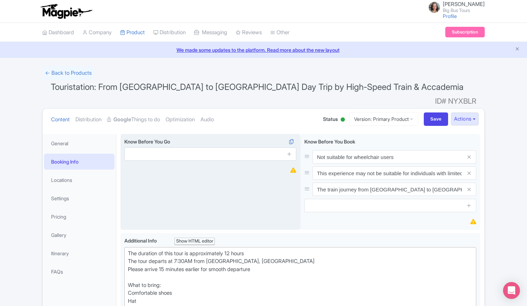
type input "Saving..."
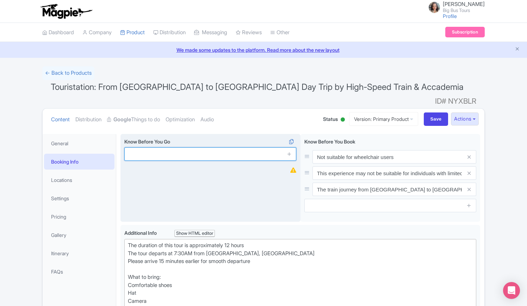
click at [189, 147] on input "text" at bounding box center [210, 153] width 172 height 13
paste input "Wear comfortable walking shoes, as there is a moderate amount of walking throug…"
type input "Wear comfortable walking shoes, as there is a moderate amount of walking throug…"
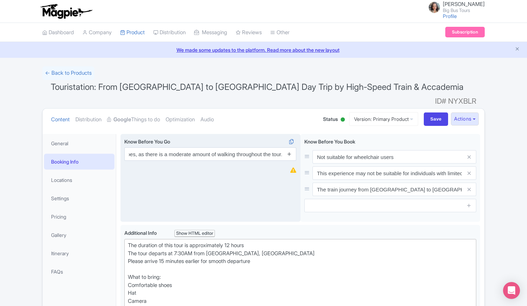
drag, startPoint x: 289, startPoint y: 143, endPoint x: 308, endPoint y: 201, distance: 60.9
click at [289, 151] on icon at bounding box center [289, 153] width 5 height 5
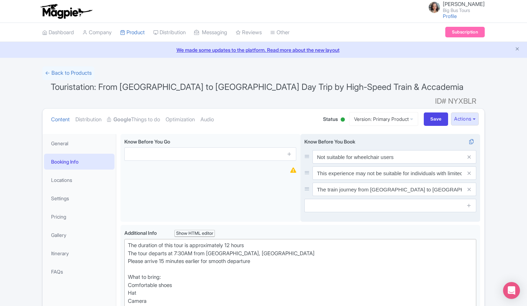
scroll to position [0, 0]
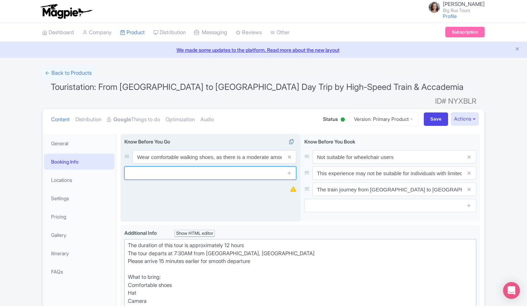
click at [158, 166] on input "text" at bounding box center [210, 172] width 172 height 13
paste input "Don’t forget your camera to capture [GEOGRAPHIC_DATA]’s stunning views and arti…"
type input "Don’t forget your camera to capture [GEOGRAPHIC_DATA]’s stunning views and arti…"
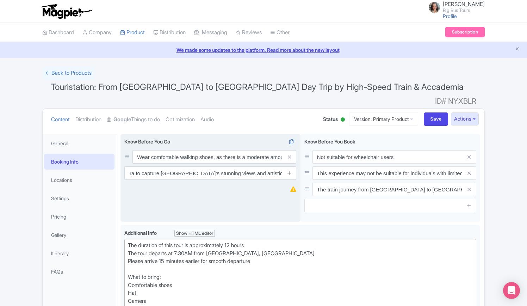
click at [287, 170] on icon at bounding box center [289, 172] width 5 height 5
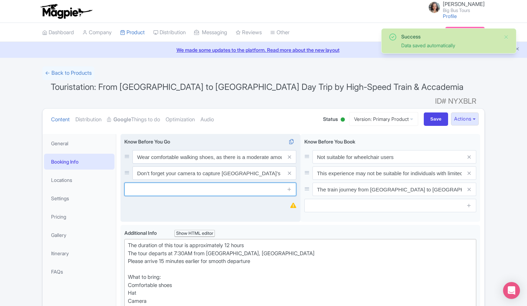
click at [215, 182] on input "text" at bounding box center [210, 188] width 172 height 13
paste input "Use sunscreen and wear a hat during the summer months for added comfort."
type input "Use sunscreen and wear a hat during the summer months for added comfort."
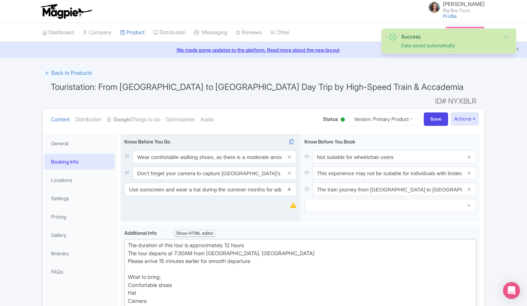
click at [289, 186] on icon at bounding box center [289, 188] width 5 height 5
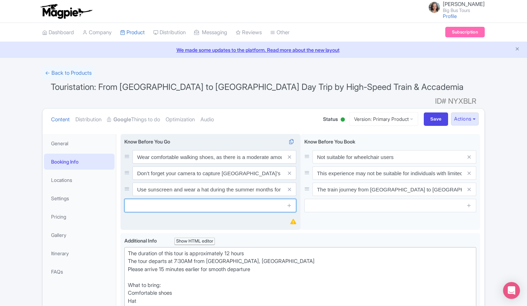
click at [166, 199] on input "text" at bounding box center [210, 205] width 172 height 13
paste input "Bring a water bottle, especially on warmer days, to stay hydrated."
type input "Bring a water bottle, especially on warmer days, to stay hydrated."
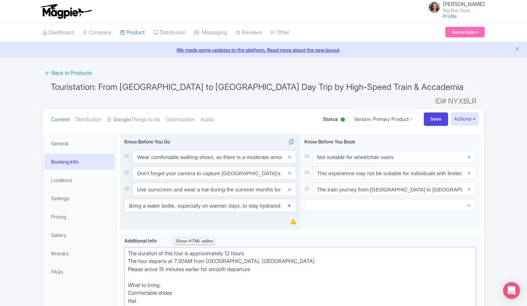
click at [290, 201] on link at bounding box center [289, 205] width 5 height 8
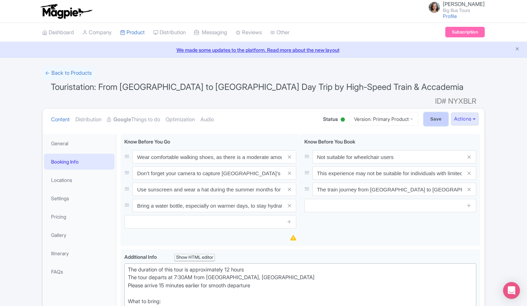
click at [434, 112] on input "Save" at bounding box center [436, 118] width 25 height 13
type input "Saving..."
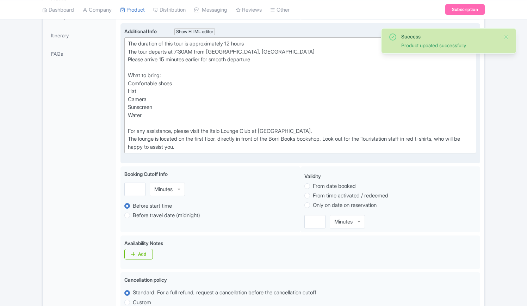
scroll to position [263, 0]
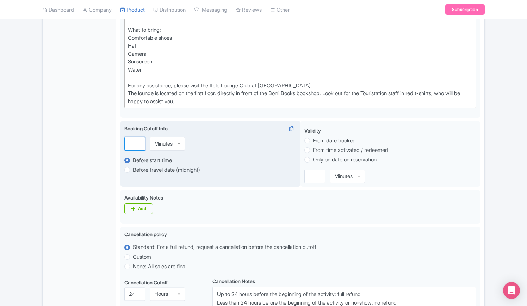
click at [134, 137] on input "number" at bounding box center [134, 143] width 21 height 13
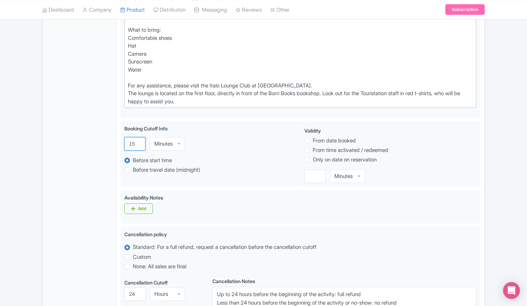
type input "15"
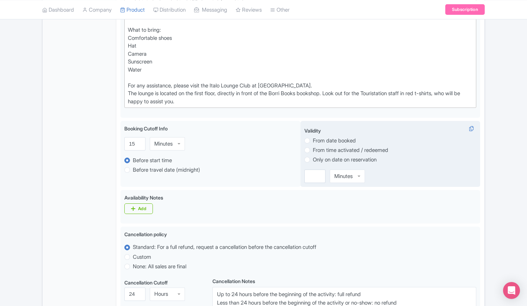
click at [313, 156] on label "Only on date on reservation" at bounding box center [345, 160] width 64 height 8
click at [313, 155] on input "Only on date on reservation" at bounding box center [316, 158] width 7 height 7
radio input "true"
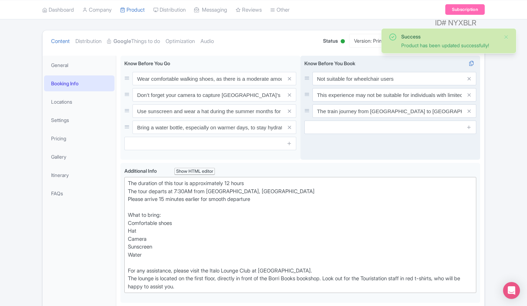
scroll to position [17, 0]
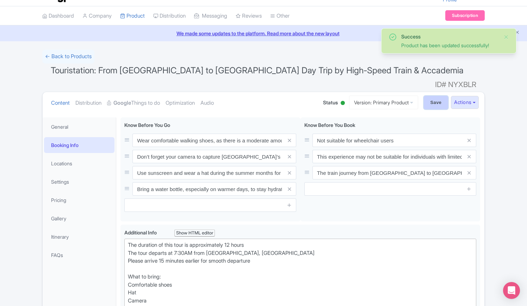
click at [430, 96] on input "Save" at bounding box center [436, 102] width 25 height 13
type input "Update Product"
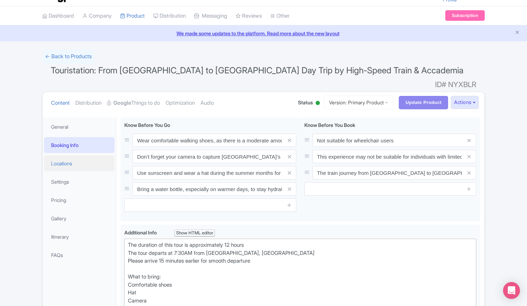
click at [69, 155] on link "Locations" at bounding box center [79, 163] width 70 height 16
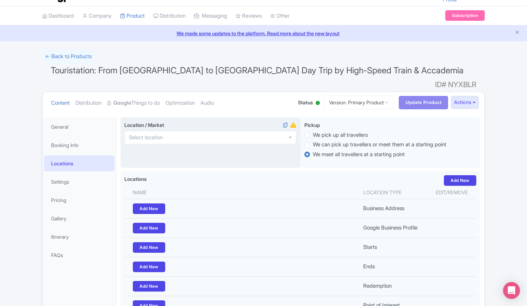
click at [192, 131] on div at bounding box center [210, 137] width 172 height 13
type input "rome"
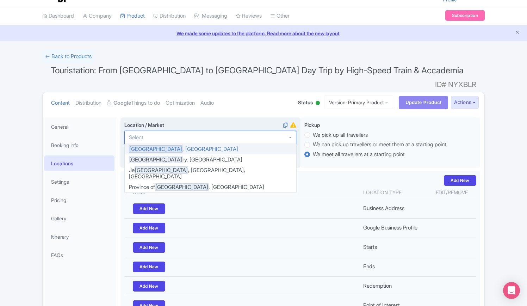
scroll to position [0, 0]
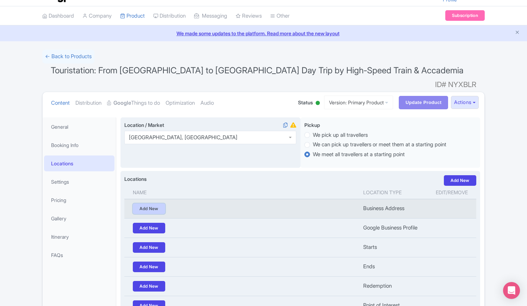
click at [156, 203] on link "Add New" at bounding box center [149, 208] width 32 height 11
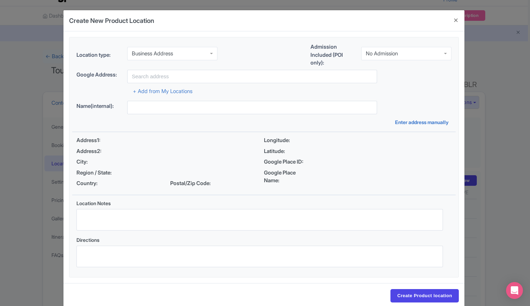
click at [182, 52] on div "Business Address" at bounding box center [172, 53] width 90 height 13
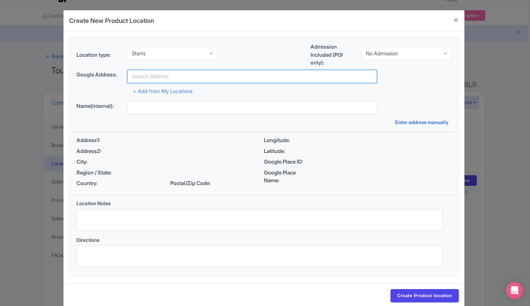
click at [177, 70] on input "text" at bounding box center [252, 76] width 250 height 13
paste input "Piazza dei Cinquecento, 00185 Roma, RM, Italia"
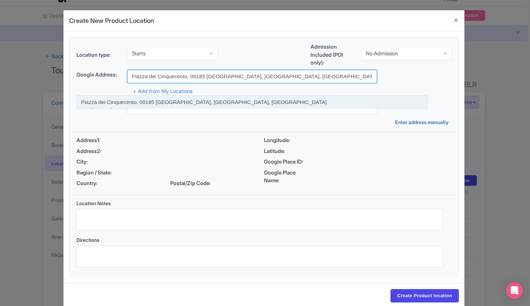
type input "Piazza dei Cinquecento, 00185 Roma, RM, Italia"
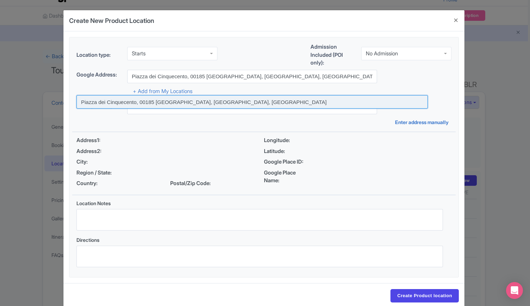
click at [184, 101] on input at bounding box center [251, 101] width 351 height 13
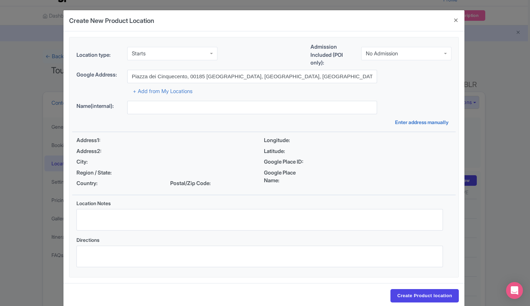
type input "Piazza dei Cinquecento, 00185 Roma, RM, Italia"
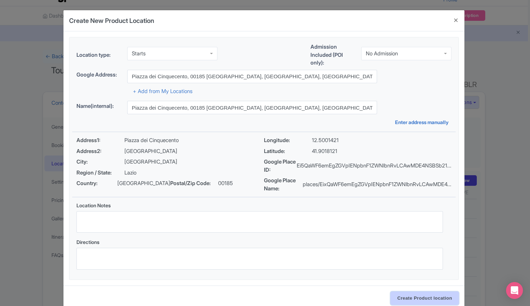
click at [406, 300] on input "Create Product location" at bounding box center [424, 297] width 68 height 13
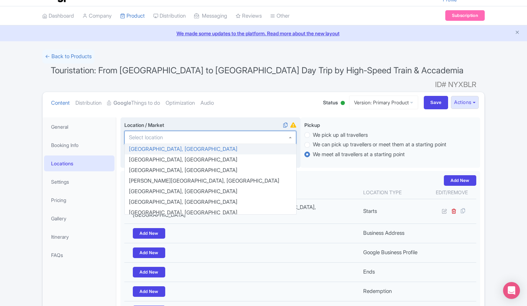
click at [194, 131] on div at bounding box center [210, 137] width 172 height 13
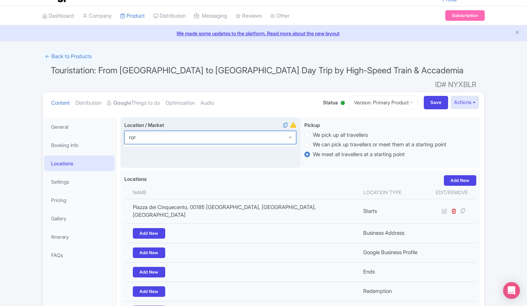
type input "rome"
click at [430, 96] on input "Save" at bounding box center [436, 102] width 25 height 13
type input "Update Product"
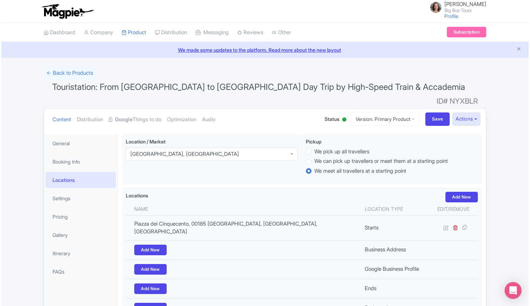
scroll to position [93, 0]
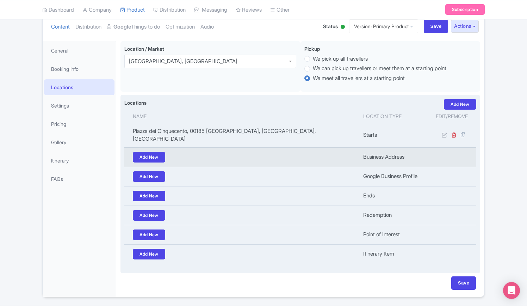
click at [159, 147] on td "Add New" at bounding box center [241, 156] width 234 height 19
click at [155, 152] on link "Add New" at bounding box center [149, 157] width 32 height 11
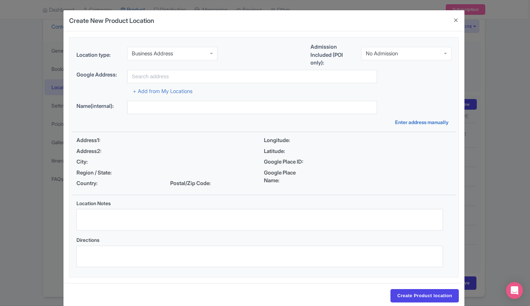
click at [179, 54] on div "Business Address" at bounding box center [172, 53] width 90 height 13
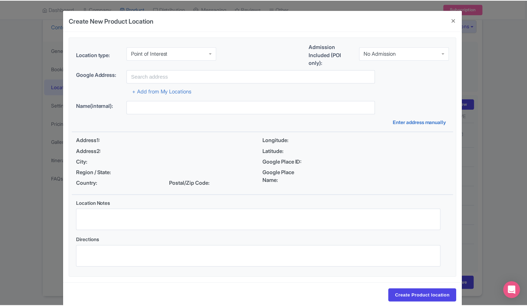
scroll to position [0, 0]
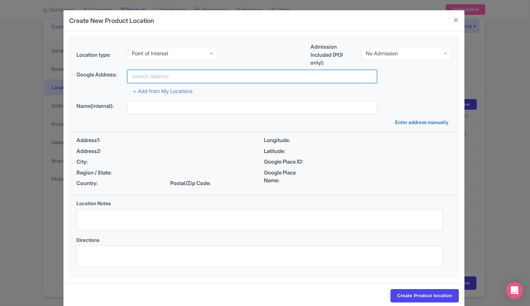
click at [171, 76] on input "text" at bounding box center [252, 76] width 250 height 13
paste input "Accademia Gallery"
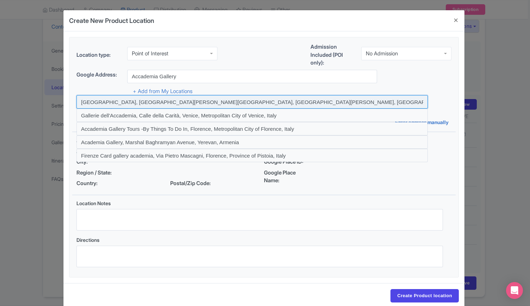
click at [194, 100] on input at bounding box center [251, 101] width 351 height 13
type input "Accademia Gallery, Via Ricasoli, Florence, Metropolitan City of Florence, Italy"
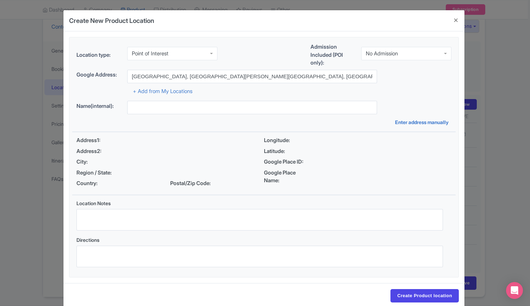
type input "Accademia Gallery, Via Ricasoli, Florence, Metropolitan City of Florence, Italy"
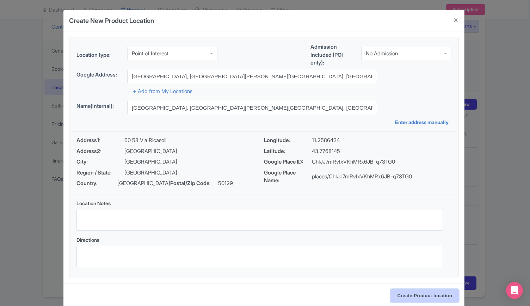
click at [421, 293] on input "Create Product location" at bounding box center [424, 295] width 68 height 13
click at [514, 55] on div "Create New Product Location Location type: Point of Interest Point of Interest …" at bounding box center [265, 153] width 530 height 306
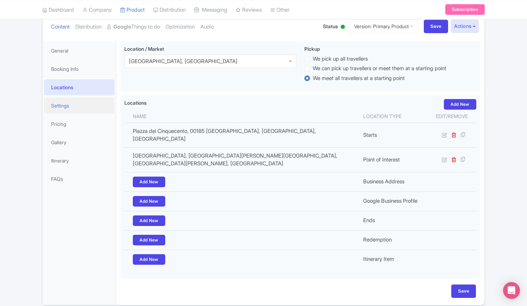
click at [60, 98] on link "Settings" at bounding box center [79, 106] width 70 height 16
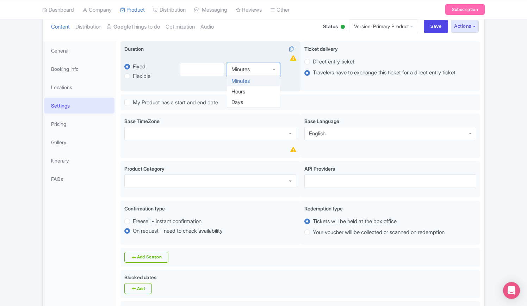
click at [258, 63] on div "Minutes" at bounding box center [253, 69] width 53 height 13
click at [192, 64] on input "number" at bounding box center [202, 70] width 44 height 13
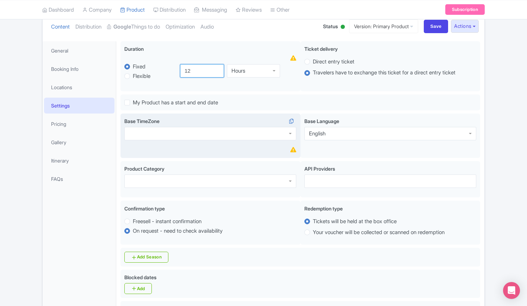
type input "12"
click at [184, 127] on div at bounding box center [210, 133] width 172 height 13
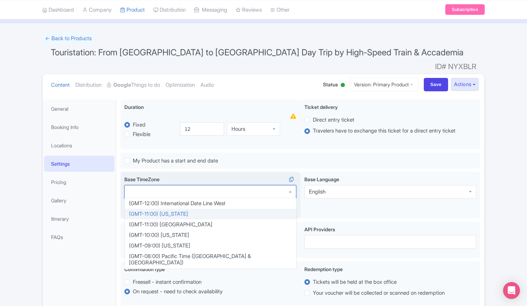
scroll to position [106, 0]
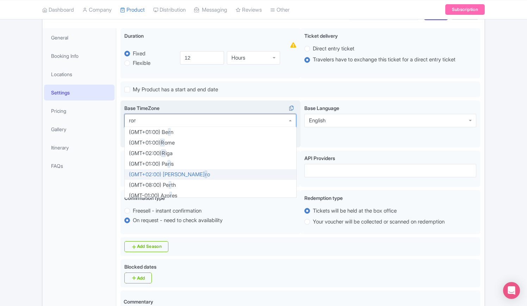
type input "rome"
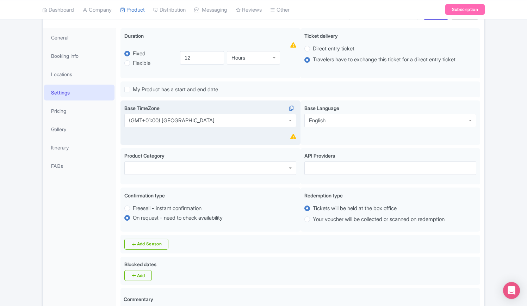
scroll to position [0, 0]
click at [236, 152] on div "Product Category" at bounding box center [210, 163] width 172 height 23
click at [216, 161] on div at bounding box center [210, 167] width 172 height 13
click at [338, 161] on div at bounding box center [390, 167] width 172 height 13
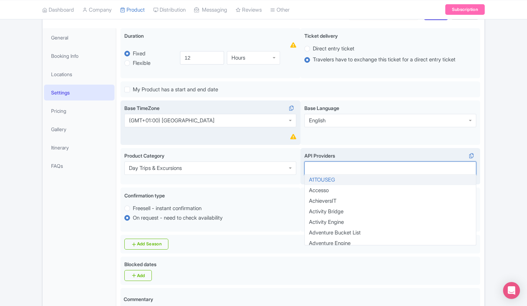
type input "b"
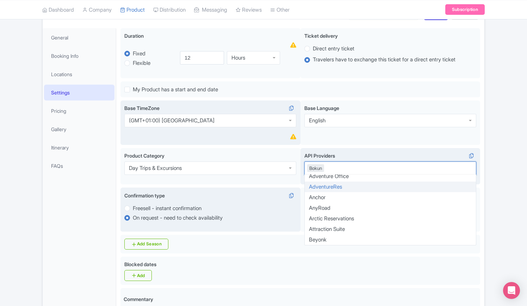
click at [133, 204] on label "Freesell - instant confirmation" at bounding box center [167, 208] width 69 height 8
click at [133, 204] on input "Freesell - instant confirmation" at bounding box center [136, 207] width 7 height 7
radio input "true"
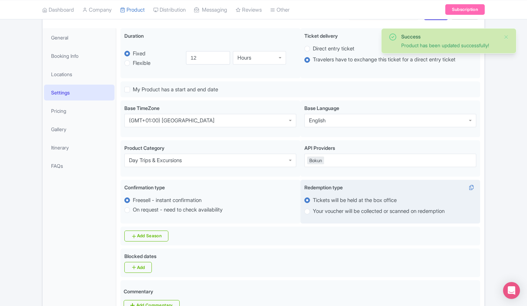
click at [313, 207] on label "Your voucher will be collected or scanned on redemption" at bounding box center [379, 211] width 132 height 8
click at [313, 207] on input "Your voucher will be collected or scanned on redemption" at bounding box center [316, 210] width 7 height 7
radio input "true"
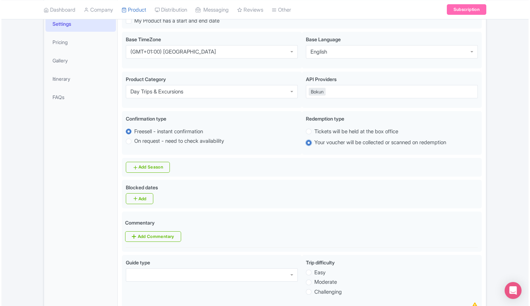
scroll to position [176, 0]
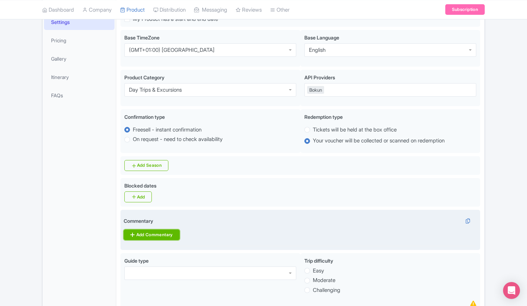
click at [143, 229] on link "Add Commentary" at bounding box center [152, 234] width 56 height 11
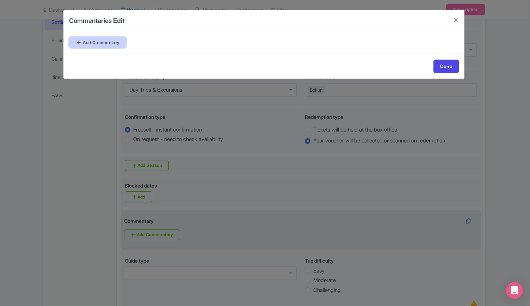
click at [109, 42] on link "Add Commentary" at bounding box center [97, 42] width 57 height 11
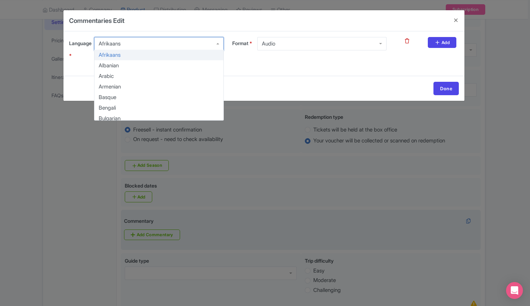
click at [151, 46] on div "Afrikaans" at bounding box center [158, 43] width 129 height 13
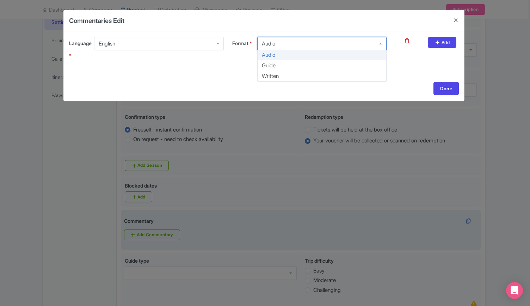
click at [301, 43] on div "Audio" at bounding box center [321, 43] width 129 height 13
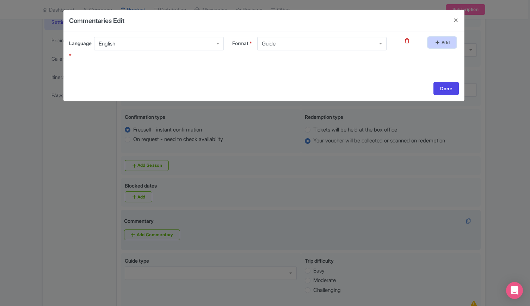
click at [442, 45] on link "Add" at bounding box center [441, 42] width 29 height 11
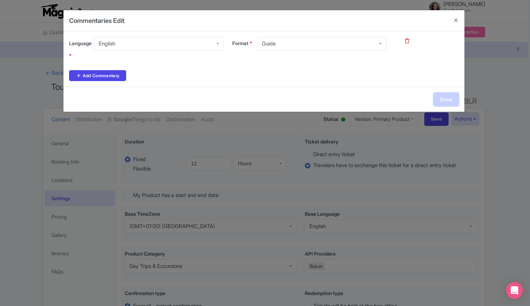
click at [445, 101] on link "Done" at bounding box center [445, 99] width 25 height 13
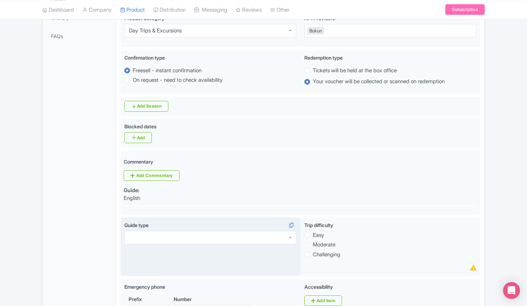
scroll to position [246, 0]
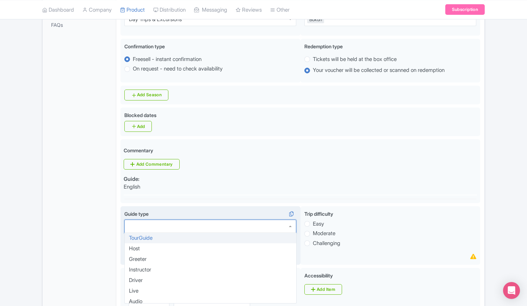
click at [212, 219] on div at bounding box center [210, 225] width 172 height 13
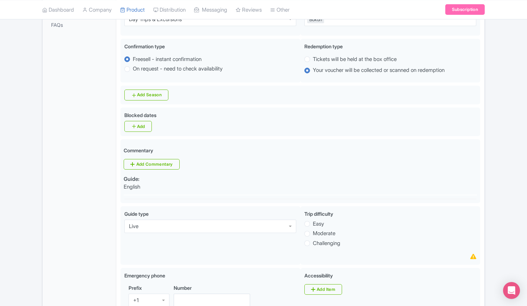
scroll to position [0, 0]
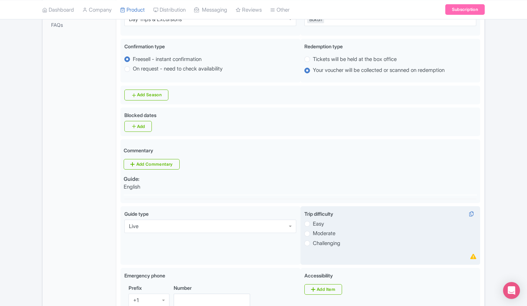
click at [313, 220] on label "Easy" at bounding box center [318, 224] width 11 height 8
click at [313, 219] on input "Easy" at bounding box center [316, 222] width 7 height 7
radio input "true"
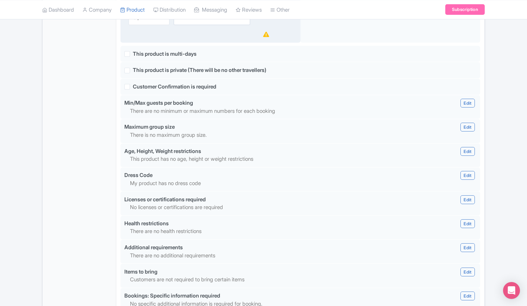
scroll to position [422, 0]
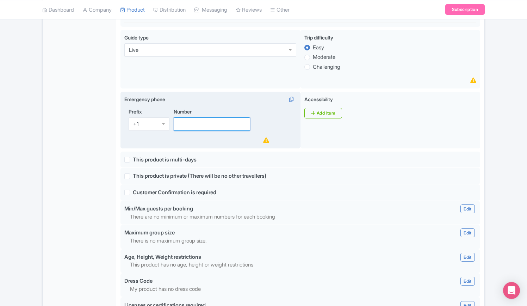
click at [210, 117] on input "Number" at bounding box center [212, 123] width 76 height 13
paste input "3762037251"
type input "3762037251"
click at [163, 117] on div "+1" at bounding box center [149, 123] width 41 height 13
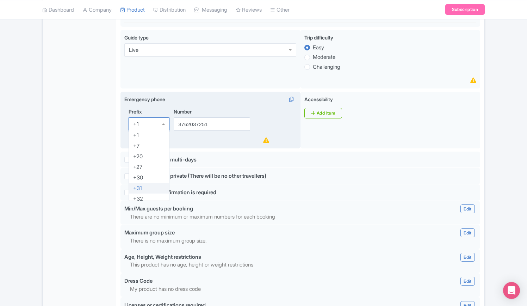
scroll to position [70, 0]
drag, startPoint x: 148, startPoint y: 159, endPoint x: 350, endPoint y: 131, distance: 204.4
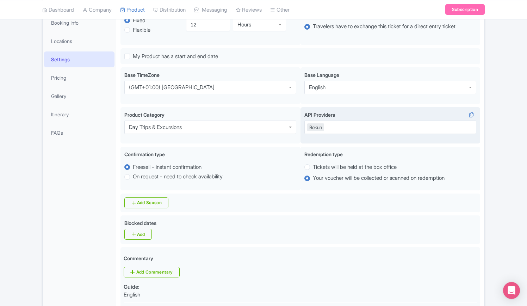
scroll to position [0, 0]
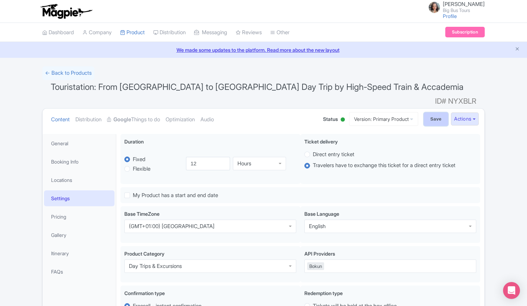
drag, startPoint x: 432, startPoint y: 108, endPoint x: 369, endPoint y: 129, distance: 66.0
click at [432, 112] on input "Save" at bounding box center [436, 118] width 25 height 13
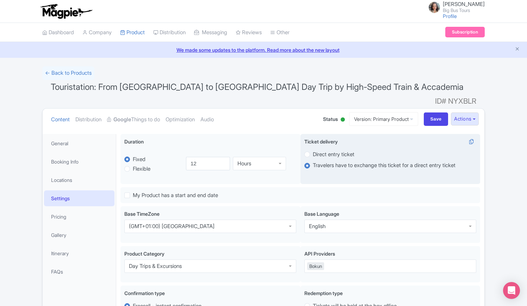
type input "Update Product"
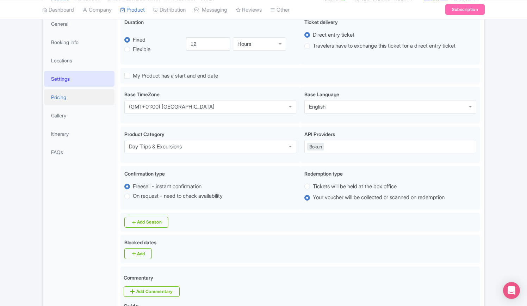
click at [55, 89] on link "Pricing" at bounding box center [79, 97] width 70 height 16
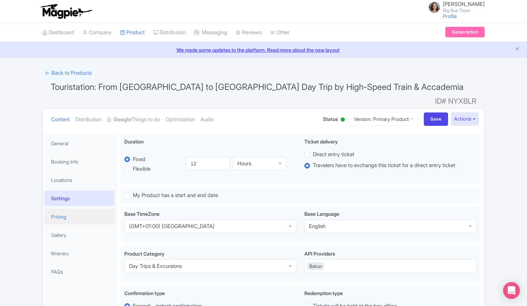
click at [58, 208] on link "Pricing" at bounding box center [79, 216] width 70 height 16
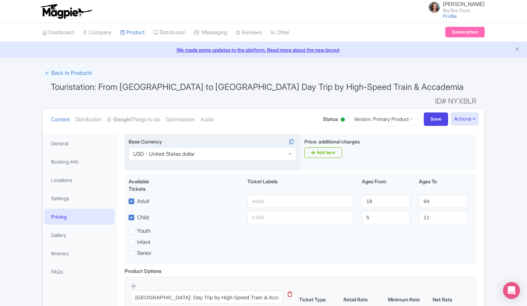
click at [186, 151] on div "USD - United States dollar" at bounding box center [164, 154] width 62 height 6
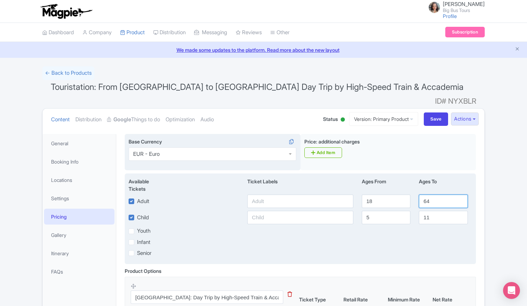
drag, startPoint x: 403, startPoint y: 188, endPoint x: 394, endPoint y: 172, distance: 18.0
click at [401, 194] on div "Adult 18 64" at bounding box center [300, 200] width 352 height 13
type input "88"
drag, startPoint x: 375, startPoint y: 207, endPoint x: 344, endPoint y: 202, distance: 31.1
click at [348, 211] on div "Child [DEMOGRAPHIC_DATA] 11" at bounding box center [300, 217] width 352 height 13
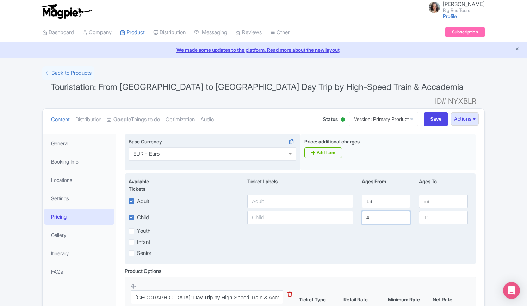
type input "4"
drag, startPoint x: 430, startPoint y: 205, endPoint x: 425, endPoint y: 205, distance: 4.9
click at [425, 211] on input "11" at bounding box center [443, 217] width 49 height 13
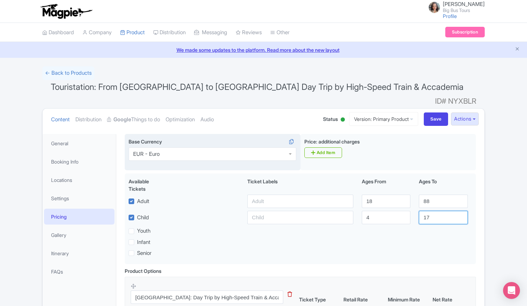
type input "17"
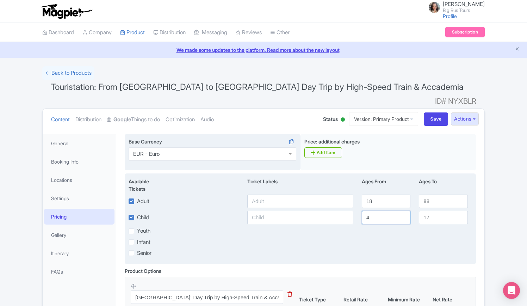
drag, startPoint x: 362, startPoint y: 206, endPoint x: 292, endPoint y: 202, distance: 70.2
click at [329, 211] on div "Child [DEMOGRAPHIC_DATA] 17" at bounding box center [300, 217] width 352 height 13
drag, startPoint x: 365, startPoint y: 206, endPoint x: 317, endPoint y: 194, distance: 49.0
click at [336, 211] on div "Child [DEMOGRAPHIC_DATA] 17" at bounding box center [300, 217] width 352 height 13
type input "3"
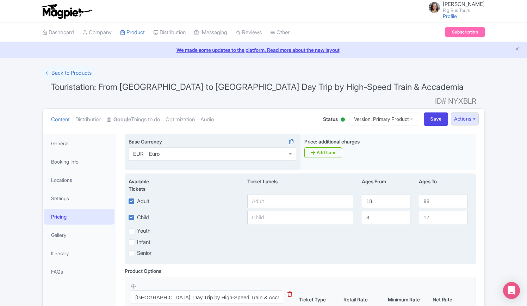
click at [137, 238] on label "Infant" at bounding box center [143, 242] width 13 height 8
click at [137, 238] on input "Infant" at bounding box center [139, 240] width 5 height 5
checkbox input "true"
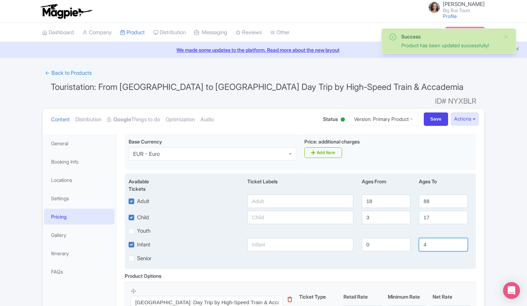
drag, startPoint x: 431, startPoint y: 232, endPoint x: 409, endPoint y: 233, distance: 21.8
click at [409, 238] on div "Infant 0 4" at bounding box center [300, 244] width 352 height 13
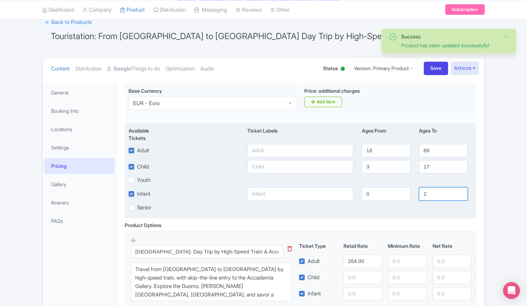
scroll to position [106, 0]
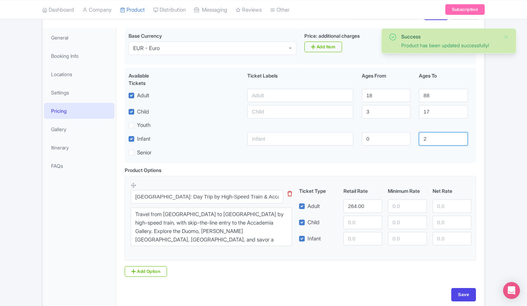
type input "2"
drag, startPoint x: 366, startPoint y: 195, endPoint x: 284, endPoint y: 193, distance: 81.7
click at [285, 193] on div "[GEOGRAPHIC_DATA]: Day Trip by High-Speed Train & Accademia This tip has not da…" at bounding box center [300, 216] width 339 height 68
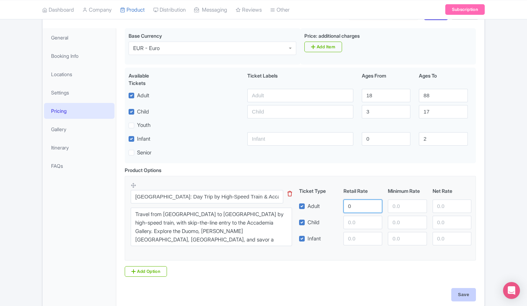
type input "0"
click at [462, 288] on input "Save" at bounding box center [463, 294] width 25 height 13
type input "Update Product"
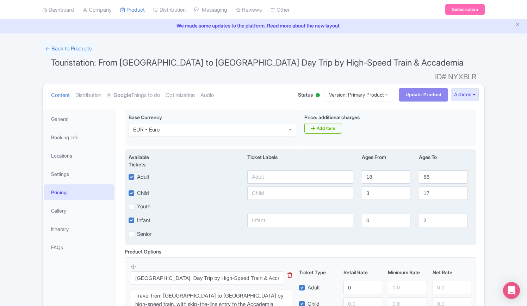
scroll to position [0, 0]
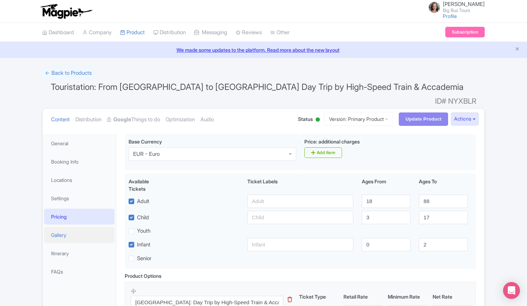
click at [56, 227] on link "Gallery" at bounding box center [79, 235] width 70 height 16
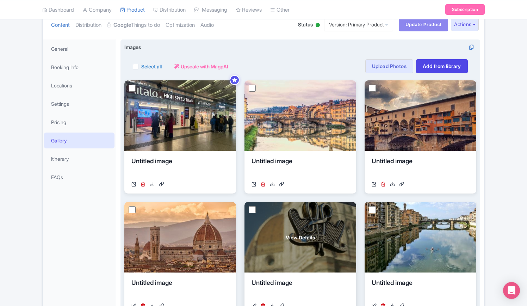
scroll to position [106, 0]
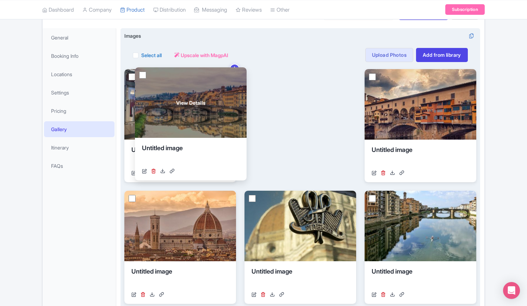
drag, startPoint x: 318, startPoint y: 116, endPoint x: 208, endPoint y: 114, distance: 109.5
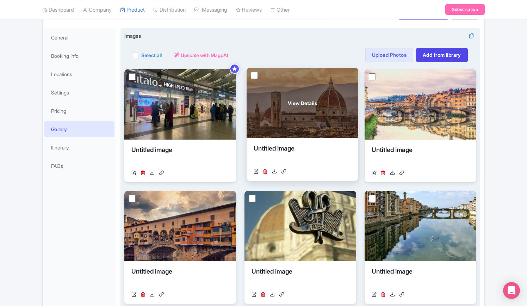
drag, startPoint x: 205, startPoint y: 230, endPoint x: 321, endPoint y: 98, distance: 176.1
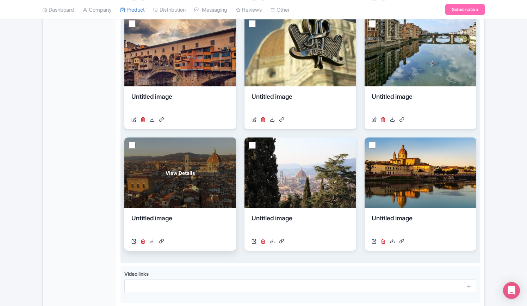
scroll to position [282, 0]
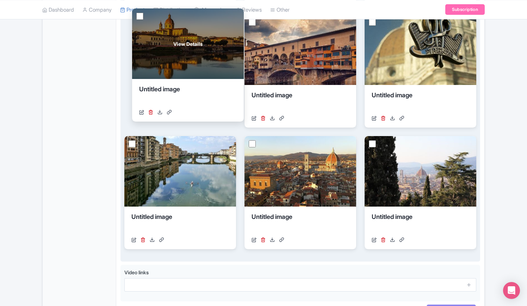
drag, startPoint x: 431, startPoint y: 175, endPoint x: 198, endPoint y: 48, distance: 264.9
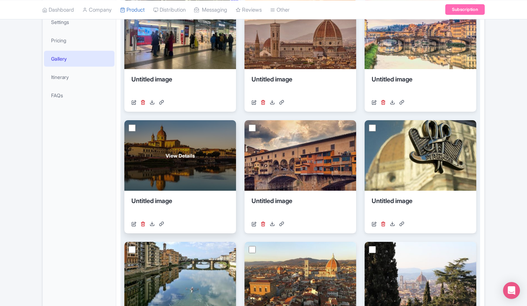
scroll to position [141, 0]
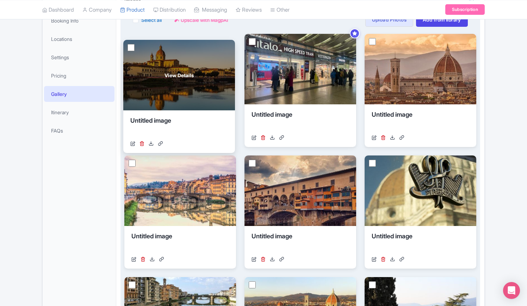
drag, startPoint x: 200, startPoint y: 176, endPoint x: 199, endPoint y: 56, distance: 119.7
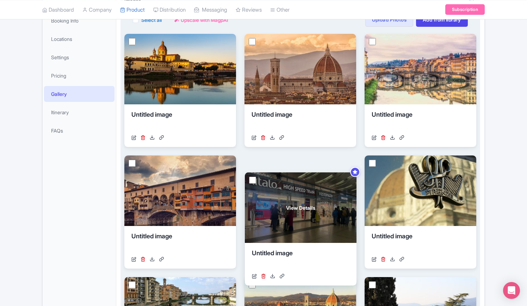
drag, startPoint x: 310, startPoint y: 71, endPoint x: 311, endPoint y: 209, distance: 138.0
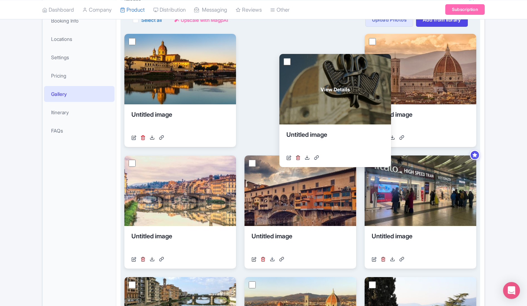
drag, startPoint x: 399, startPoint y: 177, endPoint x: 313, endPoint y: 76, distance: 132.2
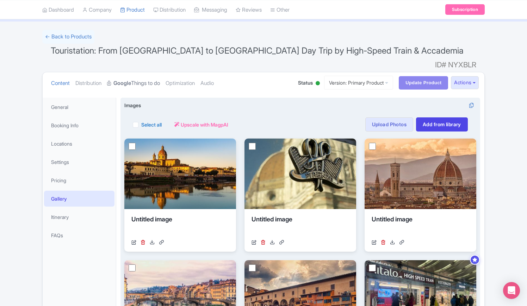
scroll to position [0, 0]
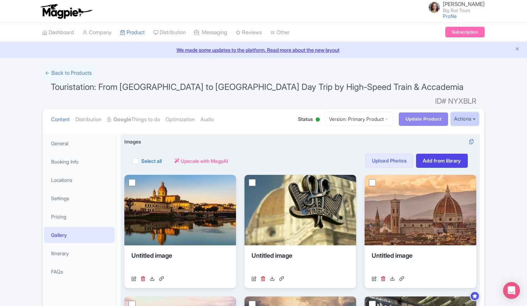
click at [473, 112] on button "Actions" at bounding box center [465, 118] width 28 height 13
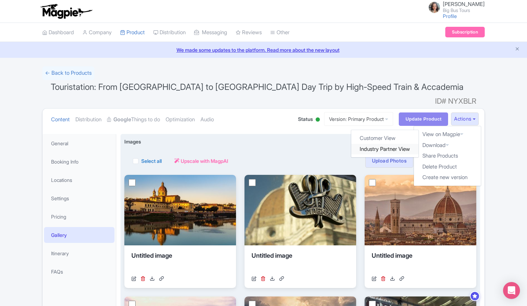
click at [378, 144] on link "Industry Partner View" at bounding box center [384, 149] width 67 height 11
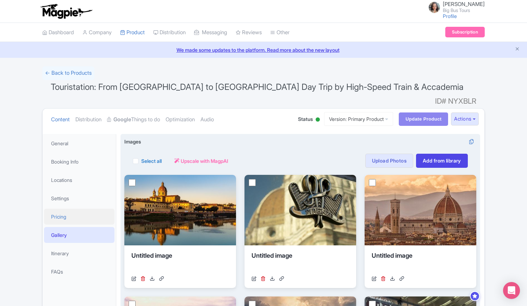
click at [65, 208] on link "Pricing" at bounding box center [79, 216] width 70 height 16
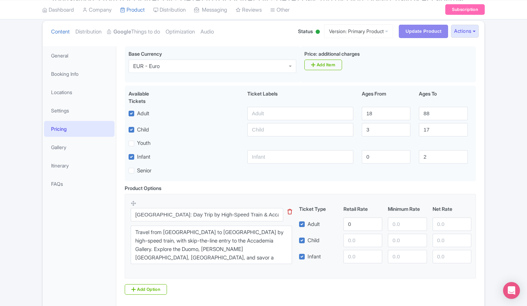
scroll to position [127, 0]
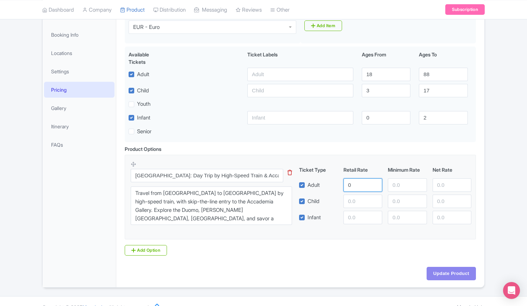
click at [362, 178] on input "0" at bounding box center [362, 184] width 39 height 13
drag, startPoint x: 368, startPoint y: 174, endPoint x: 306, endPoint y: 173, distance: 61.3
click at [306, 178] on div "Adult 0" at bounding box center [385, 184] width 178 height 13
click at [315, 242] on div "Product Options i Florence: Day Trip by High-Speed Train & Accademia This tip h…" at bounding box center [299, 200] width 359 height 110
drag, startPoint x: 362, startPoint y: 175, endPoint x: 336, endPoint y: 173, distance: 26.1
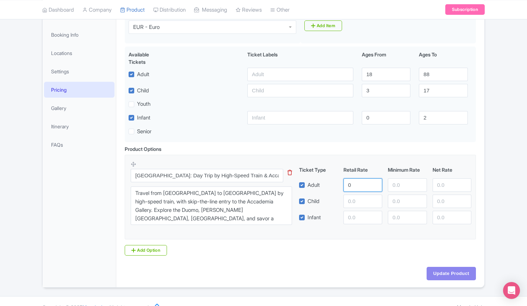
click at [336, 178] on div "Adult 0" at bounding box center [385, 184] width 178 height 13
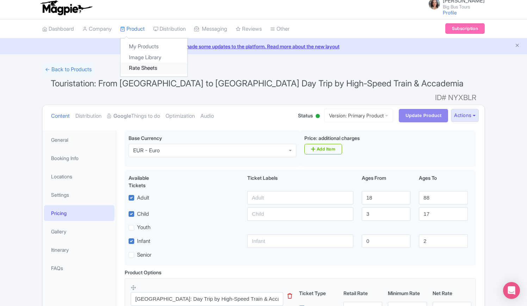
scroll to position [0, 0]
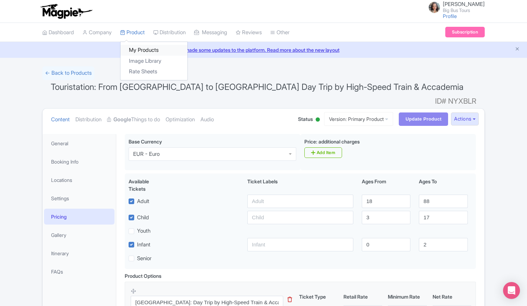
click at [138, 48] on link "My Products" at bounding box center [153, 50] width 67 height 11
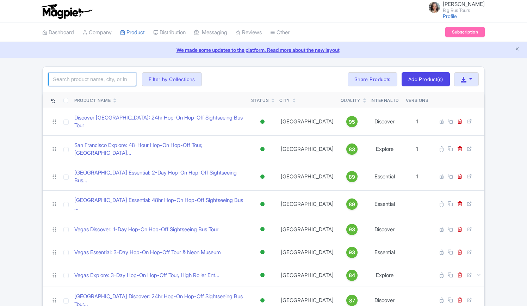
drag, startPoint x: 114, startPoint y: 78, endPoint x: 110, endPoint y: 74, distance: 6.2
click at [114, 78] on input "search" at bounding box center [92, 79] width 88 height 13
type input "touristation"
click button "Search" at bounding box center [0, 0] width 0 height 0
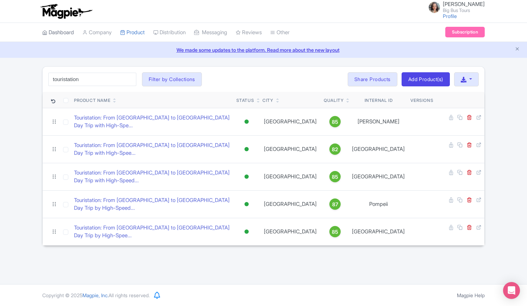
click at [63, 35] on link "Dashboard" at bounding box center [58, 32] width 32 height 19
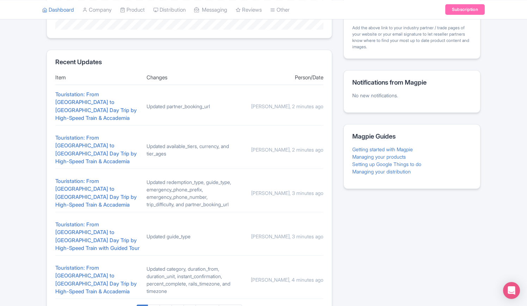
scroll to position [301, 0]
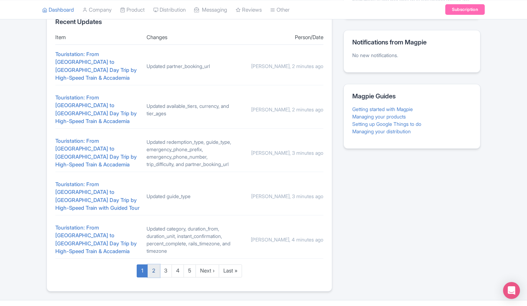
click at [156, 264] on link "2" at bounding box center [154, 270] width 12 height 13
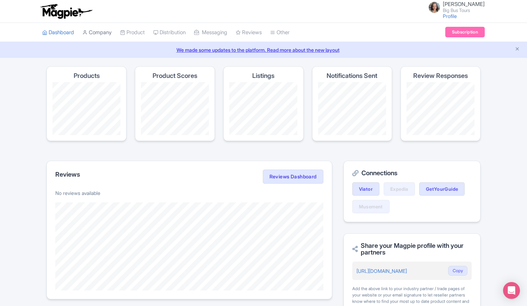
click at [107, 32] on link "Company" at bounding box center [96, 32] width 29 height 19
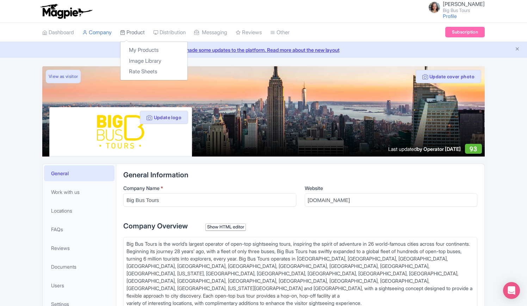
click at [142, 34] on link "Product" at bounding box center [132, 32] width 25 height 19
click at [142, 49] on link "My Products" at bounding box center [153, 50] width 67 height 11
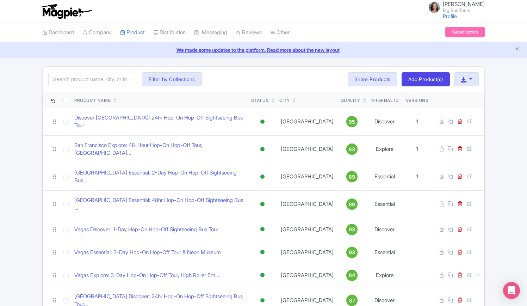
drag, startPoint x: 438, startPoint y: 273, endPoint x: 412, endPoint y: 305, distance: 41.0
click at [438, 286] on td at bounding box center [457, 299] width 53 height 27
click at [101, 80] on input "search" at bounding box center [92, 79] width 88 height 13
type input "touristation"
click button "Search" at bounding box center [0, 0] width 0 height 0
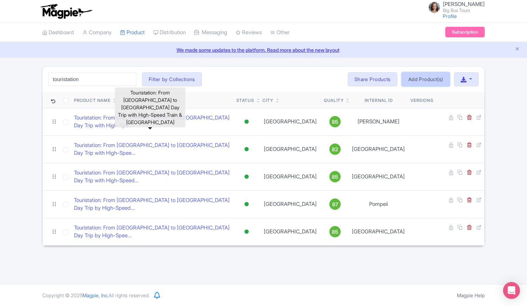
click at [421, 79] on link "Add Product(s)" at bounding box center [425, 79] width 48 height 14
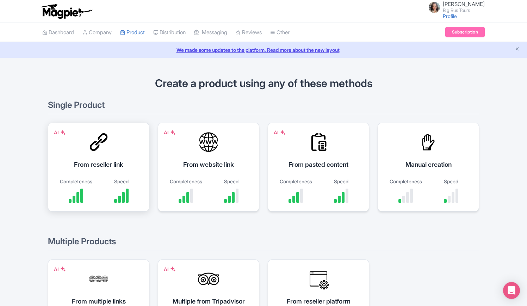
click at [110, 157] on div "AI From reseller link Completeness Speed" at bounding box center [98, 167] width 101 height 89
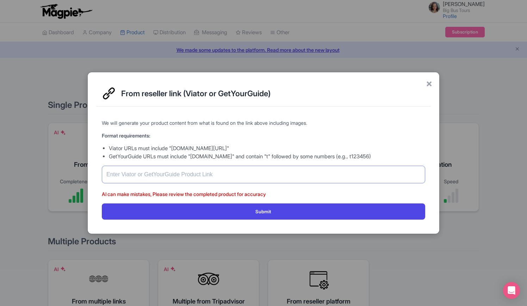
click at [205, 172] on input "text" at bounding box center [263, 174] width 323 height 18
paste input "[URL][DOMAIN_NAME]"
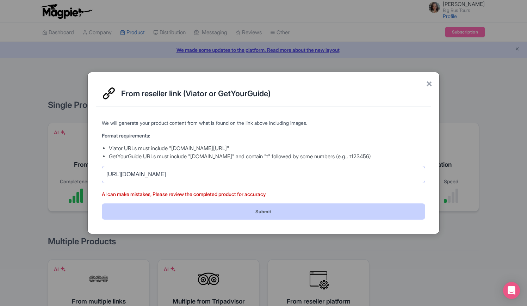
type input "[URL][DOMAIN_NAME]"
click at [246, 210] on button "Submit" at bounding box center [263, 211] width 323 height 16
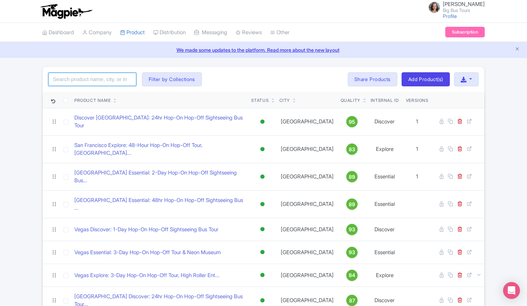
click at [80, 80] on input "search" at bounding box center [92, 79] width 88 height 13
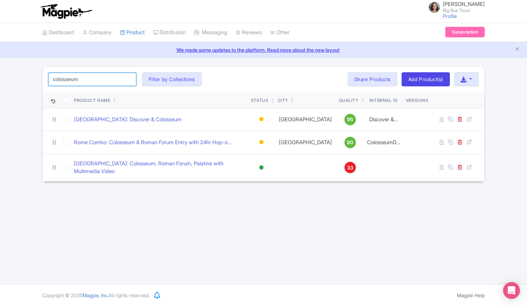
type input "colosseum"
click button "Search" at bounding box center [0, 0] width 0 height 0
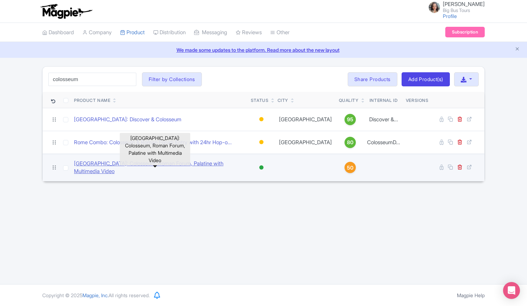
drag, startPoint x: 132, startPoint y: 164, endPoint x: 137, endPoint y: 161, distance: 5.9
click at [132, 164] on link "[GEOGRAPHIC_DATA]: Colosseum, Roman Forum, Palatine with Multimedia Video" at bounding box center [159, 167] width 171 height 16
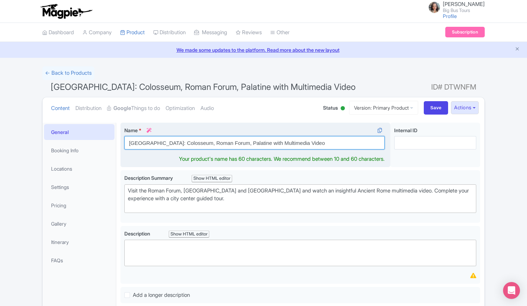
click at [129, 143] on input "[GEOGRAPHIC_DATA]: Colosseum, Roman Forum, Palatine with Multimedia Video" at bounding box center [254, 142] width 260 height 13
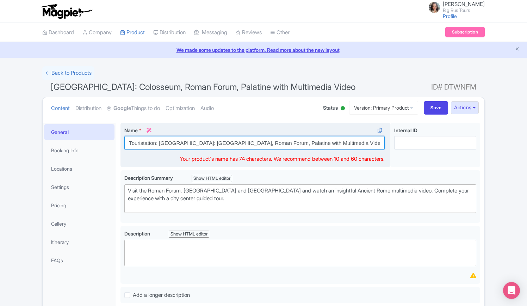
drag, startPoint x: 142, startPoint y: 142, endPoint x: 287, endPoint y: 144, distance: 144.4
click at [287, 144] on input "Touristation: [GEOGRAPHIC_DATA]: [GEOGRAPHIC_DATA], Roman Forum, Palatine with …" at bounding box center [254, 142] width 260 height 13
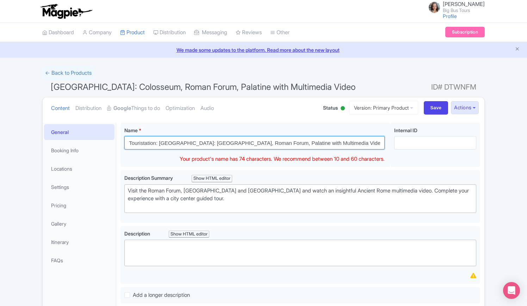
type input "Touristation: [GEOGRAPHIC_DATA]: [GEOGRAPHIC_DATA], Roman Forum, Palatine with …"
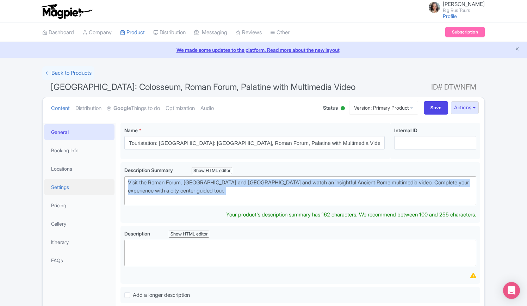
drag, startPoint x: 203, startPoint y: 197, endPoint x: 94, endPoint y: 180, distance: 111.2
click at [94, 180] on div "General Booking Info Locations Settings Pricing Gallery Itinerary FAQs Rome: Co…" at bounding box center [263, 272] width 441 height 309
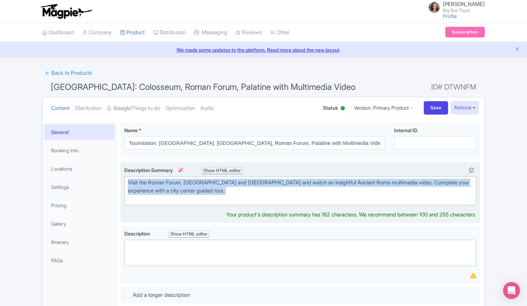
paste trix-editor "<strong>Explore the Colosseum, Roman Forum, and Palatine Hill</strong>, and enj…"
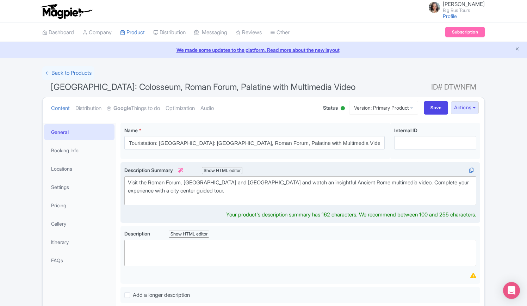
type trix-editor "<div><strong>Explore the Colosseum, Roman Forum, and Palatine Hill</strong>, an…"
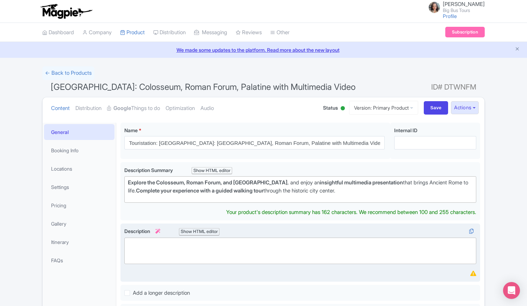
click at [195, 240] on trix-editor at bounding box center [300, 250] width 352 height 26
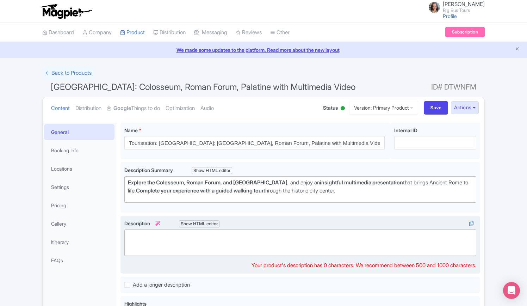
paste trix-editor "<div><strong>Begin your experience at Touristation Aracoeli</strong> (Piazza Ar…"
type trix-editor "<div><strong>Begin your experience at Touristation Aracoeli</strong> (Piazza Ar…"
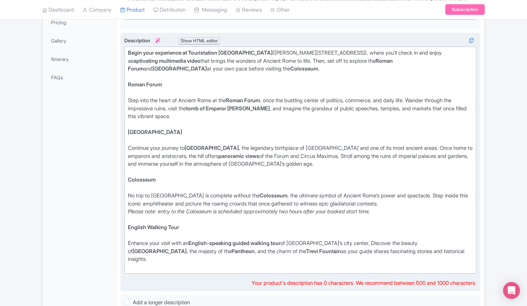
scroll to position [246, 0]
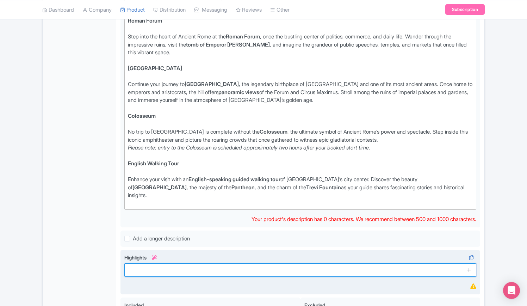
click at [190, 263] on input "text" at bounding box center [300, 269] width 352 height 13
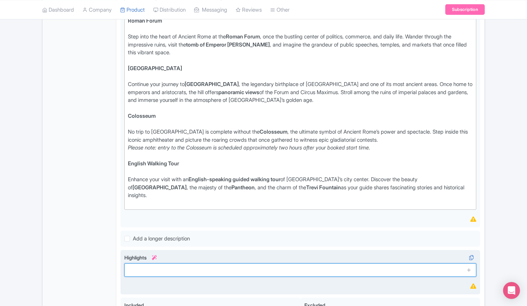
paste input "Travel back in time to experience daily life in the heart of Ancient [GEOGRAPHI…"
type input "Travel back in time to experience daily life in the heart of Ancient [GEOGRAPHI…"
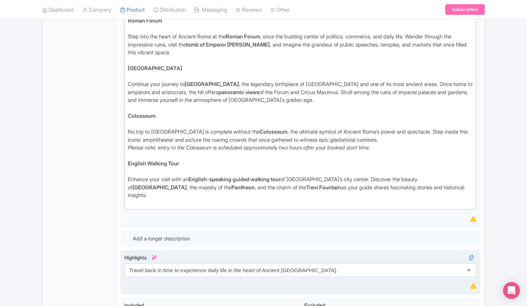
click at [467, 267] on icon at bounding box center [468, 269] width 5 height 5
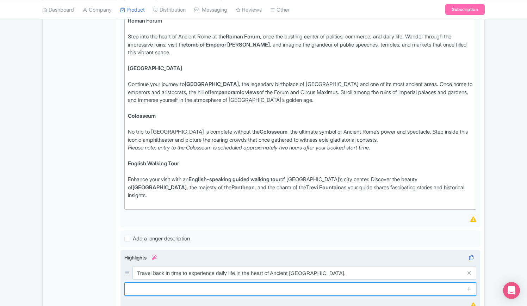
click at [194, 282] on input "text" at bounding box center [300, 288] width 352 height 13
paste input "Enjoy a captivating multimedia video that brings Ancient [GEOGRAPHIC_DATA] to l…"
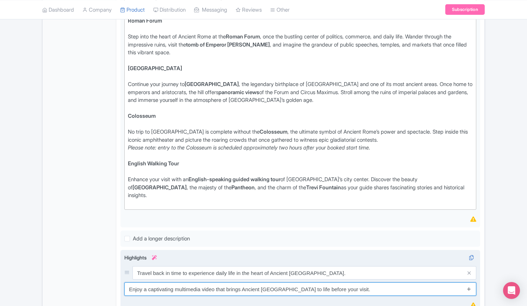
type input "Enjoy a captivating multimedia video that brings Ancient [GEOGRAPHIC_DATA] to l…"
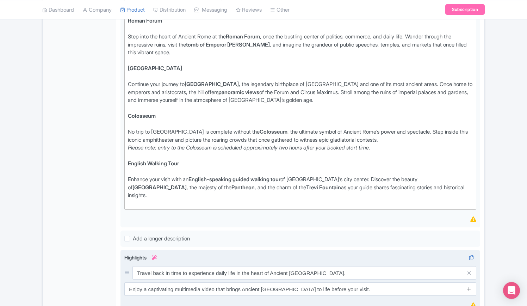
click at [471, 286] on icon at bounding box center [468, 288] width 5 height 5
click at [201, 298] on input "text" at bounding box center [300, 304] width 352 height 13
paste input "Explore the Roman Forum and [GEOGRAPHIC_DATA], the very heart of the ancient em…"
type input "Explore the Roman Forum and [GEOGRAPHIC_DATA], the very heart of the ancient em…"
click at [468, 302] on icon at bounding box center [468, 304] width 5 height 5
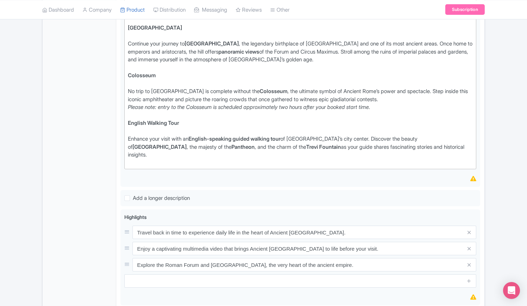
scroll to position [352, 0]
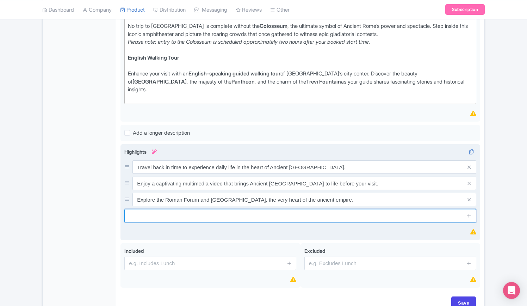
click at [211, 209] on input "text" at bounding box center [300, 215] width 352 height 13
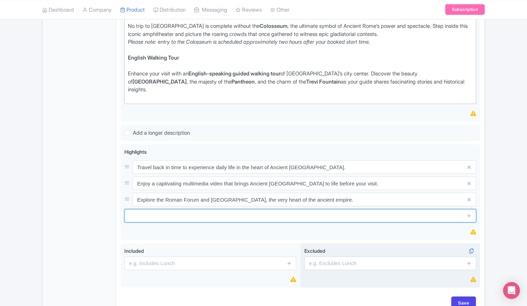
paste input "Step inside the [GEOGRAPHIC_DATA], the largest and most iconic amphitheater eve…"
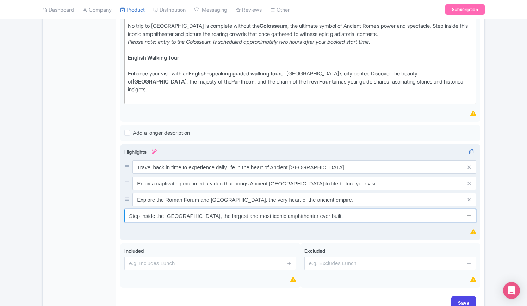
type input "Step inside the [GEOGRAPHIC_DATA], the largest and most iconic amphitheater eve…"
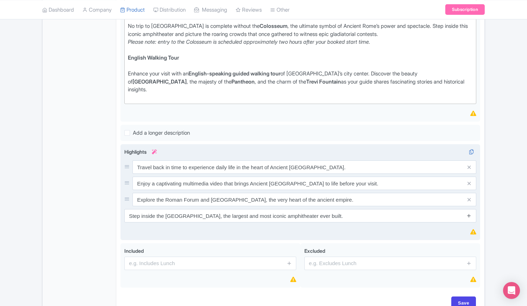
click at [471, 213] on icon at bounding box center [468, 215] width 5 height 5
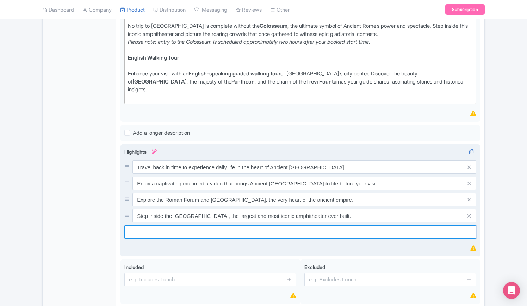
click at [237, 225] on input "text" at bounding box center [300, 231] width 352 height 13
paste input "Join an English-guided walking tour to discover [GEOGRAPHIC_DATA], the [GEOGRAP…"
type input "Join an English-guided walking tour to discover [GEOGRAPHIC_DATA], the [GEOGRAP…"
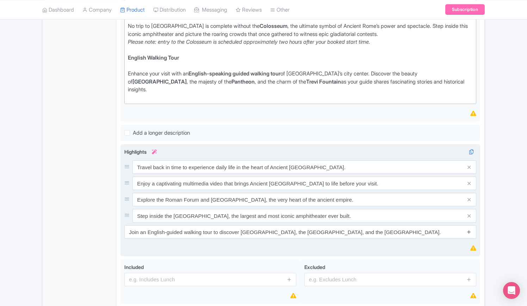
click at [468, 229] on icon at bounding box center [468, 231] width 5 height 5
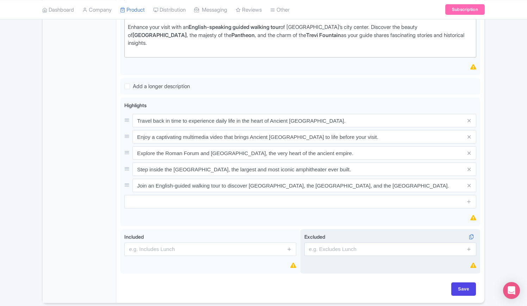
scroll to position [416, 0]
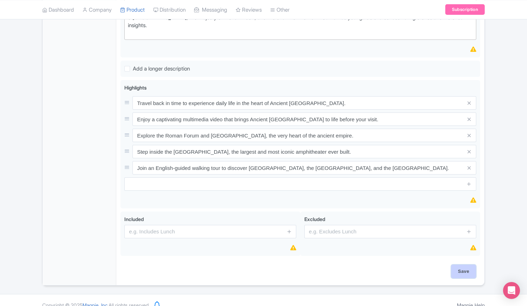
click at [463, 264] on input "Save" at bounding box center [463, 270] width 25 height 13
type input "Saving..."
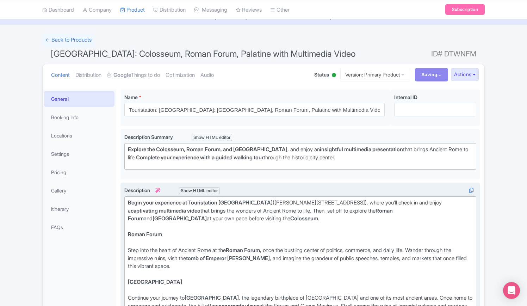
scroll to position [0, 0]
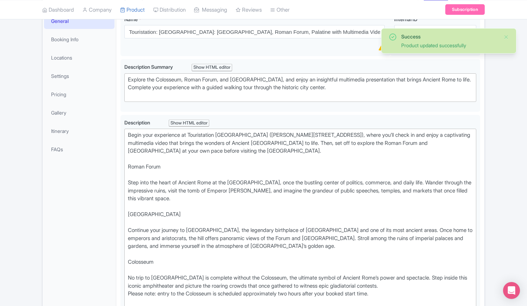
scroll to position [193, 0]
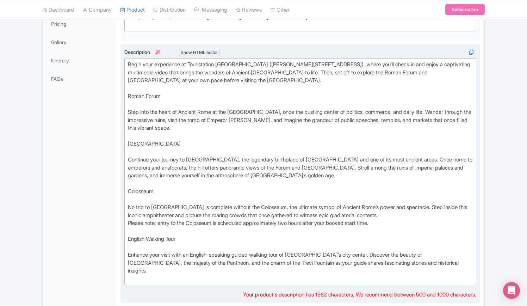
click at [129, 242] on div "Begin your experience at Touristation [GEOGRAPHIC_DATA] ([PERSON_NAME][STREET_A…" at bounding box center [300, 172] width 345 height 222
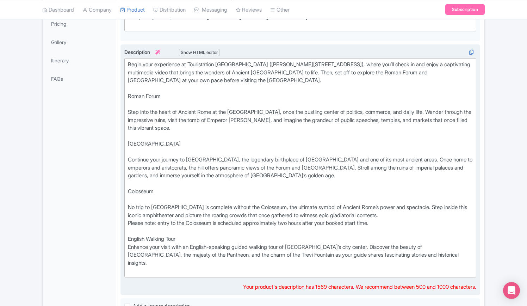
click at [130, 224] on div "Begin your experience at Touristation [GEOGRAPHIC_DATA] ([PERSON_NAME][STREET_A…" at bounding box center [300, 168] width 345 height 214
click at [130, 194] on div "Begin your experience at Touristation [GEOGRAPHIC_DATA] ([PERSON_NAME][STREET_A…" at bounding box center [300, 168] width 345 height 214
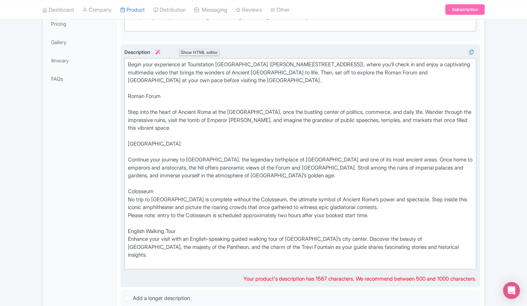
click at [129, 178] on div "Begin your experience at Touristation [GEOGRAPHIC_DATA] ([PERSON_NAME][STREET_A…" at bounding box center [300, 164] width 345 height 206
click at [129, 202] on div "Begin your experience at Touristation [GEOGRAPHIC_DATA] ([PERSON_NAME][STREET_A…" at bounding box center [300, 164] width 345 height 206
click at [130, 145] on div "Begin your experience at Touristation [GEOGRAPHIC_DATA] ([PERSON_NAME][STREET_A…" at bounding box center [300, 164] width 345 height 206
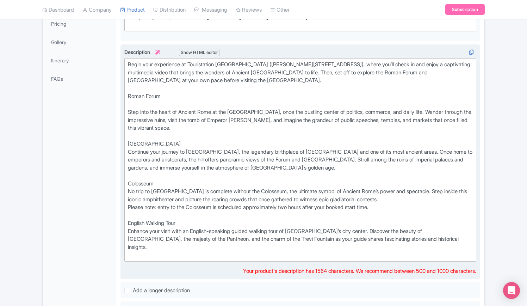
click at [130, 131] on div "Begin your experience at Touristation [GEOGRAPHIC_DATA] ([PERSON_NAME][STREET_A…" at bounding box center [300, 160] width 345 height 198
click at [130, 99] on div "Begin your experience at Touristation [GEOGRAPHIC_DATA] ([PERSON_NAME][STREET_A…" at bounding box center [300, 160] width 345 height 198
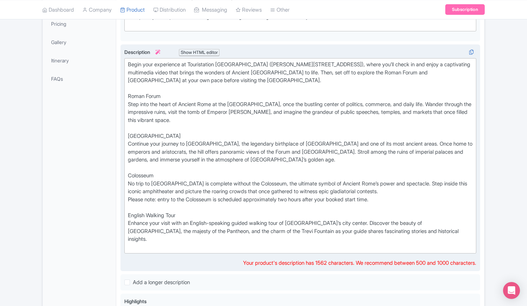
click at [130, 81] on div "Begin your experience at Touristation [GEOGRAPHIC_DATA] ([PERSON_NAME][STREET_A…" at bounding box center [300, 156] width 345 height 190
type trix-editor "<lor>Ipsum dolo sitametcon ad Elitseddoeiu Temporin (Utlabo Etd Magna 29), aliq…"
click at [128, 61] on div "Begin your experience at Touristation [GEOGRAPHIC_DATA] ([PERSON_NAME][STREET_A…" at bounding box center [300, 156] width 345 height 190
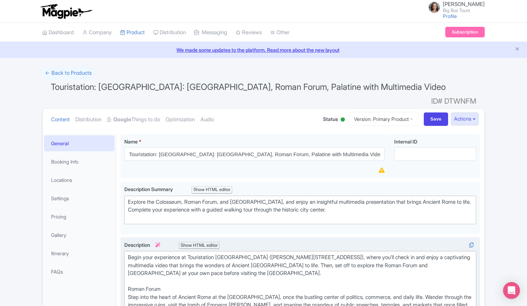
scroll to position [0, 0]
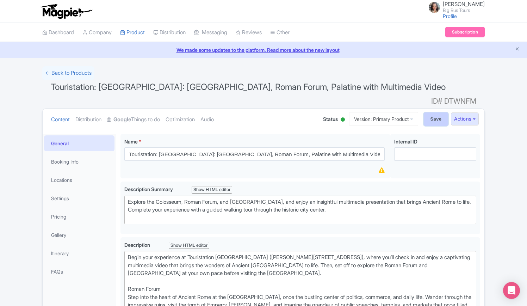
click at [431, 112] on input "Save" at bounding box center [436, 118] width 25 height 13
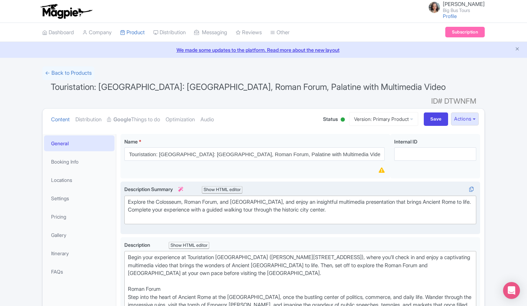
type input "Saving..."
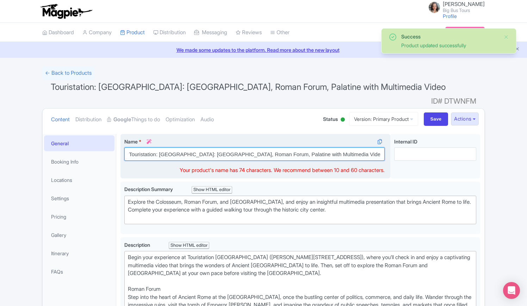
drag, startPoint x: 176, startPoint y: 143, endPoint x: 261, endPoint y: 142, distance: 84.9
click at [261, 147] on input "Touristation: [GEOGRAPHIC_DATA]: [GEOGRAPHIC_DATA], Roman Forum, Palatine with …" at bounding box center [254, 153] width 260 height 13
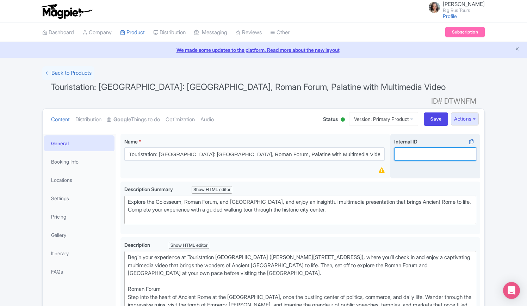
click at [428, 147] on input "Internal ID i" at bounding box center [435, 153] width 82 height 13
paste input "Colosseum, Roman Forum, [GEOGRAPHIC_DATA]"
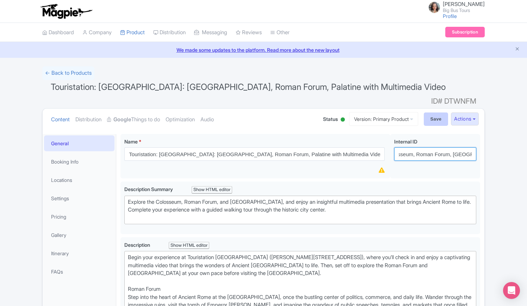
type input "Colosseum, Roman Forum, [GEOGRAPHIC_DATA]"
click at [436, 112] on input "Save" at bounding box center [436, 118] width 25 height 13
type input "Saving..."
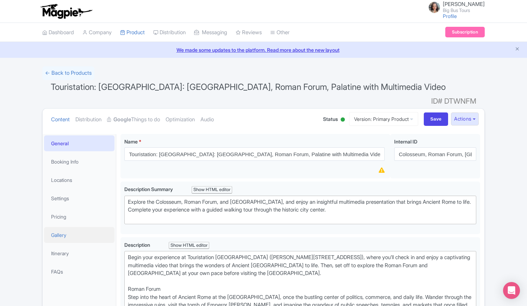
click at [56, 227] on link "Gallery" at bounding box center [79, 235] width 70 height 16
